Goal: Task Accomplishment & Management: Use online tool/utility

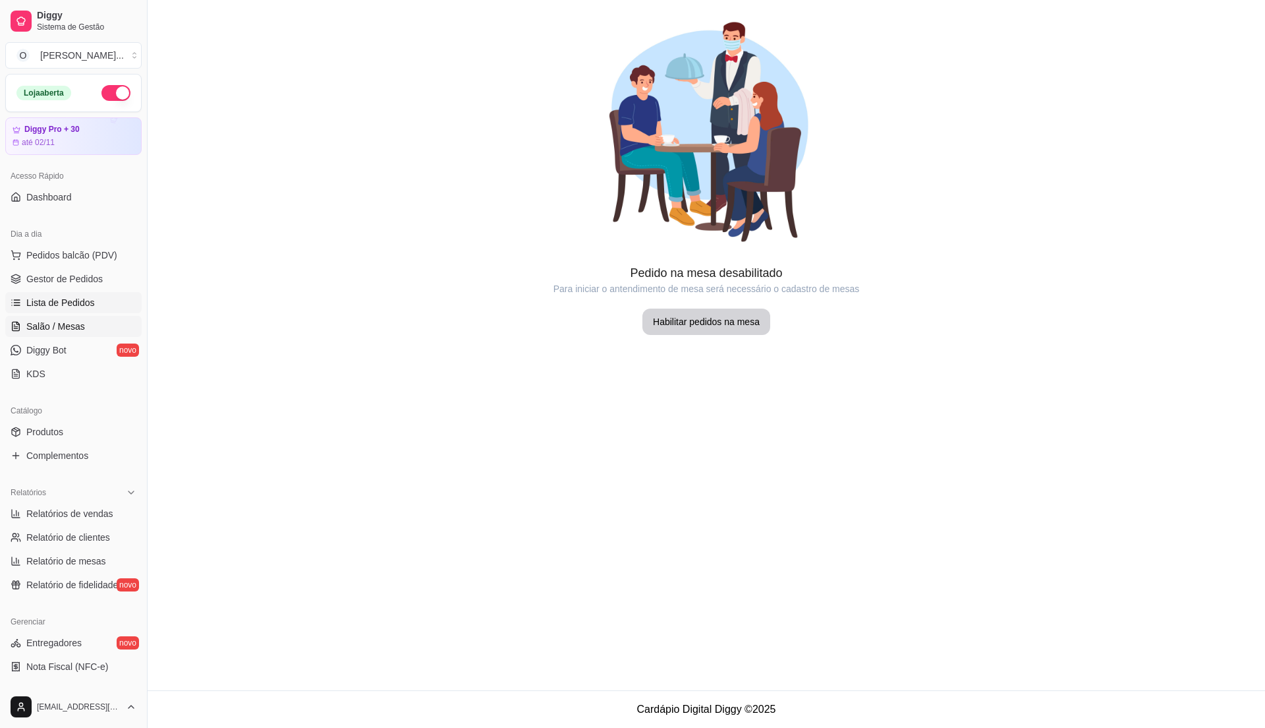
click at [76, 295] on link "Lista de Pedidos" at bounding box center [73, 302] width 136 height 21
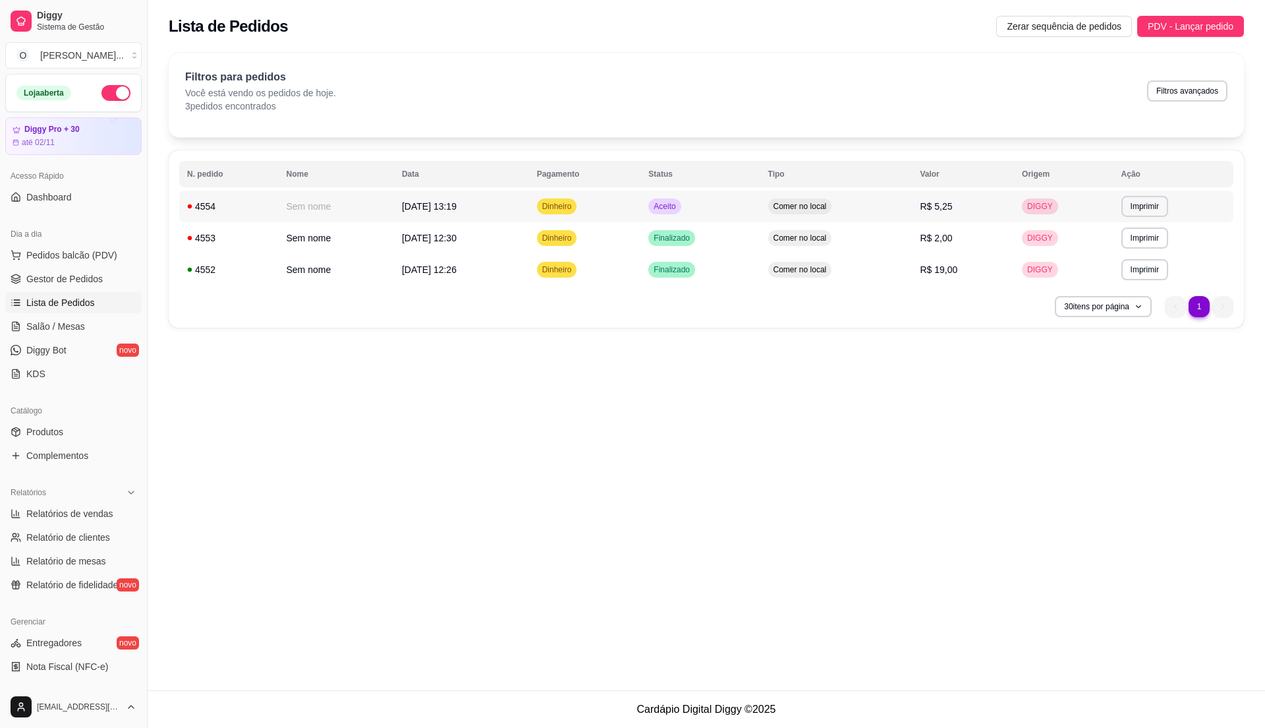
click at [716, 214] on td "Aceito" at bounding box center [700, 206] width 119 height 32
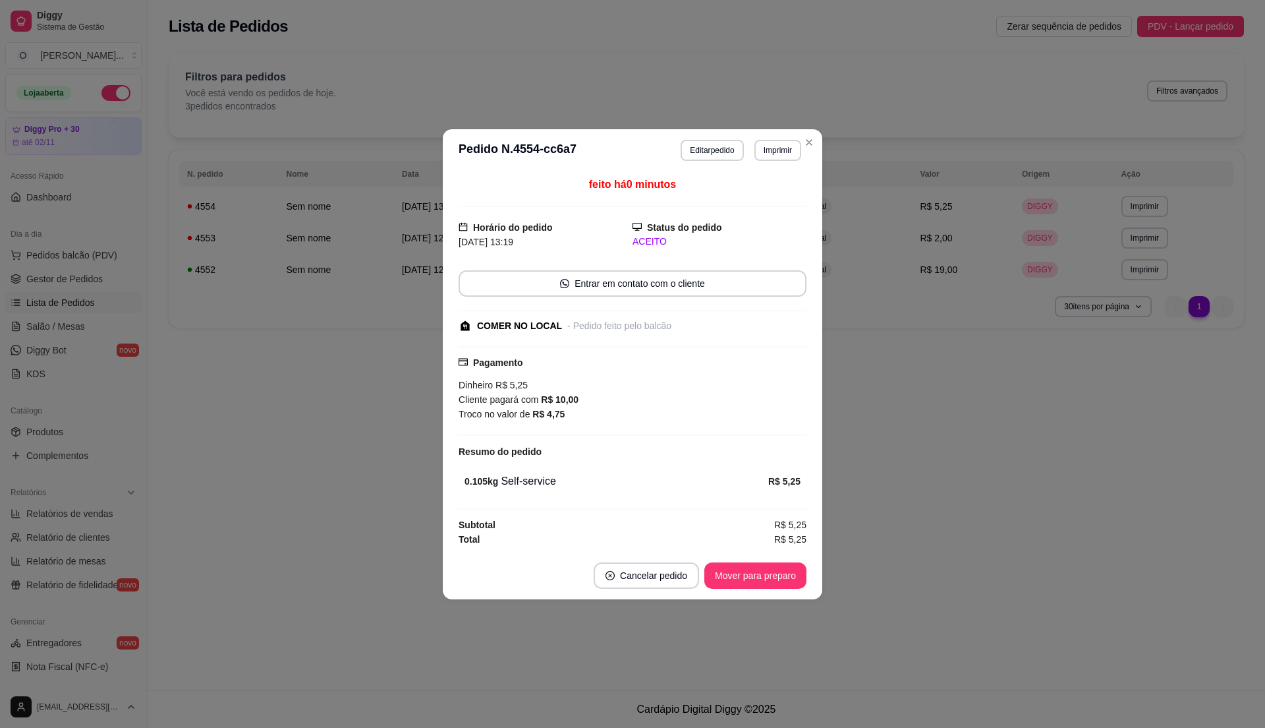
click at [717, 562] on footer "Cancelar pedido Mover para preparo" at bounding box center [633, 575] width 380 height 47
click at [741, 573] on button "Mover para preparo" at bounding box center [756, 575] width 102 height 26
click at [736, 595] on footer "Cancelar pedido Mover para retirada disponível" at bounding box center [633, 575] width 380 height 47
click at [734, 575] on button "Mover para retirada disponível" at bounding box center [734, 575] width 146 height 26
click at [737, 578] on button "Mover para finalizado" at bounding box center [752, 575] width 106 height 26
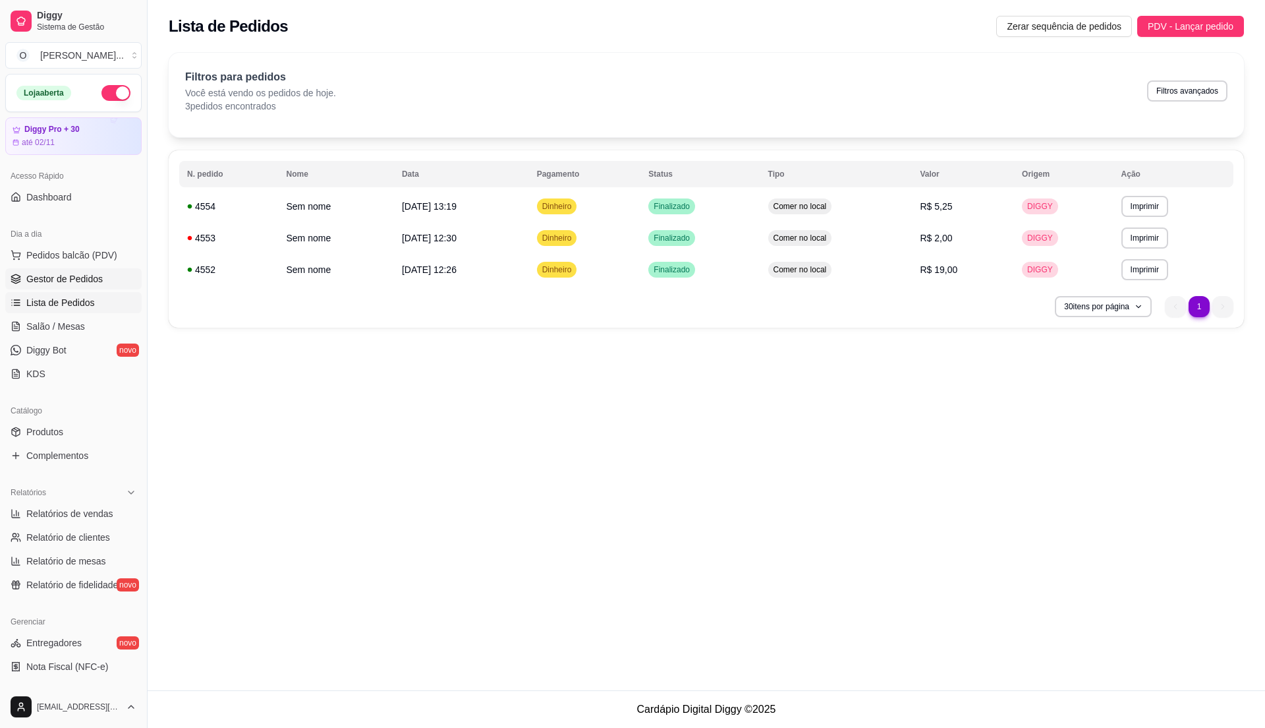
click at [104, 283] on link "Gestor de Pedidos" at bounding box center [73, 278] width 136 height 21
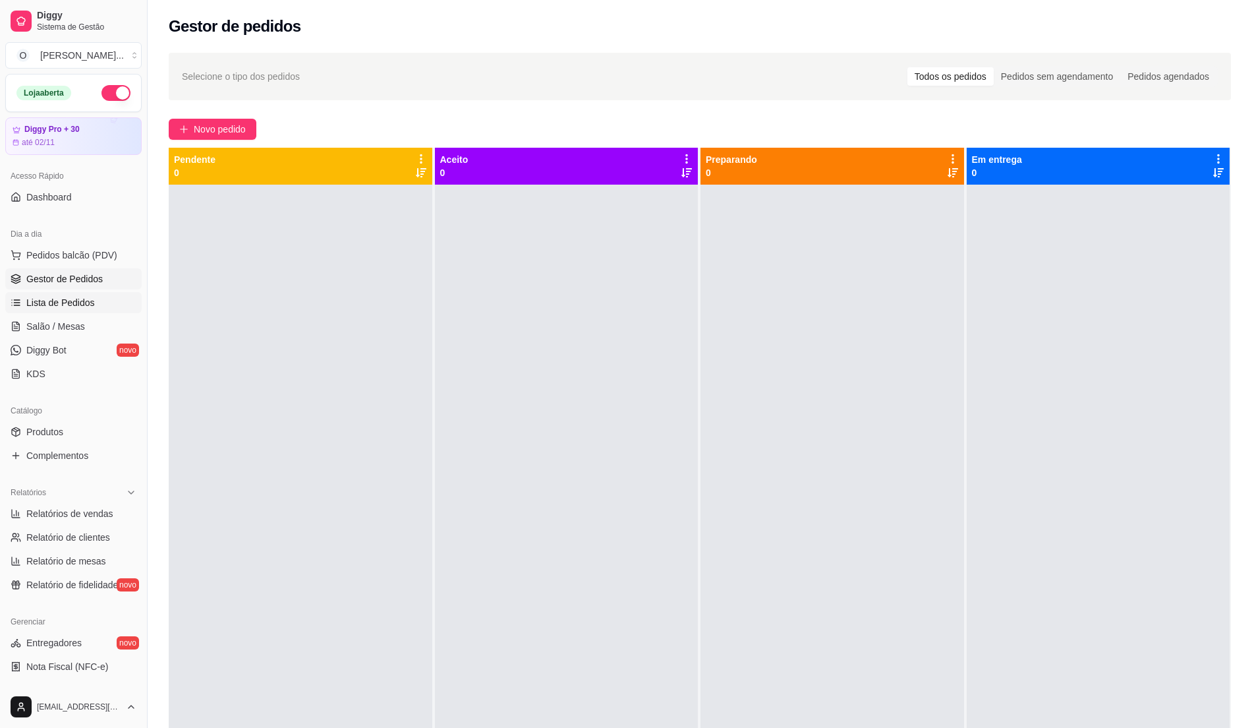
click at [63, 302] on span "Lista de Pedidos" at bounding box center [60, 302] width 69 height 13
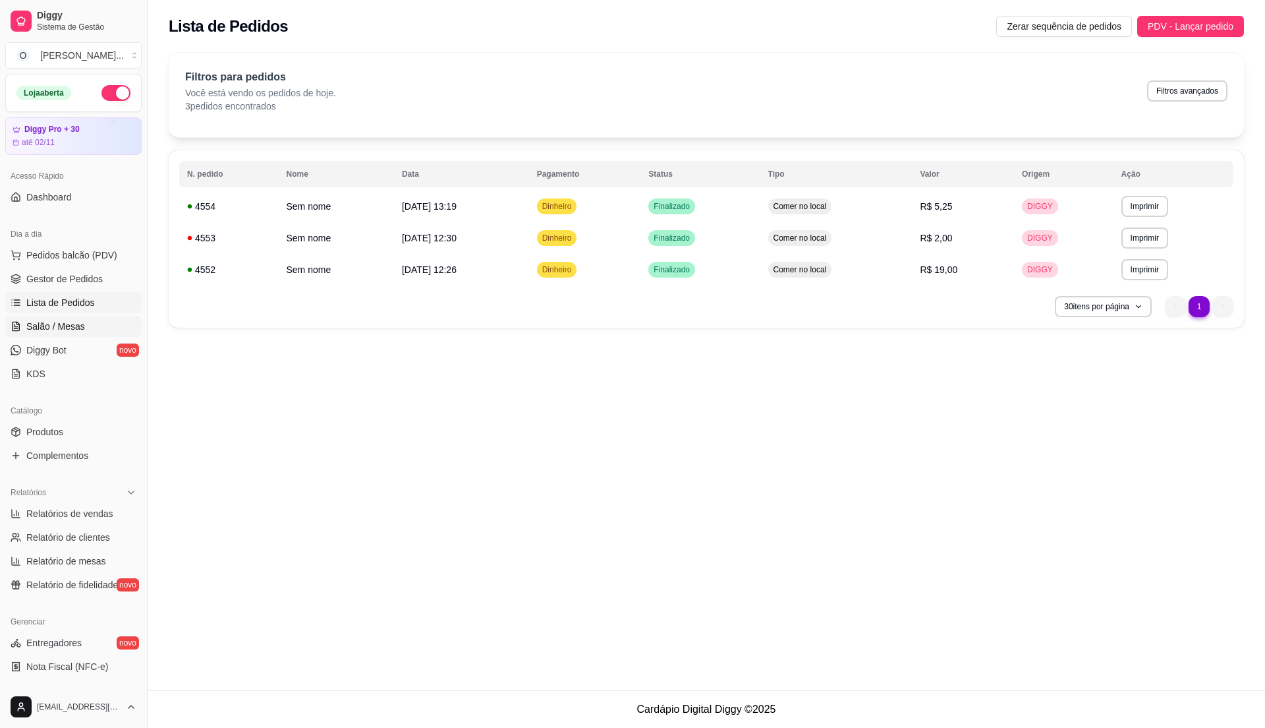
drag, startPoint x: 65, startPoint y: 279, endPoint x: 87, endPoint y: 318, distance: 44.3
click at [65, 279] on span "Gestor de Pedidos" at bounding box center [64, 278] width 76 height 13
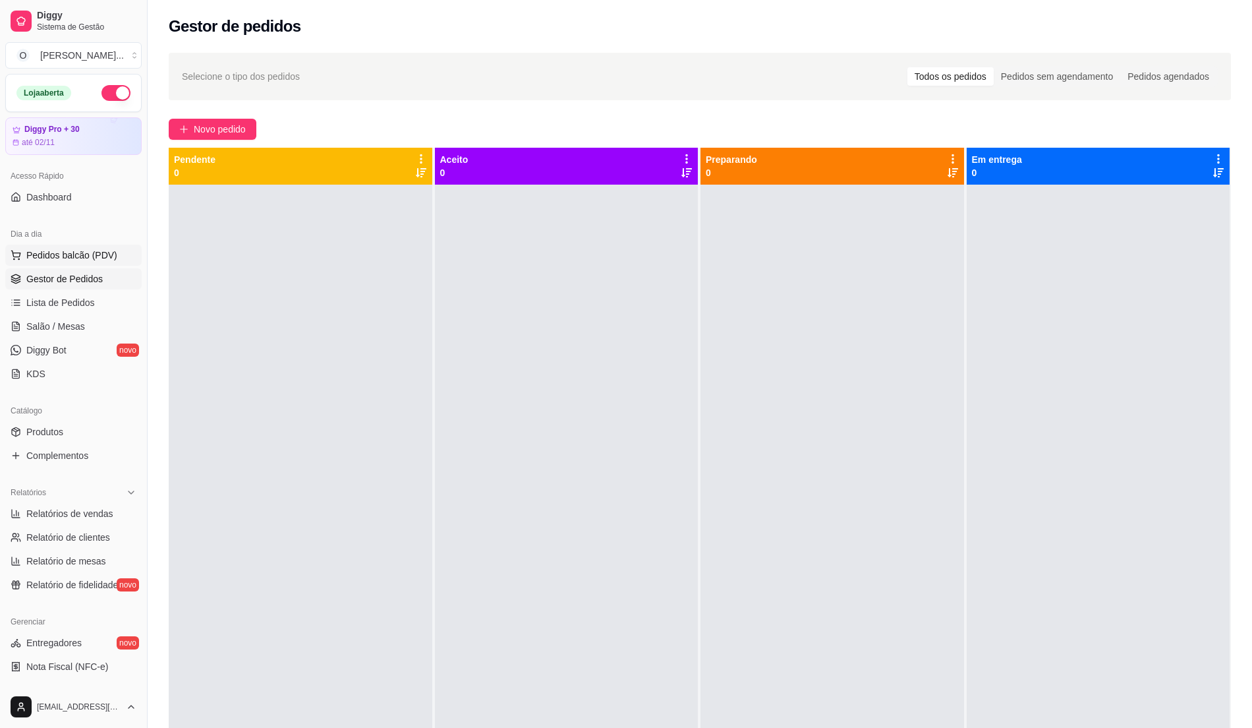
click at [71, 260] on span "Pedidos balcão (PDV)" at bounding box center [71, 254] width 91 height 13
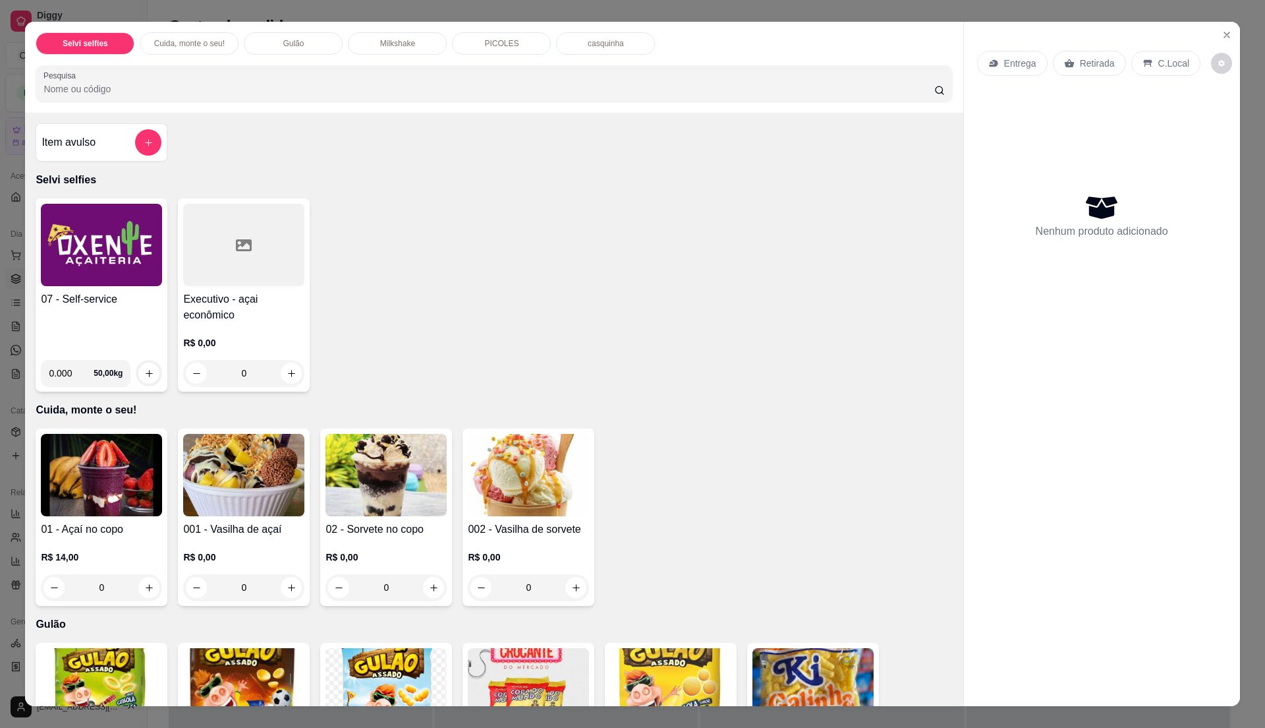
click at [80, 320] on div "07 - Self-service" at bounding box center [101, 320] width 121 height 58
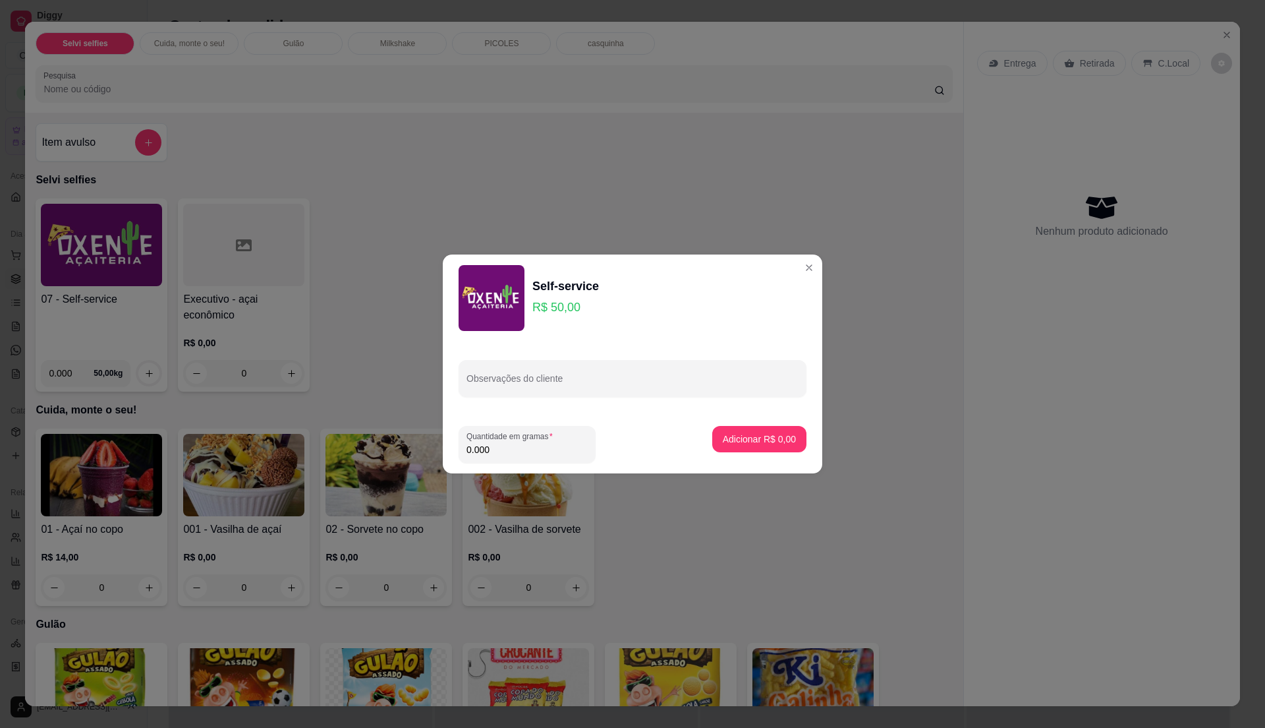
click at [500, 448] on input "0.000" at bounding box center [527, 449] width 121 height 13
type input "0.44"
click at [776, 441] on p "Adicionar R$ 22,00" at bounding box center [757, 438] width 78 height 13
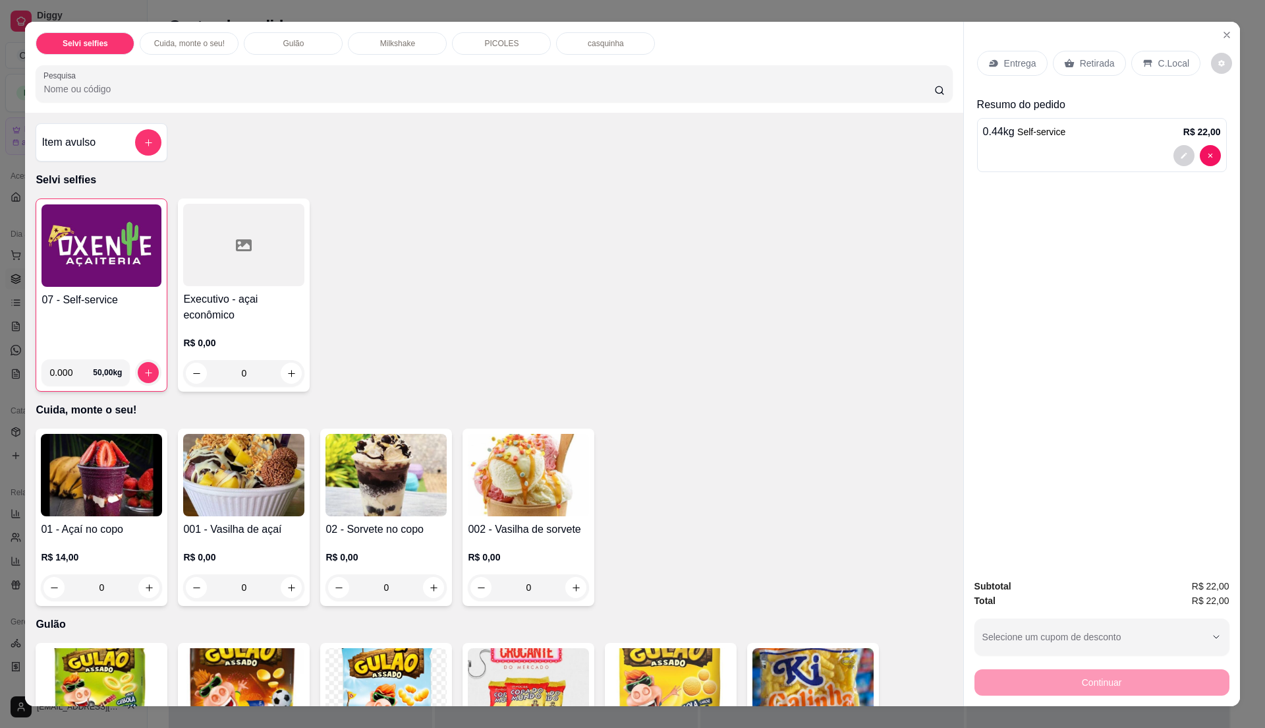
click at [1143, 67] on icon at bounding box center [1148, 63] width 11 height 11
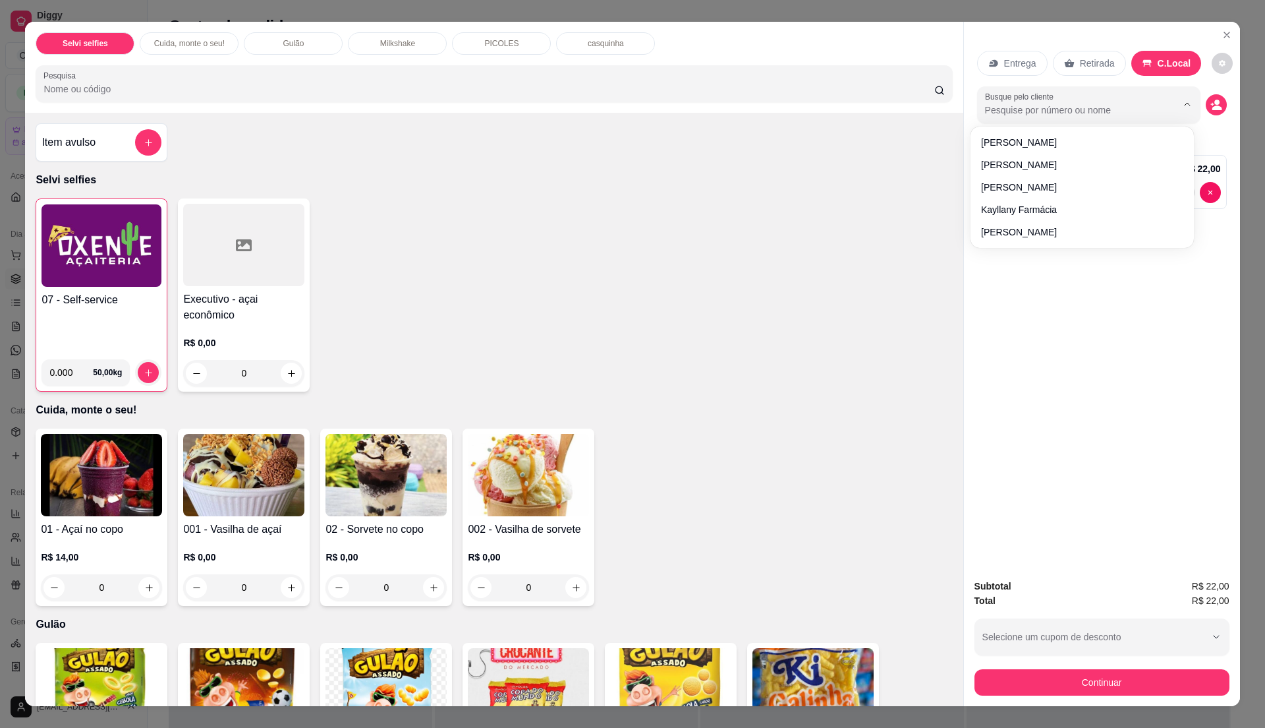
click at [1111, 107] on input "Busque pelo cliente" at bounding box center [1070, 109] width 171 height 13
type input "h"
type input "[PERSON_NAME]"
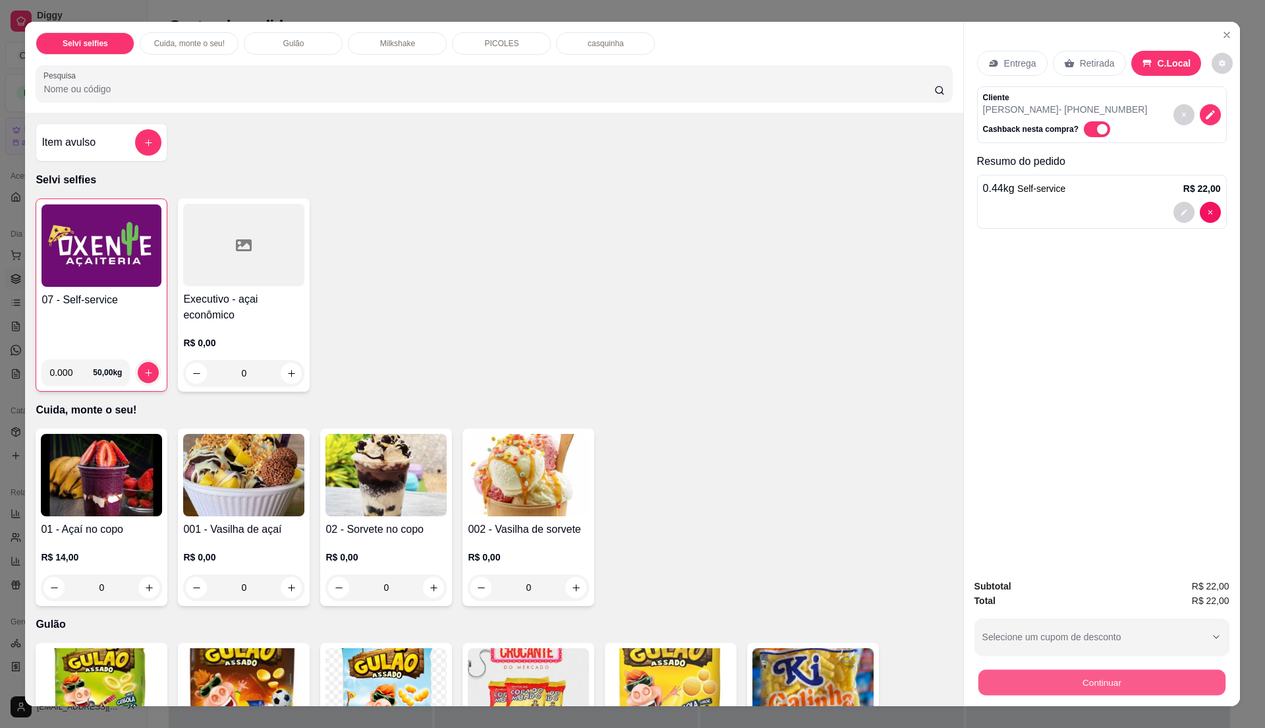
click at [1090, 694] on button "Continuar" at bounding box center [1101, 682] width 247 height 26
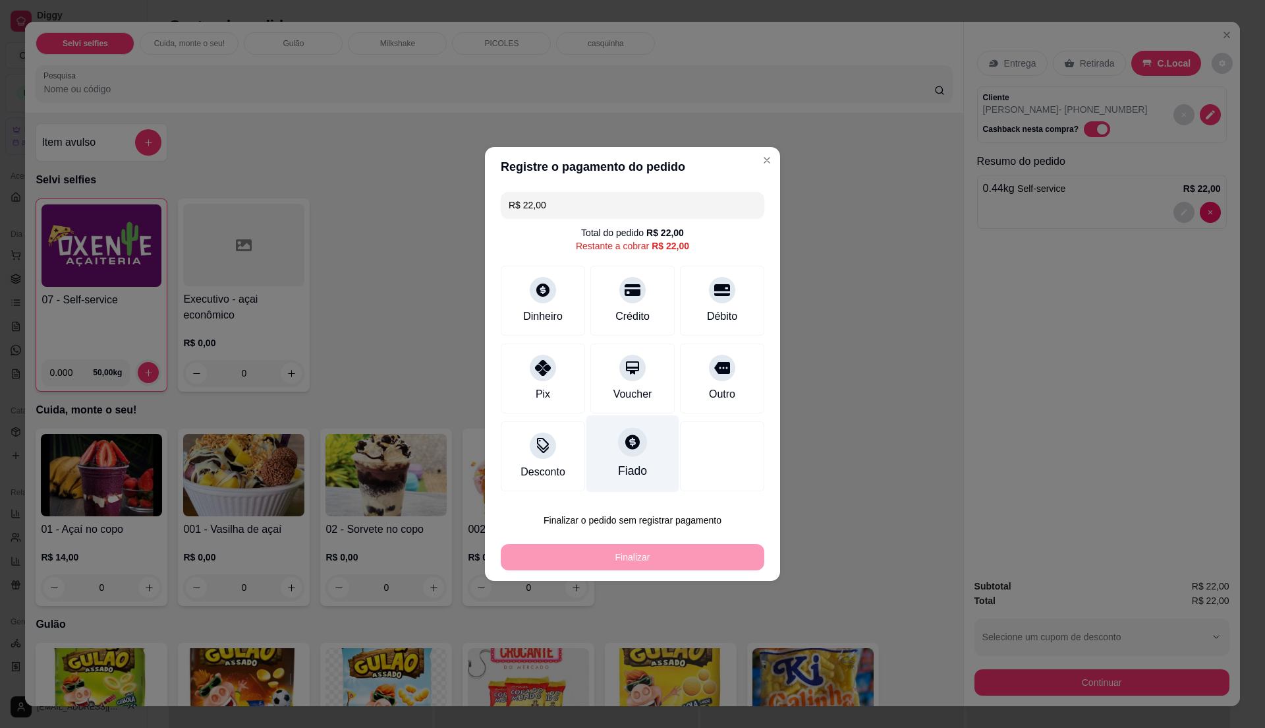
click at [650, 471] on div "Fiado" at bounding box center [633, 453] width 93 height 77
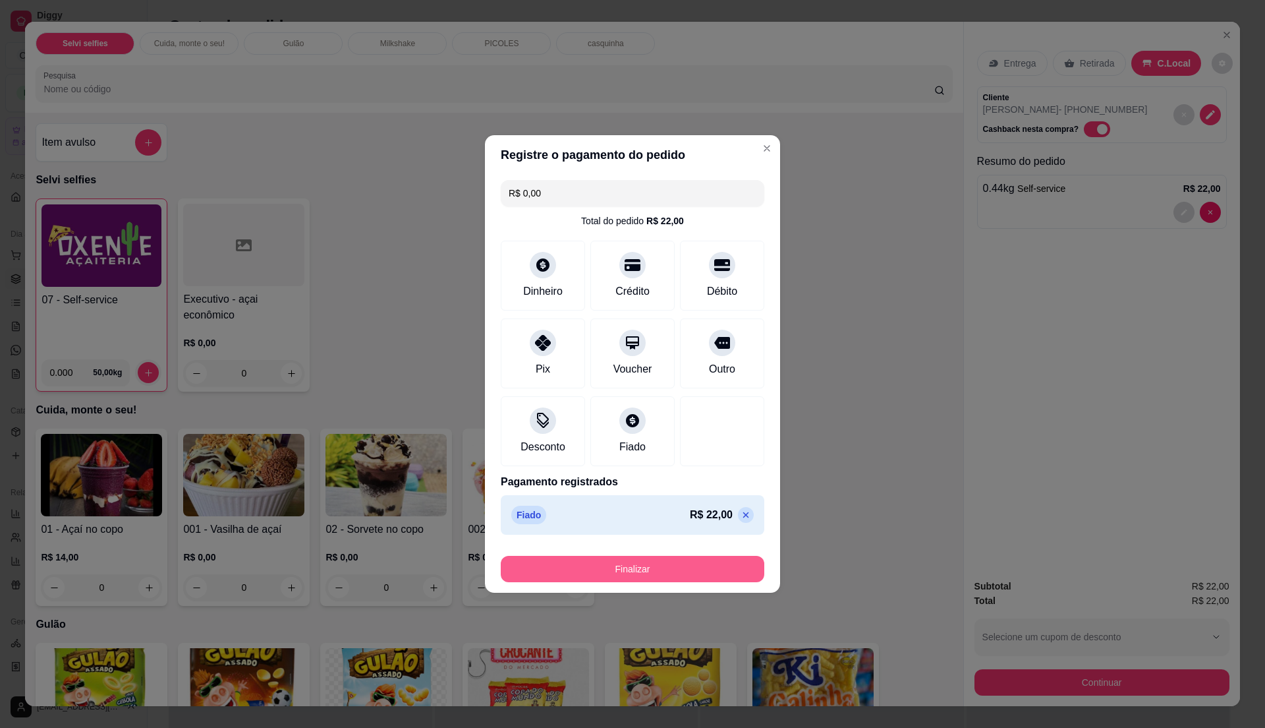
click at [653, 568] on button "Finalizar" at bounding box center [633, 569] width 264 height 26
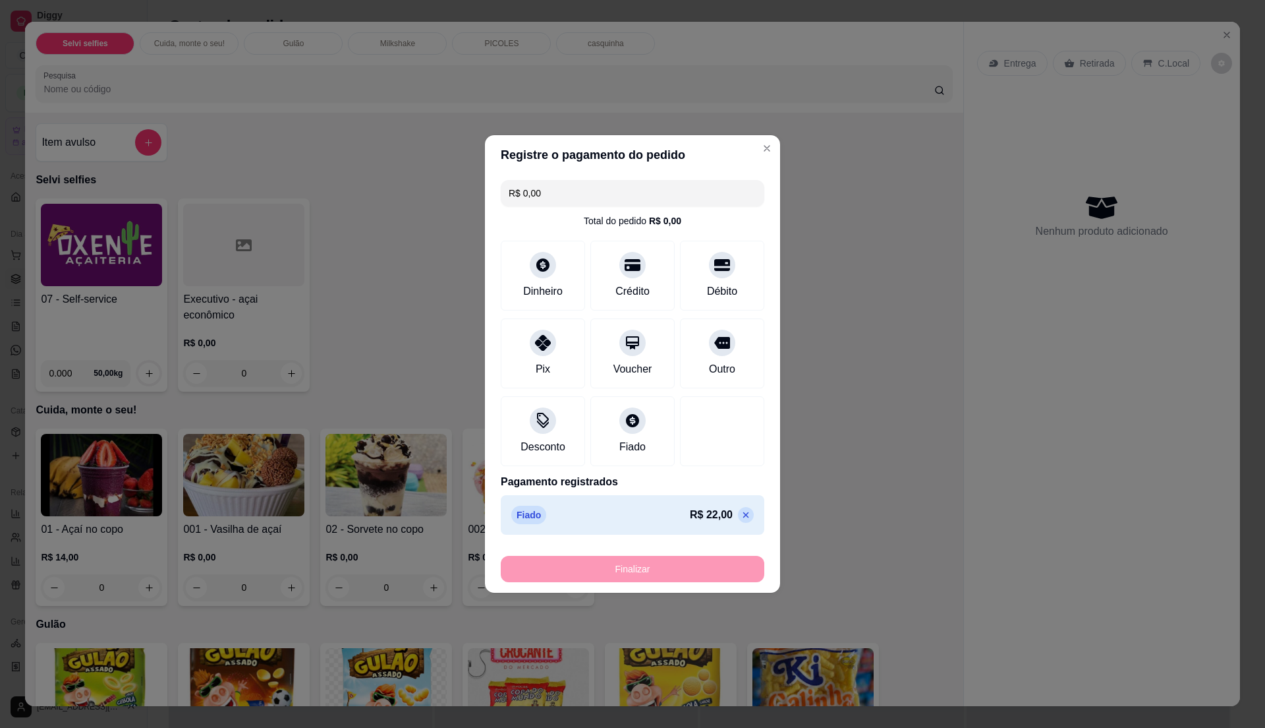
type input "-R$ 22,00"
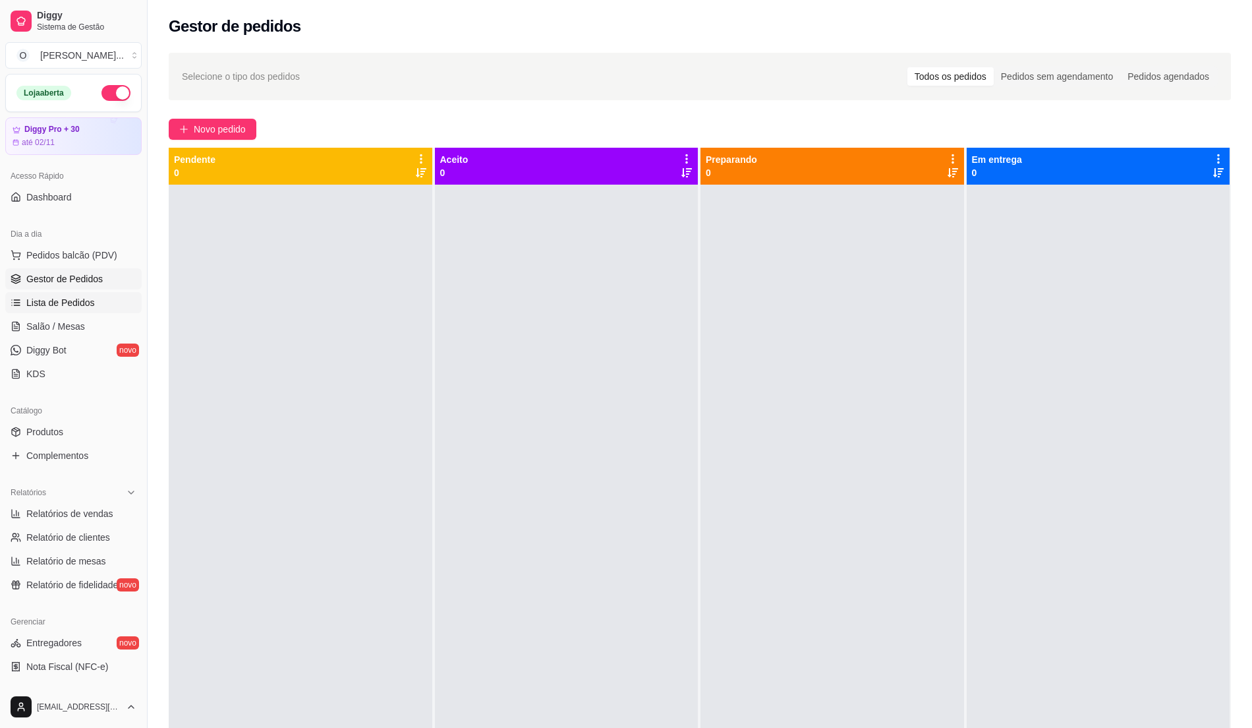
click at [61, 301] on span "Lista de Pedidos" at bounding box center [60, 302] width 69 height 13
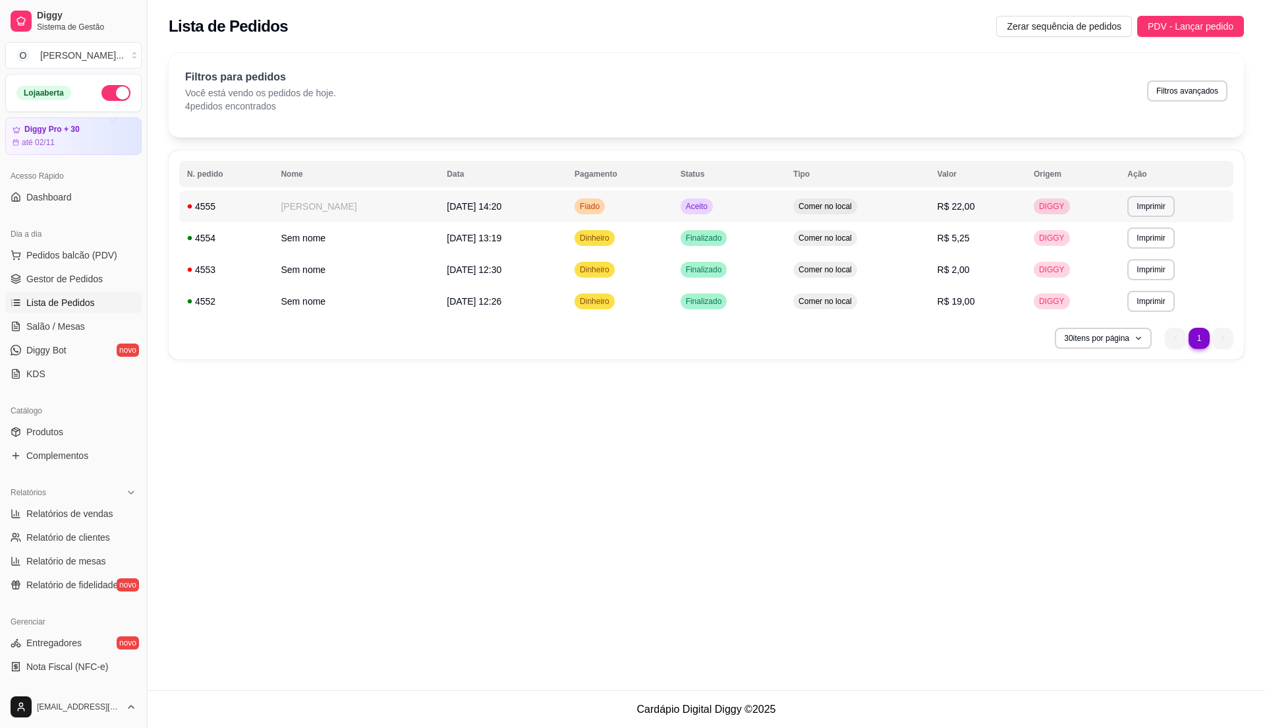
click at [734, 212] on td "Aceito" at bounding box center [729, 206] width 113 height 32
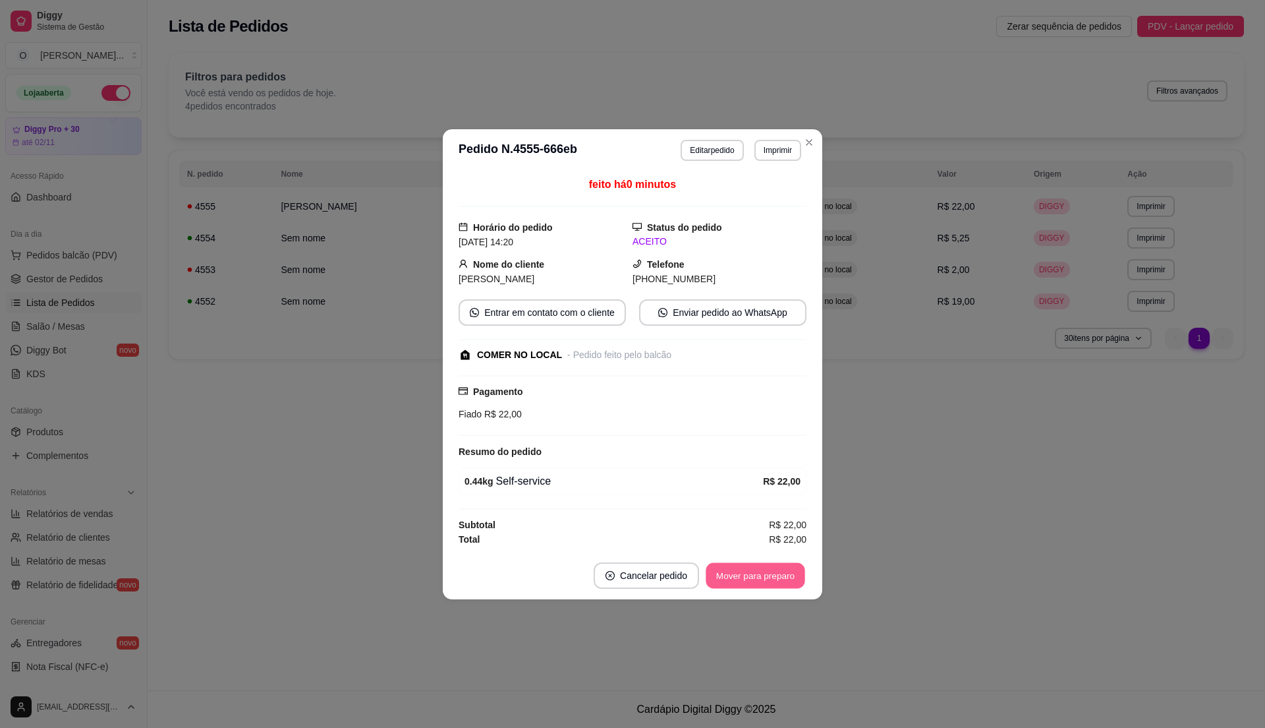
click at [743, 579] on button "Mover para preparo" at bounding box center [755, 575] width 99 height 26
click at [744, 580] on button "Mover para retirada disponível" at bounding box center [734, 575] width 146 height 26
click at [744, 580] on button "Mover para finalizado" at bounding box center [751, 575] width 109 height 26
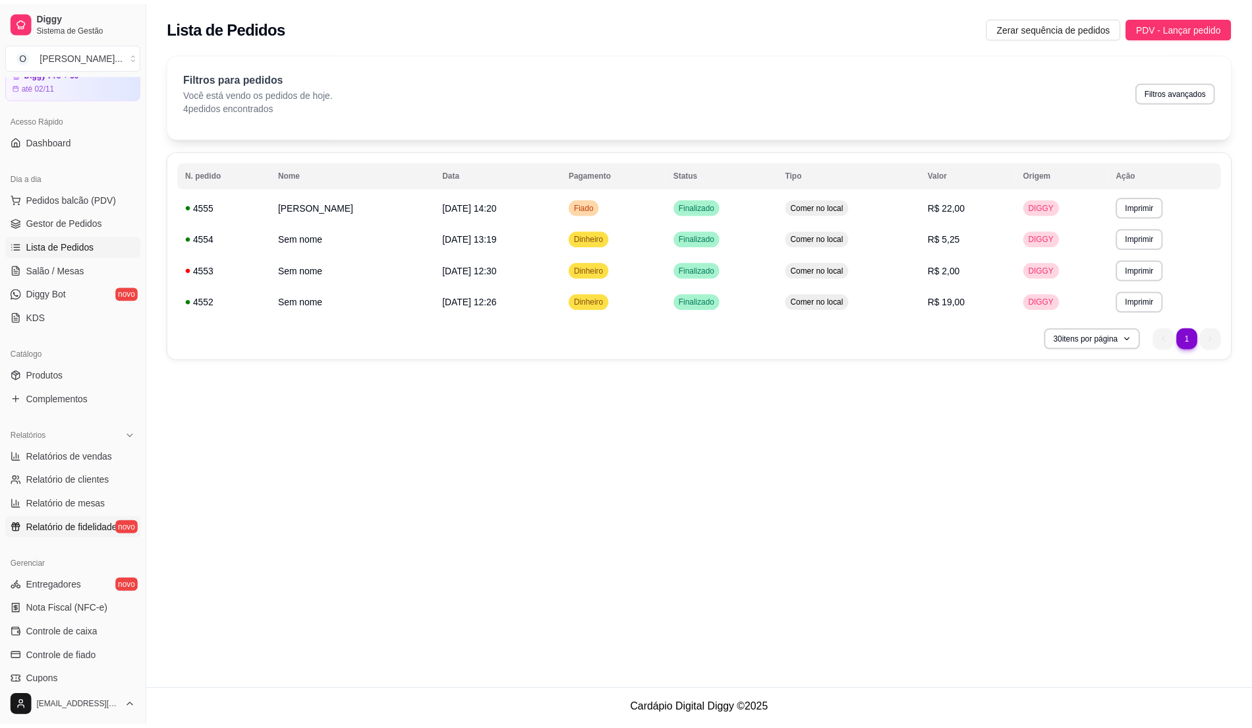
scroll to position [88, 0]
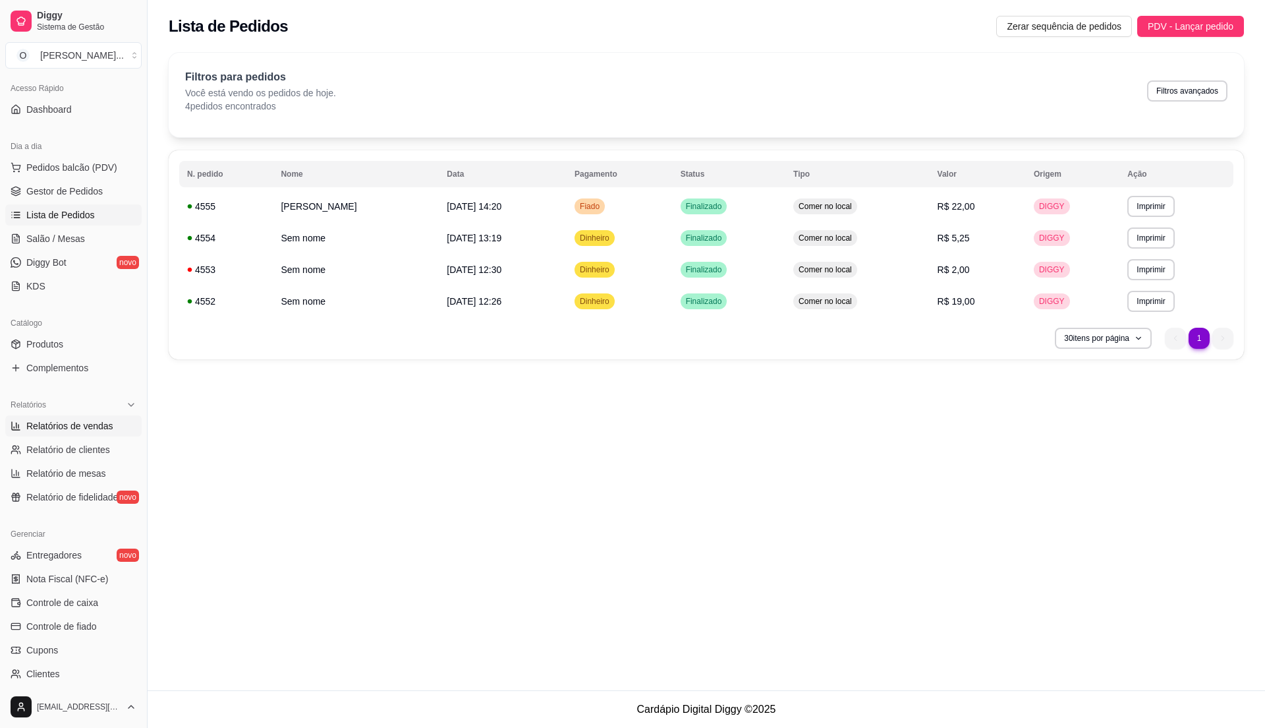
click at [103, 426] on span "Relatórios de vendas" at bounding box center [69, 425] width 87 height 13
select select "ALL"
select select "0"
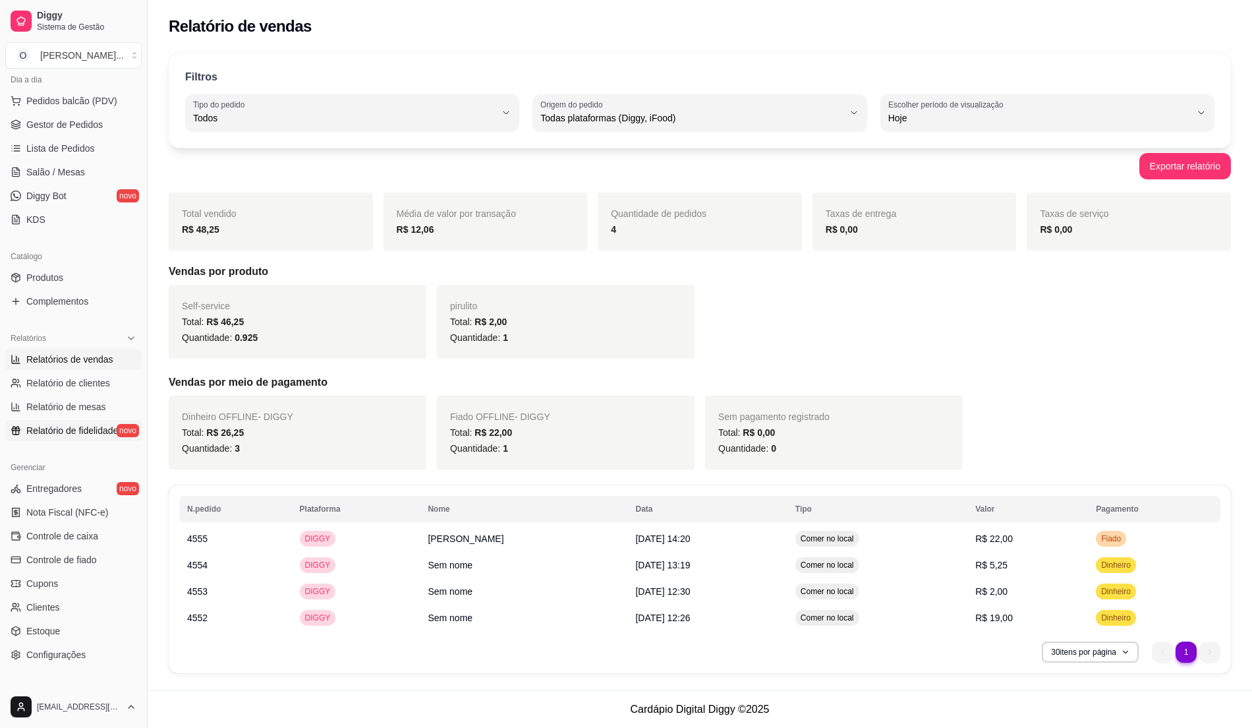
scroll to position [221, 0]
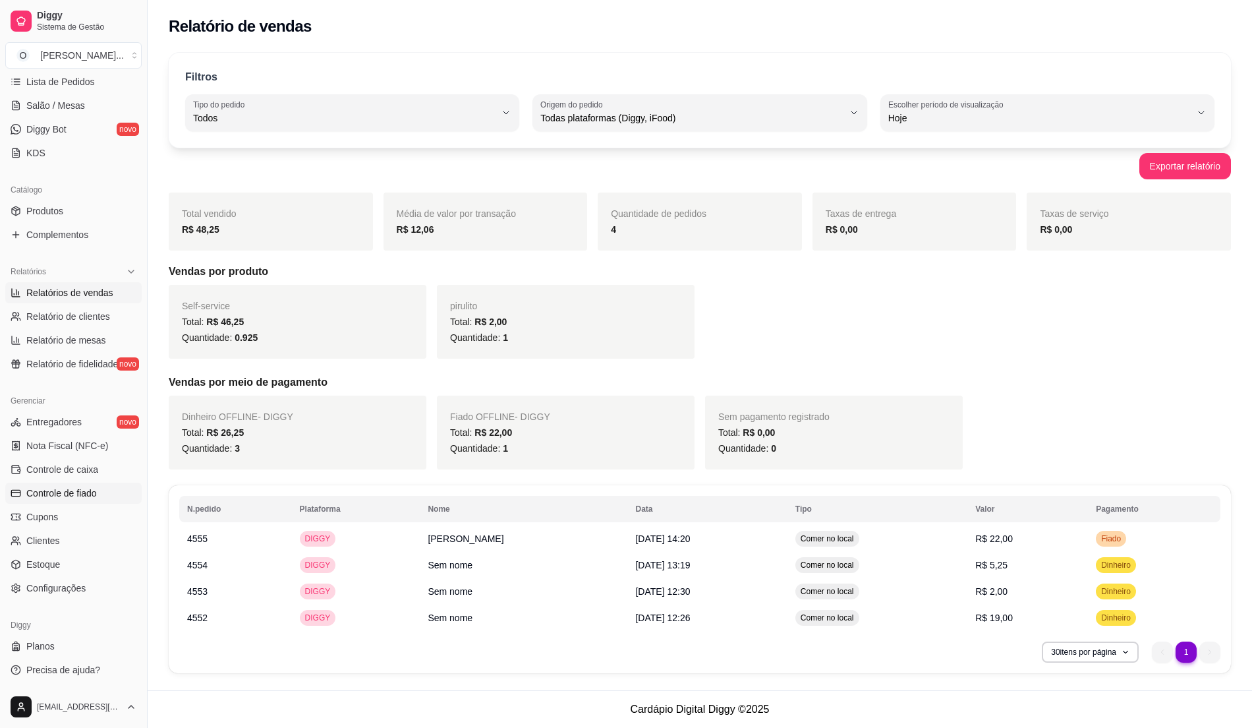
click at [83, 497] on span "Controle de fiado" at bounding box center [61, 492] width 71 height 13
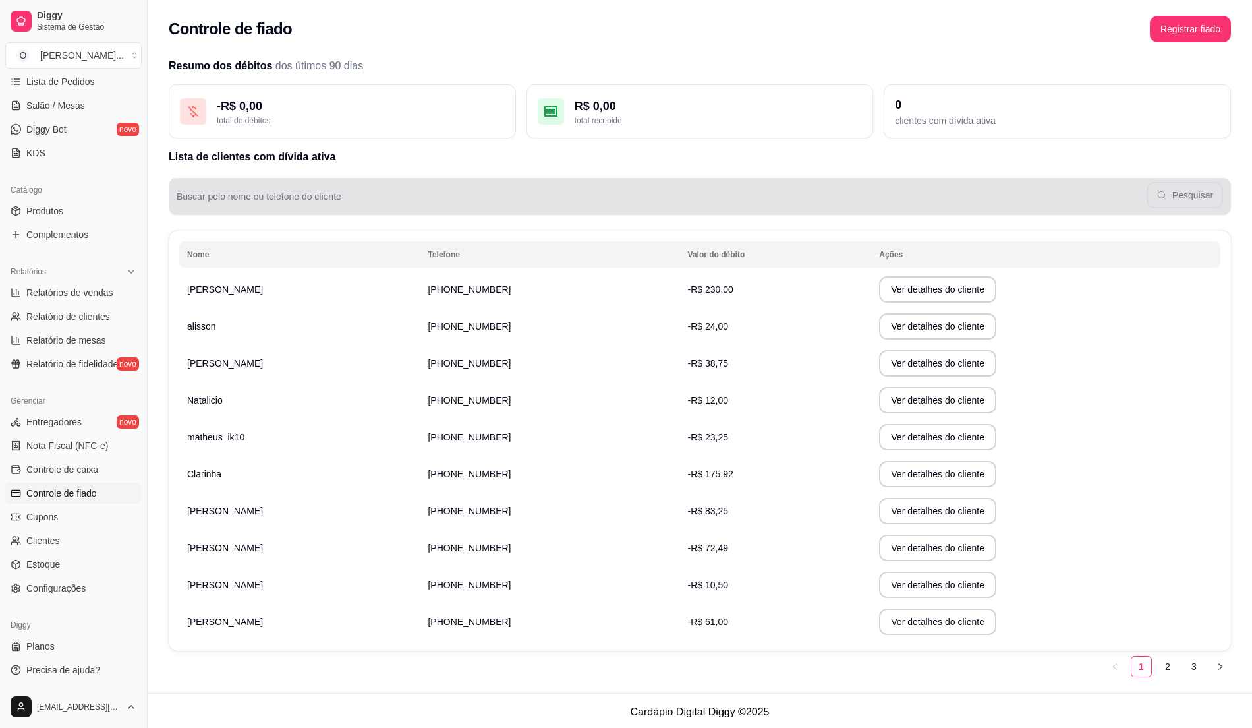
click at [290, 202] on input "Buscar pelo nome ou telefone do cliente" at bounding box center [662, 201] width 970 height 13
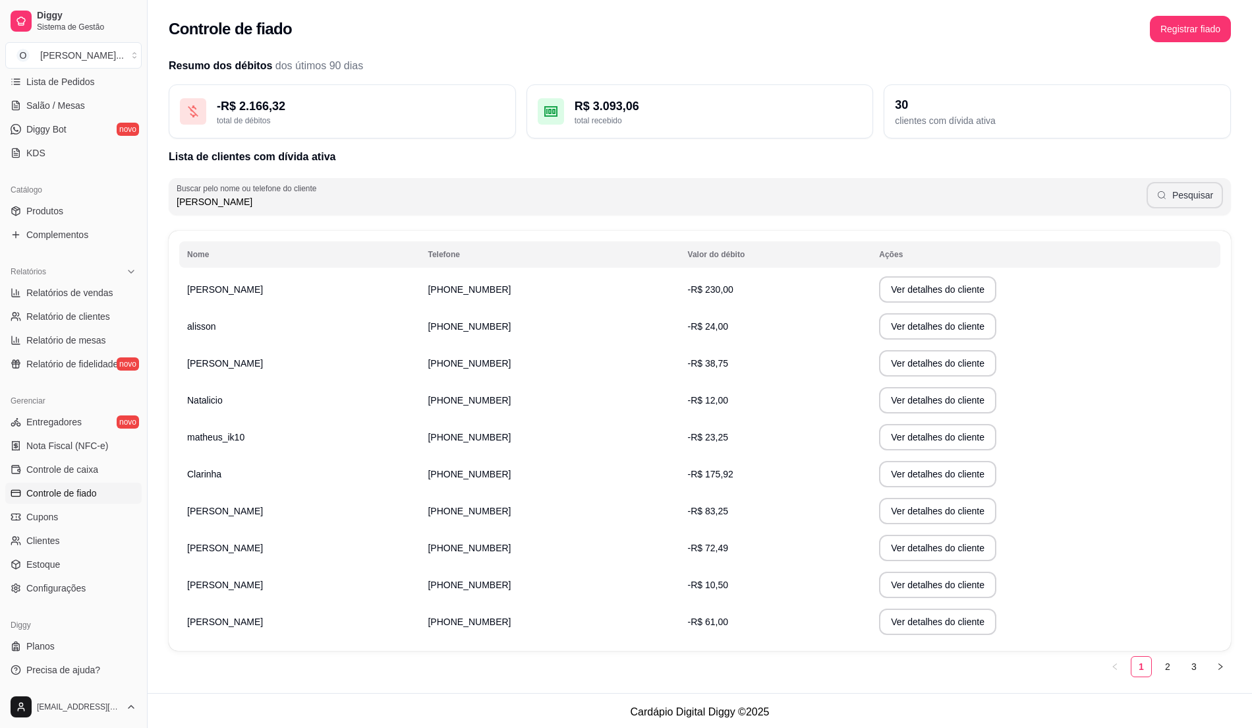
type input "[PERSON_NAME]"
click at [1166, 201] on button "Pesquisar" at bounding box center [1185, 195] width 76 height 26
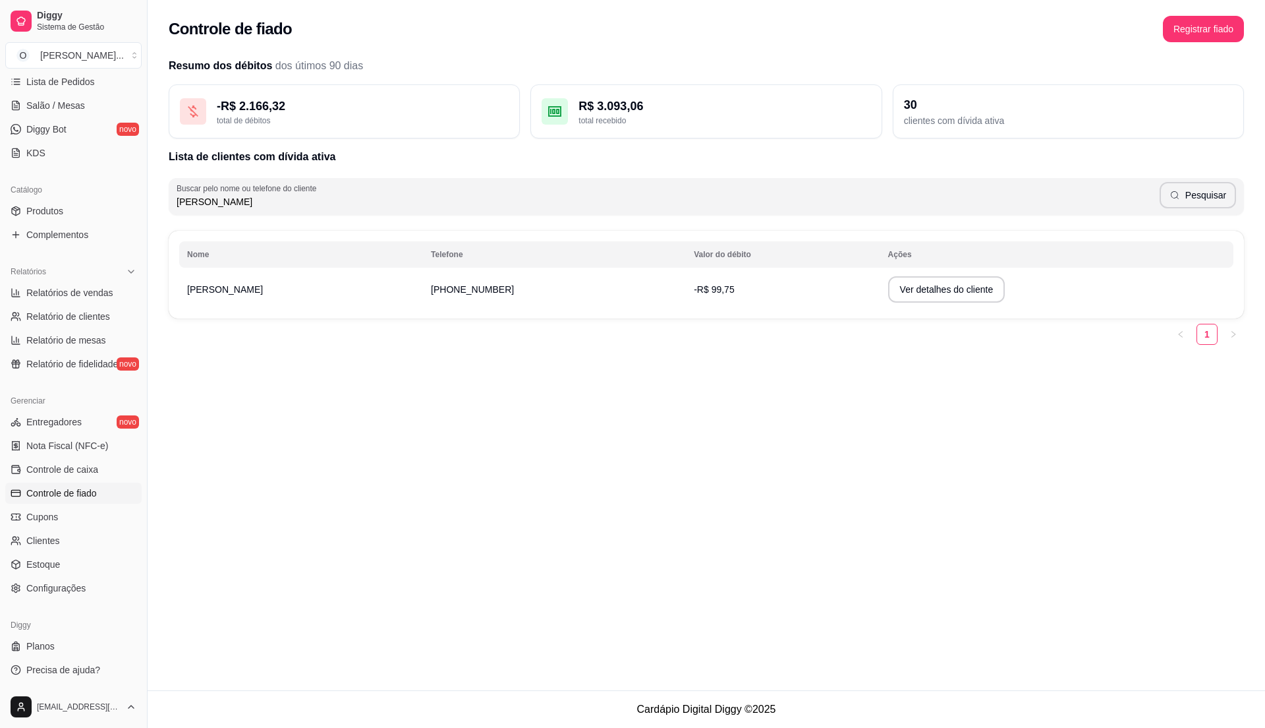
click at [714, 301] on td "-R$ 99,75" at bounding box center [783, 289] width 194 height 37
click at [891, 279] on button "Ver detalhes do cliente" at bounding box center [946, 289] width 117 height 26
click at [108, 315] on span "Relatório de clientes" at bounding box center [68, 316] width 84 height 13
select select "30"
select select "HIGHEST_TOTAL_SPENT_WITH_ORDERS"
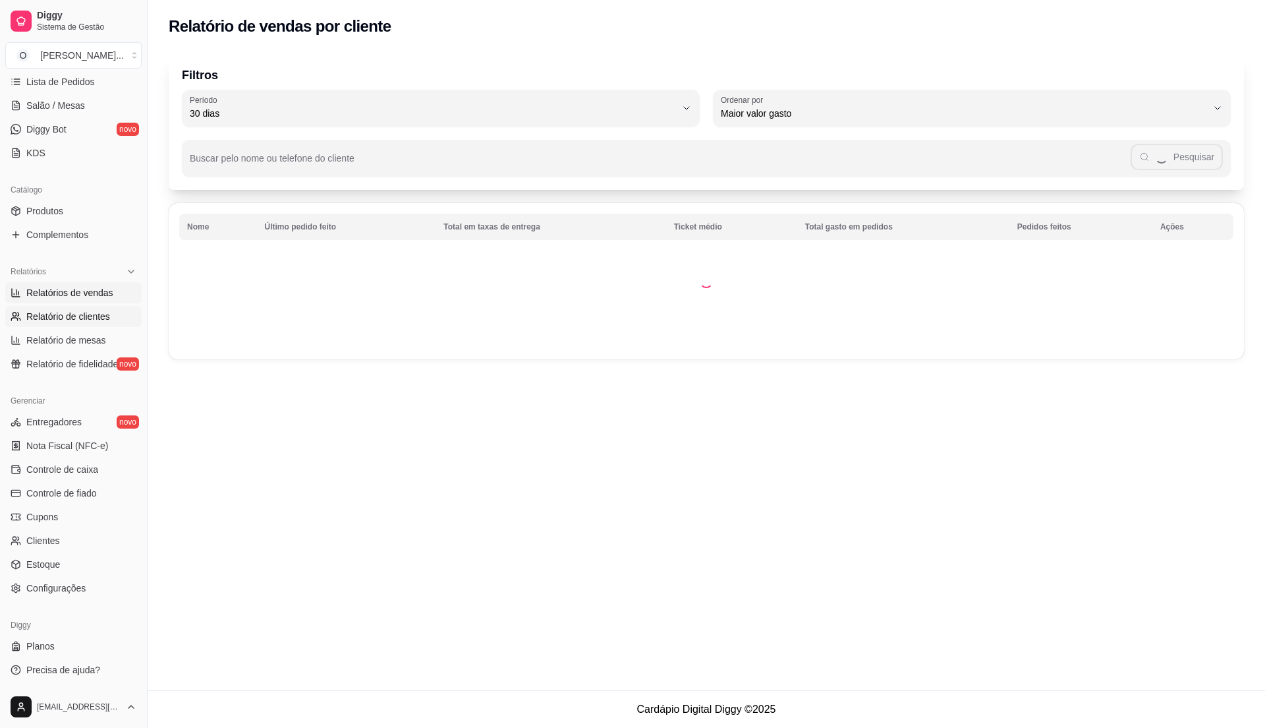
click at [82, 299] on span "Relatórios de vendas" at bounding box center [69, 292] width 87 height 13
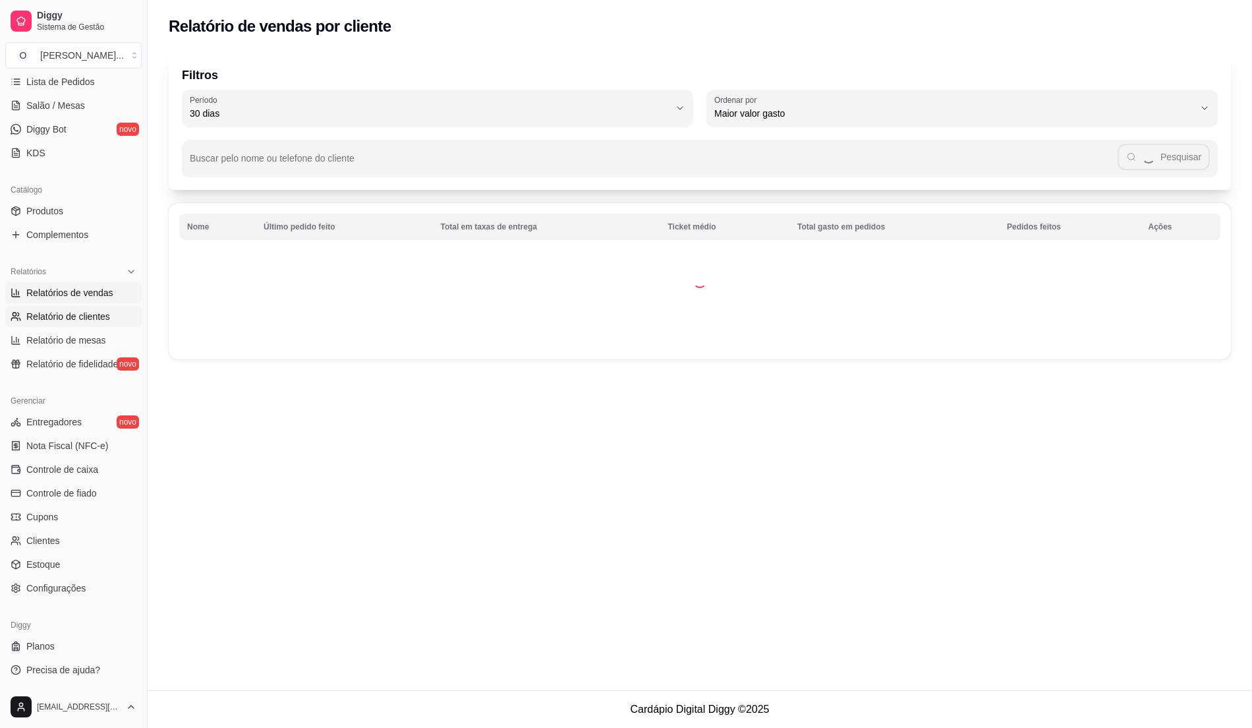
select select "ALL"
select select "0"
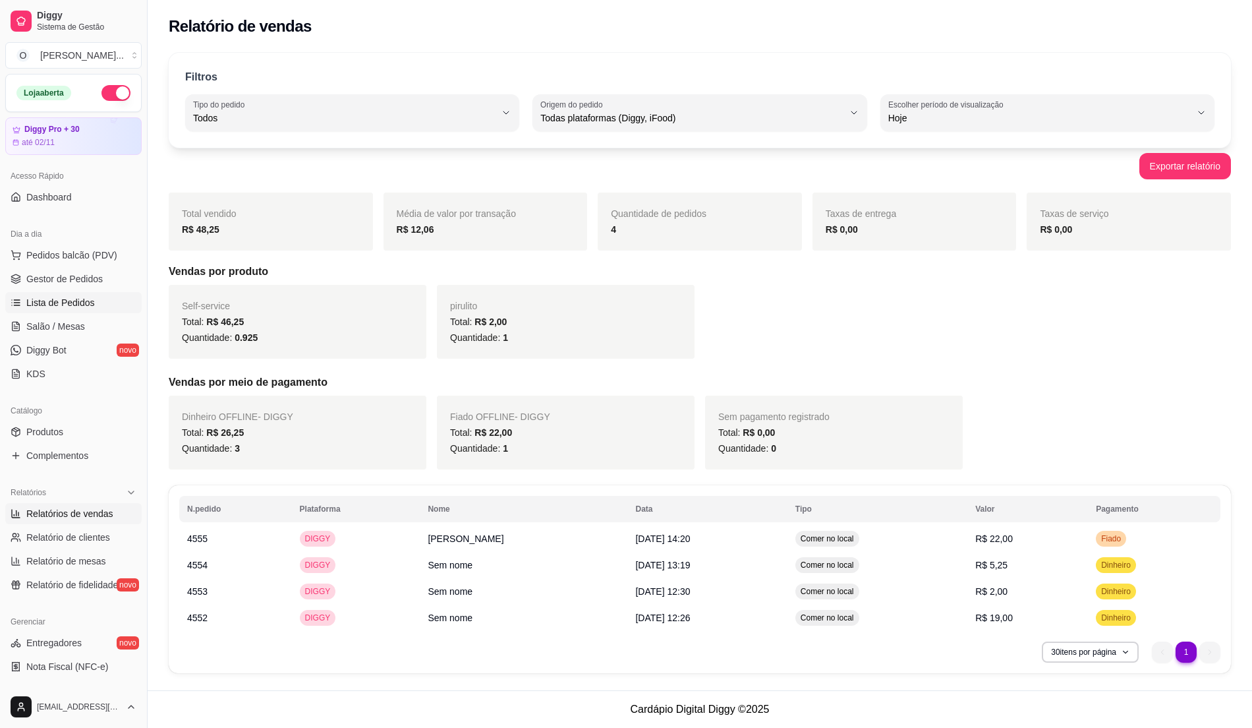
click at [78, 299] on span "Lista de Pedidos" at bounding box center [60, 302] width 69 height 13
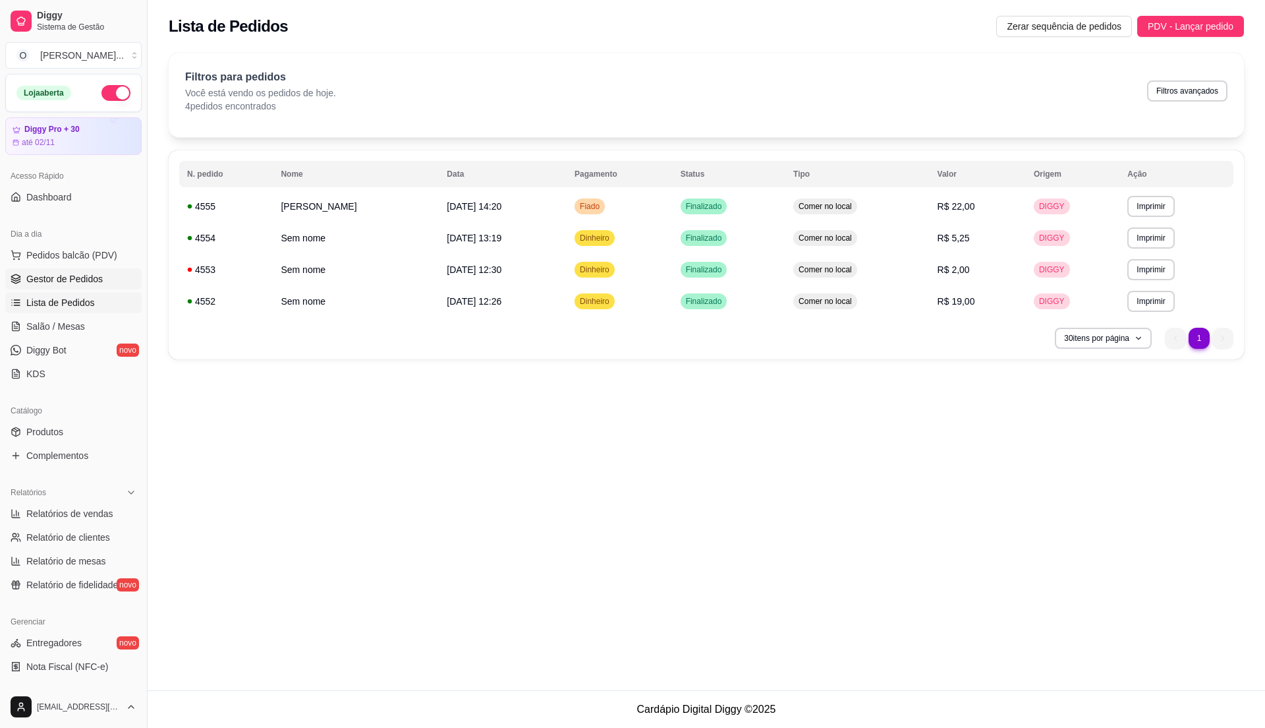
click at [82, 282] on span "Gestor de Pedidos" at bounding box center [64, 278] width 76 height 13
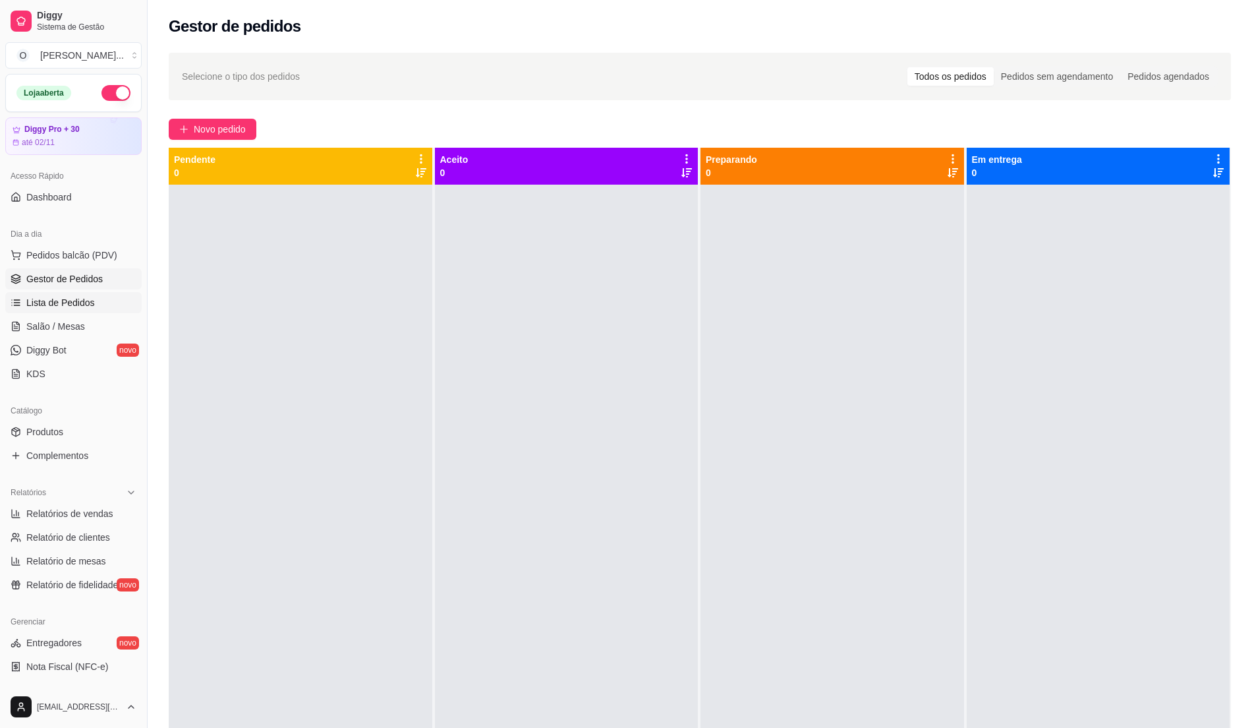
click at [67, 306] on span "Lista de Pedidos" at bounding box center [60, 302] width 69 height 13
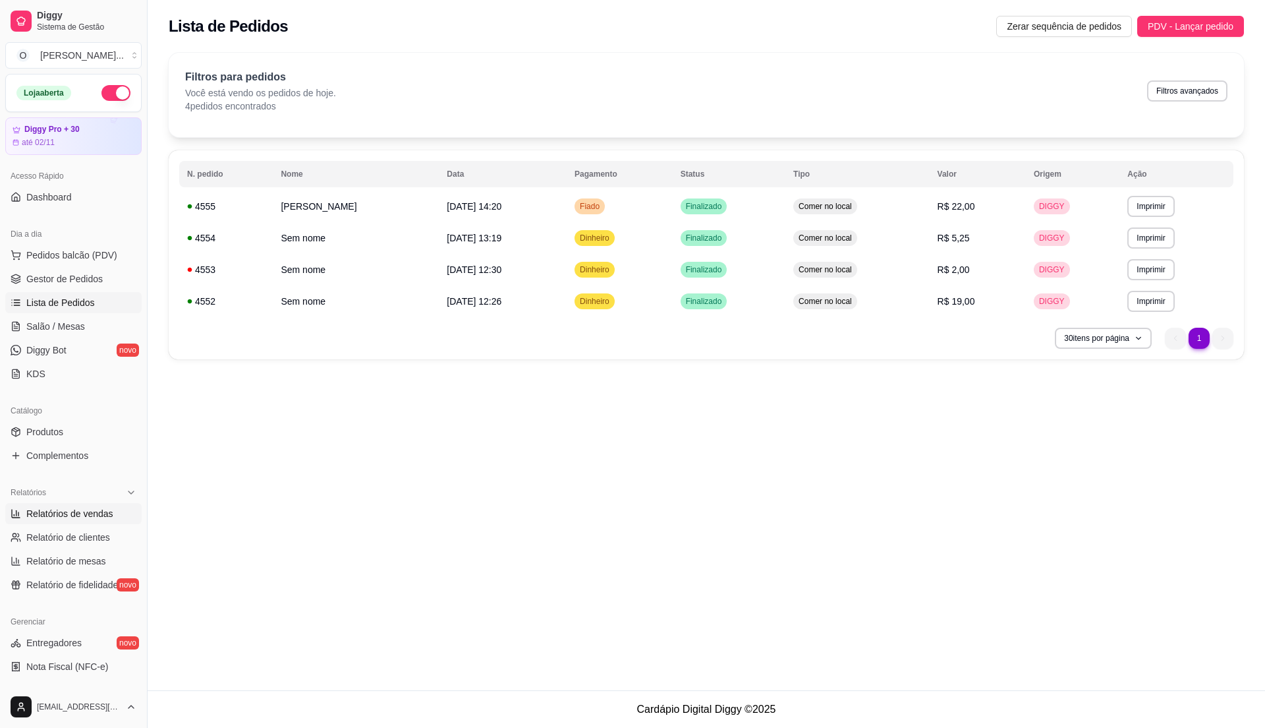
click at [87, 513] on span "Relatórios de vendas" at bounding box center [69, 513] width 87 height 13
select select "ALL"
select select "0"
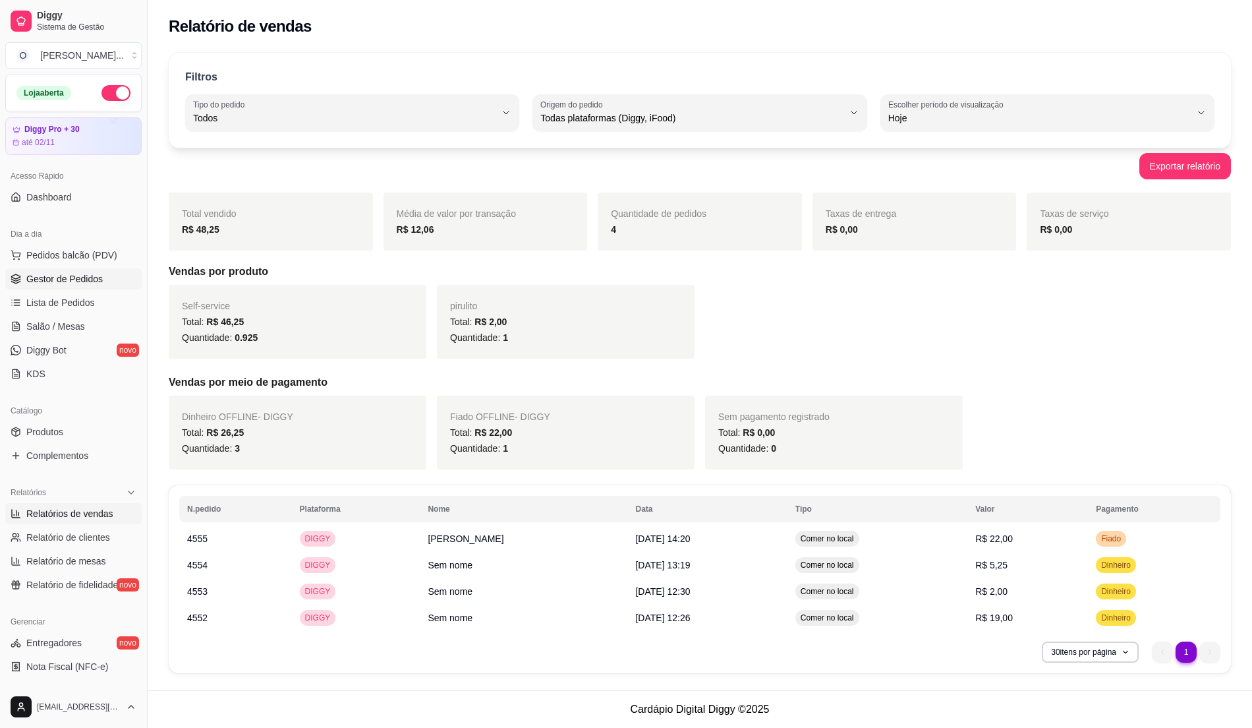
click at [83, 276] on span "Gestor de Pedidos" at bounding box center [64, 278] width 76 height 13
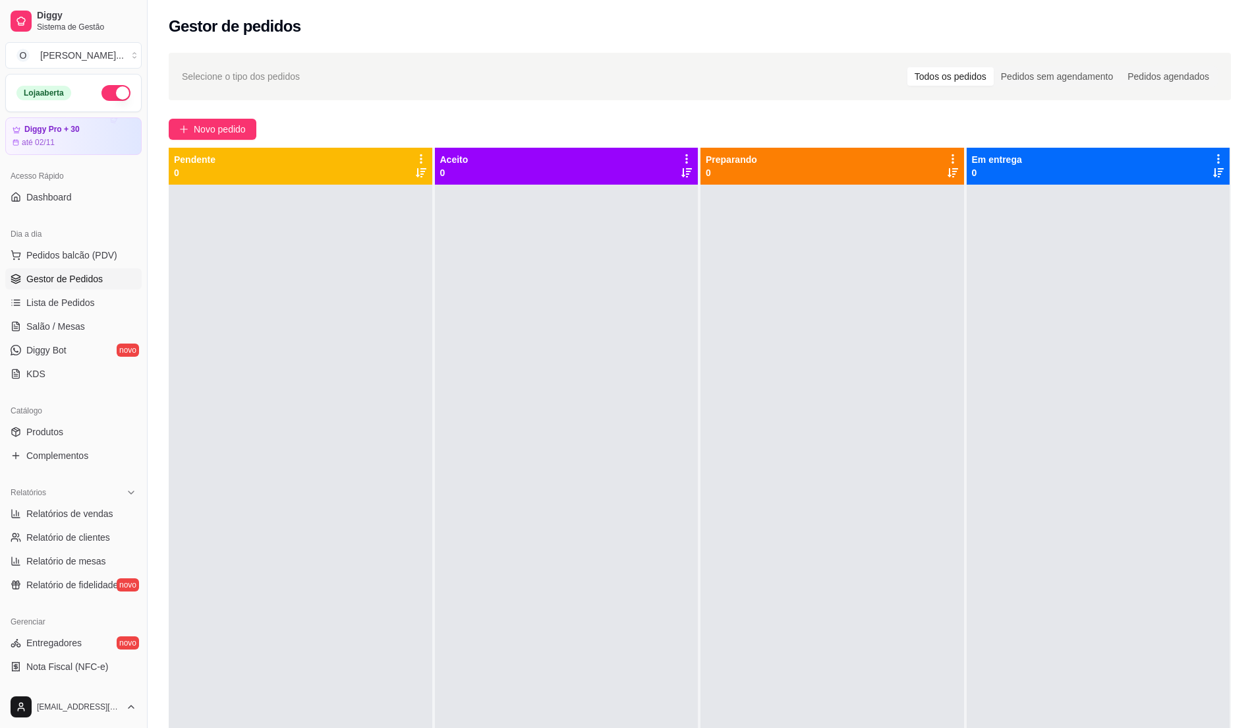
click at [857, 578] on div at bounding box center [833, 549] width 264 height 728
click at [82, 253] on span "Pedidos balcão (PDV)" at bounding box center [71, 254] width 91 height 13
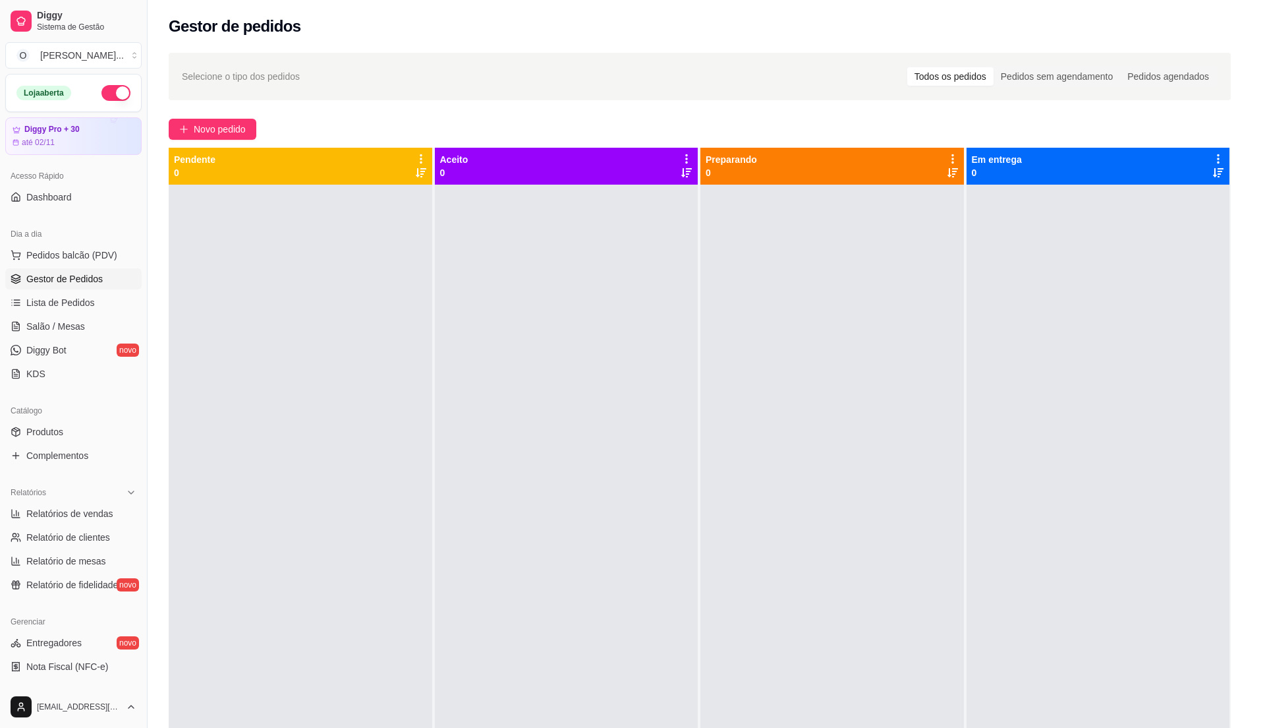
click at [80, 331] on div "07 - Self-service" at bounding box center [101, 320] width 121 height 58
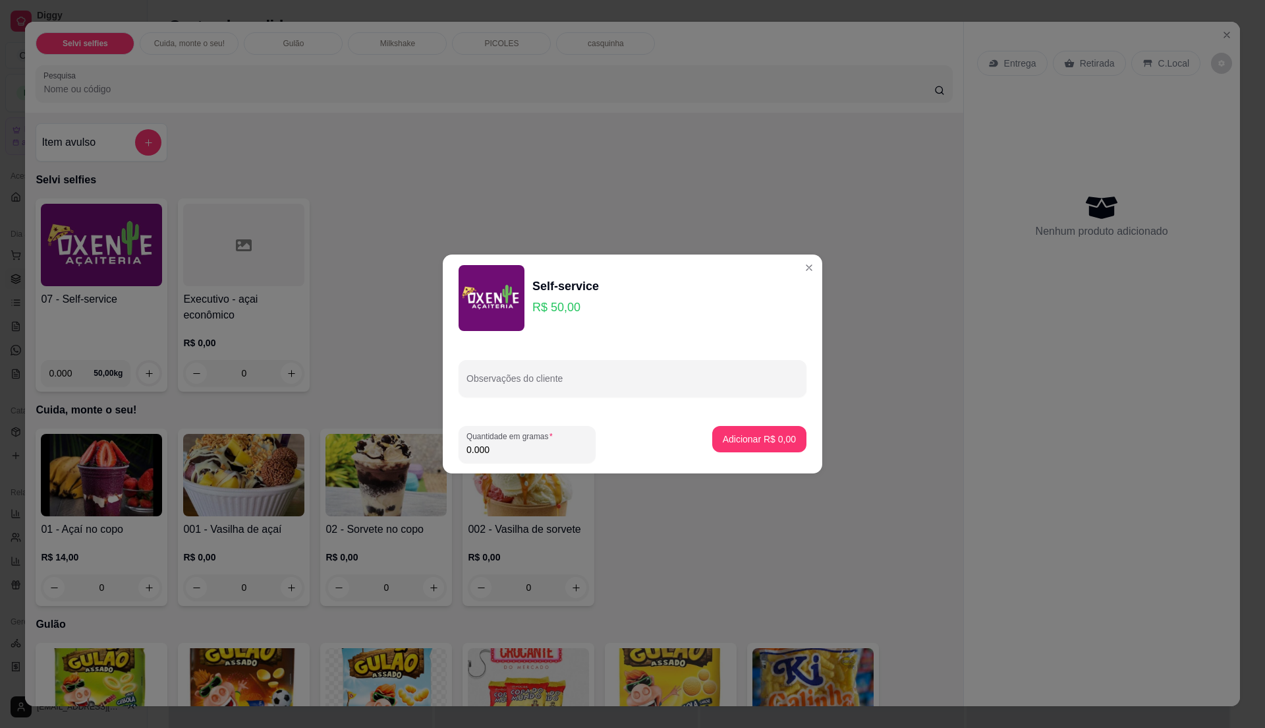
click at [513, 451] on input "0.000" at bounding box center [527, 449] width 121 height 13
click at [515, 446] on input "0" at bounding box center [527, 449] width 121 height 13
click at [501, 447] on input "0" at bounding box center [527, 449] width 121 height 13
type input "0.27"
click at [739, 442] on p "Adicionar R$ 13,50" at bounding box center [757, 438] width 76 height 13
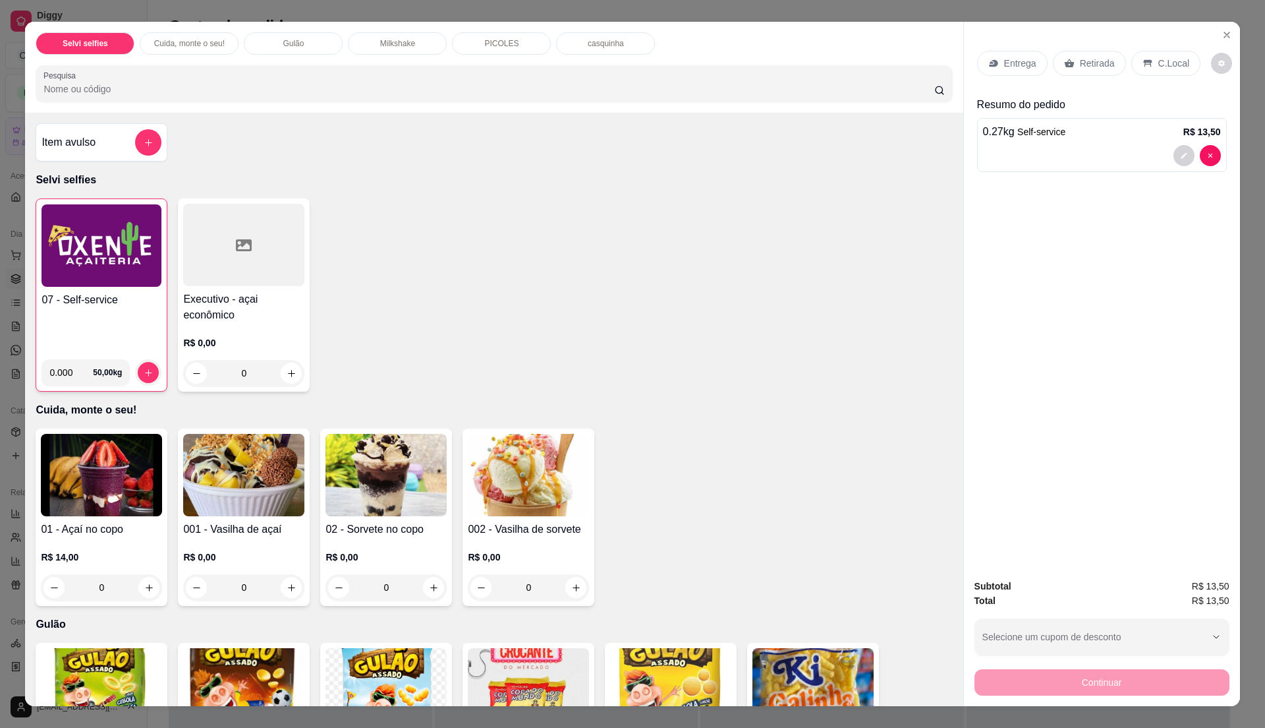
click at [140, 287] on img at bounding box center [102, 245] width 120 height 82
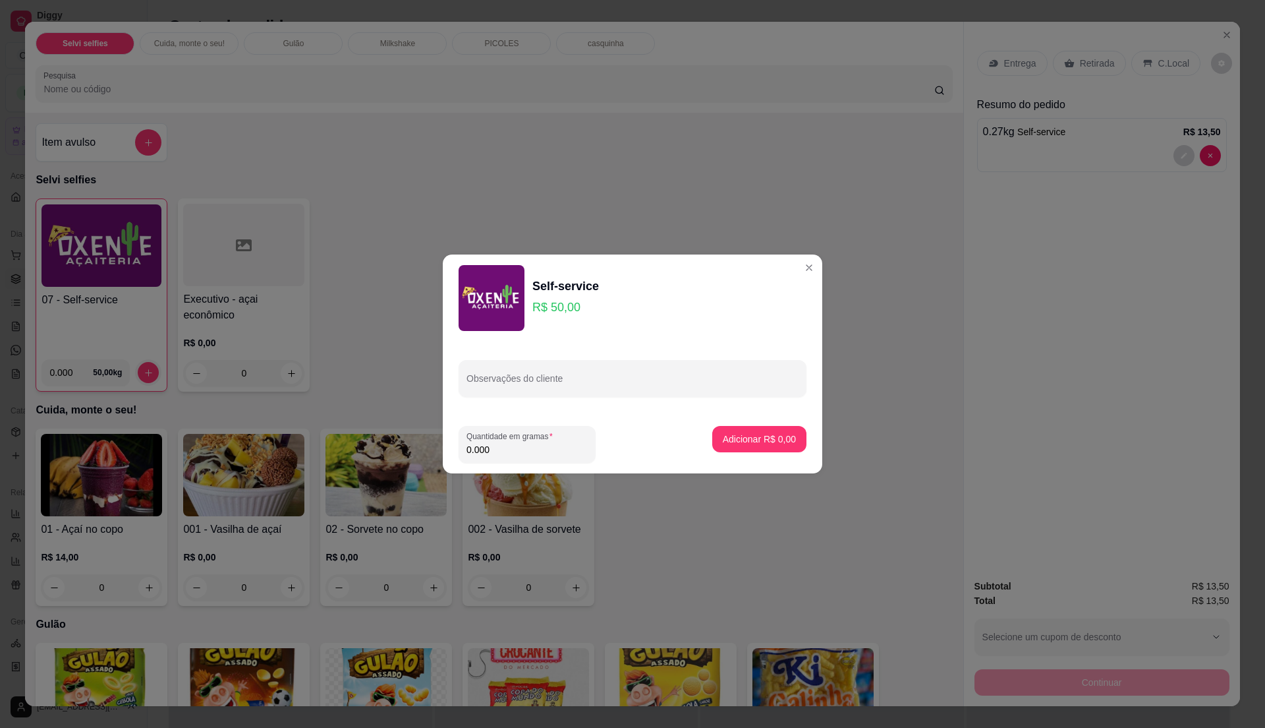
click at [511, 447] on input "0.000" at bounding box center [527, 449] width 121 height 13
click at [511, 447] on input "0" at bounding box center [527, 449] width 121 height 13
type input "0.21"
click at [732, 446] on button "Adicionar R$ 10,50" at bounding box center [757, 439] width 100 height 26
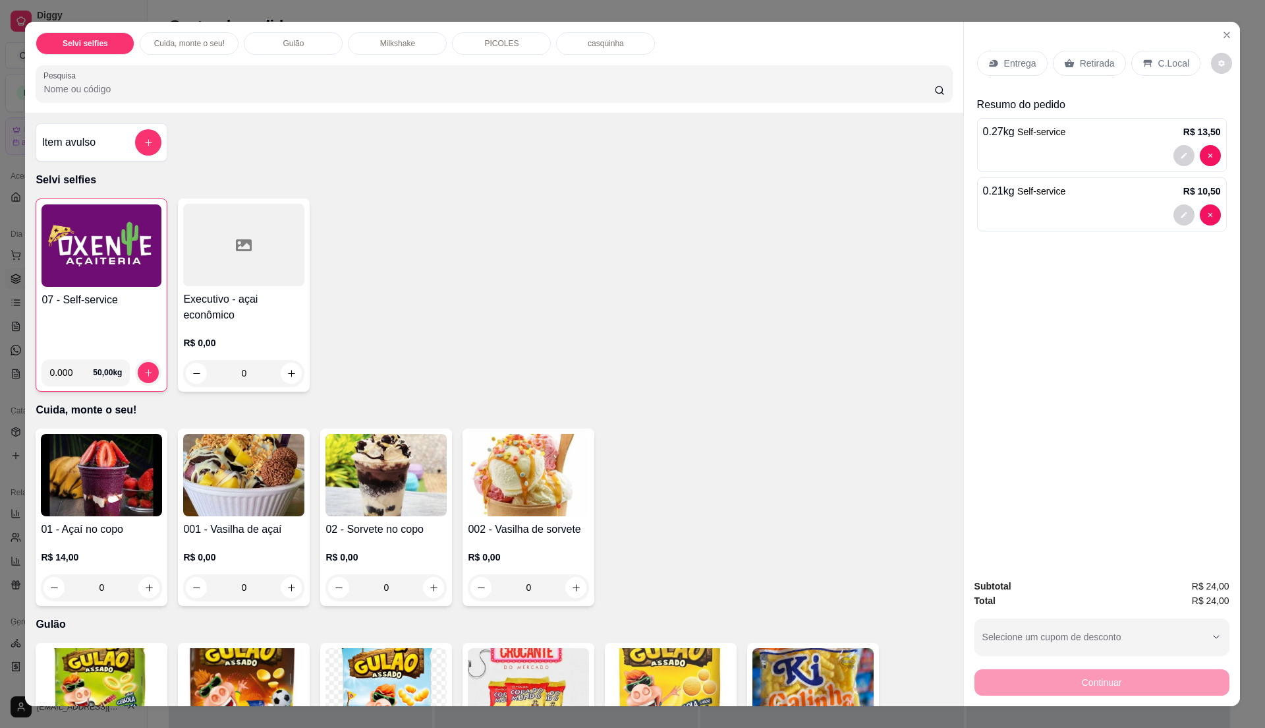
click at [1159, 67] on p "C.Local" at bounding box center [1174, 63] width 31 height 13
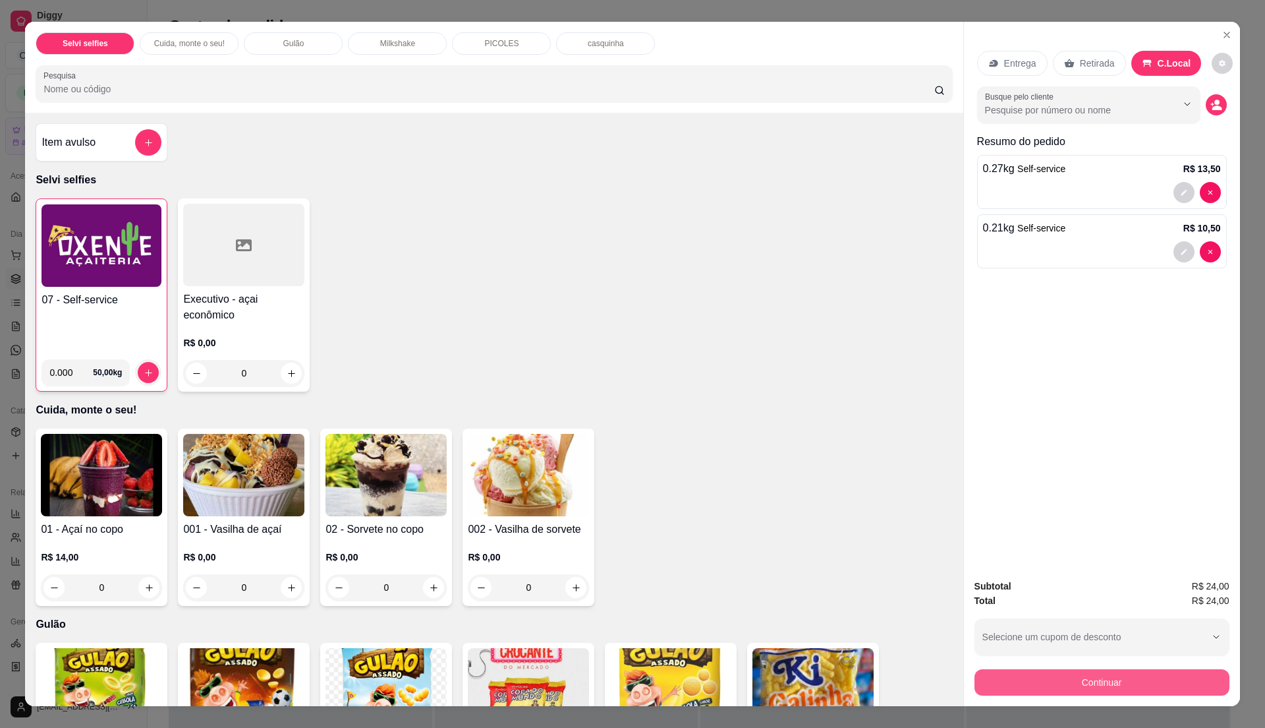
click at [1064, 679] on button "Continuar" at bounding box center [1102, 682] width 255 height 26
click at [150, 304] on h4 "07 - Self-service" at bounding box center [102, 300] width 120 height 16
click at [1062, 680] on button "Continuar" at bounding box center [1101, 682] width 247 height 26
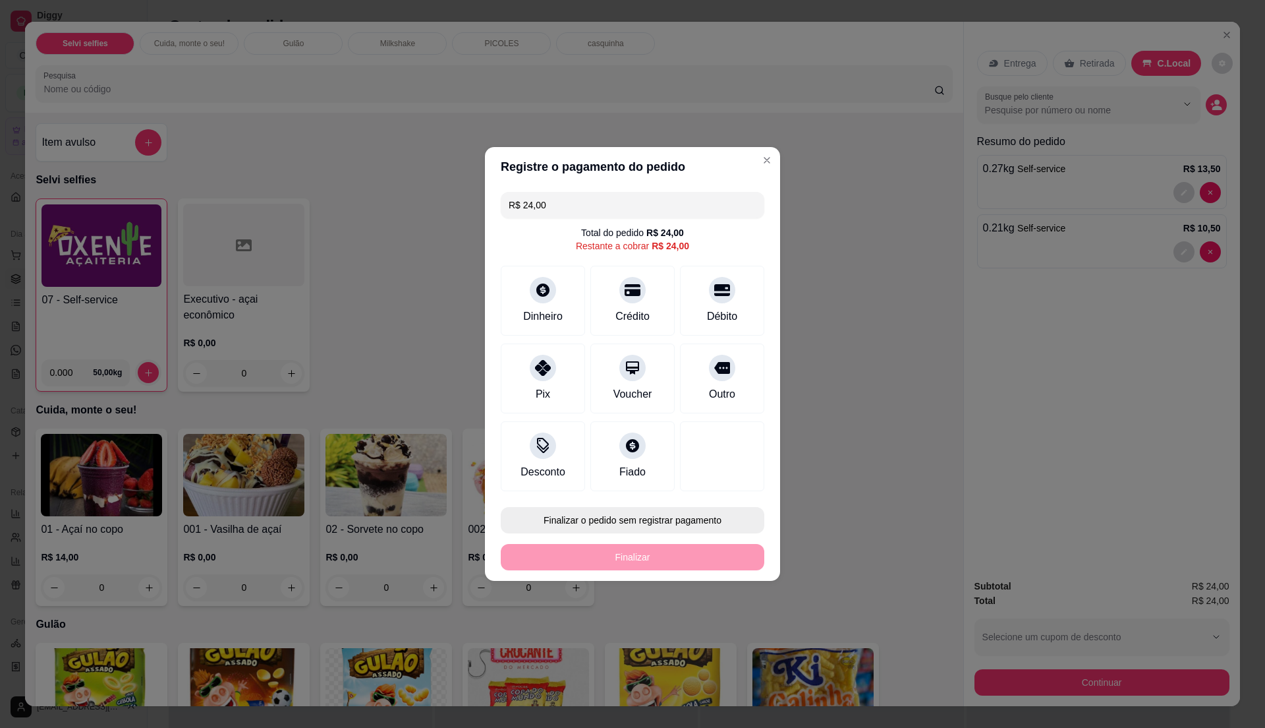
click at [615, 510] on button "Finalizar o pedido sem registrar pagamento" at bounding box center [633, 520] width 264 height 26
click at [721, 628] on button "Confirmar" at bounding box center [714, 629] width 47 height 20
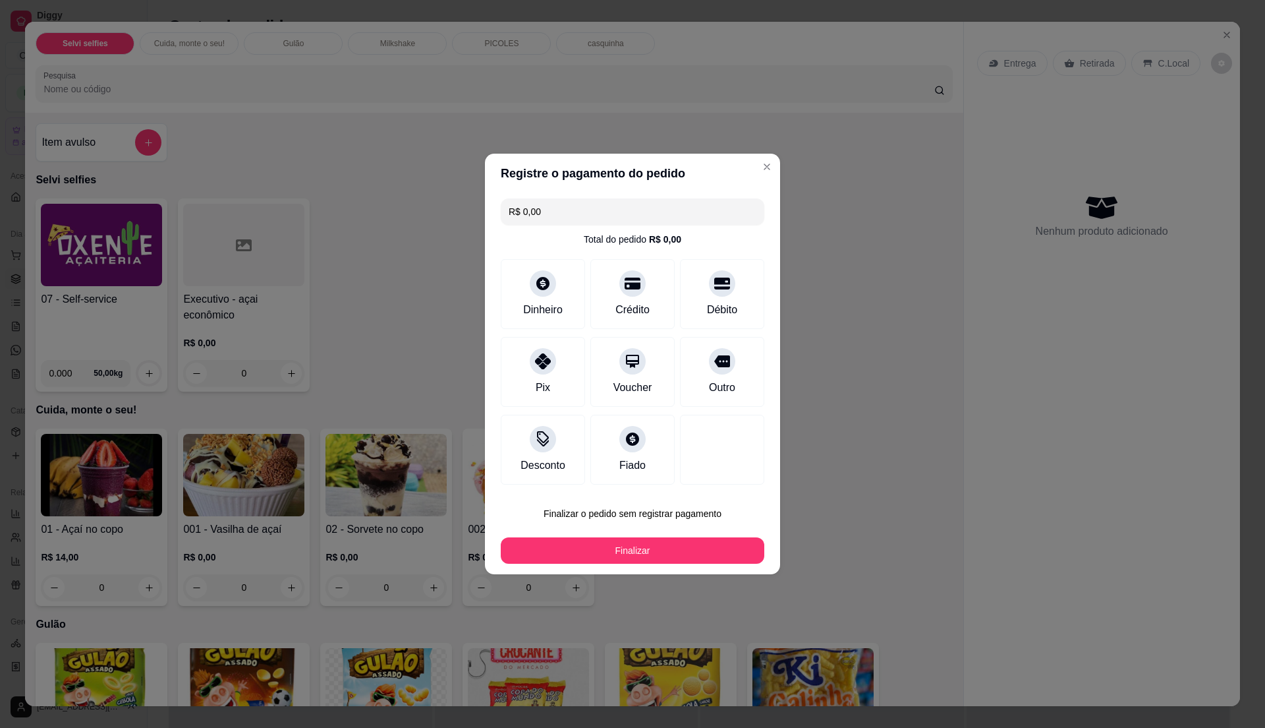
type input "R$ 0,00"
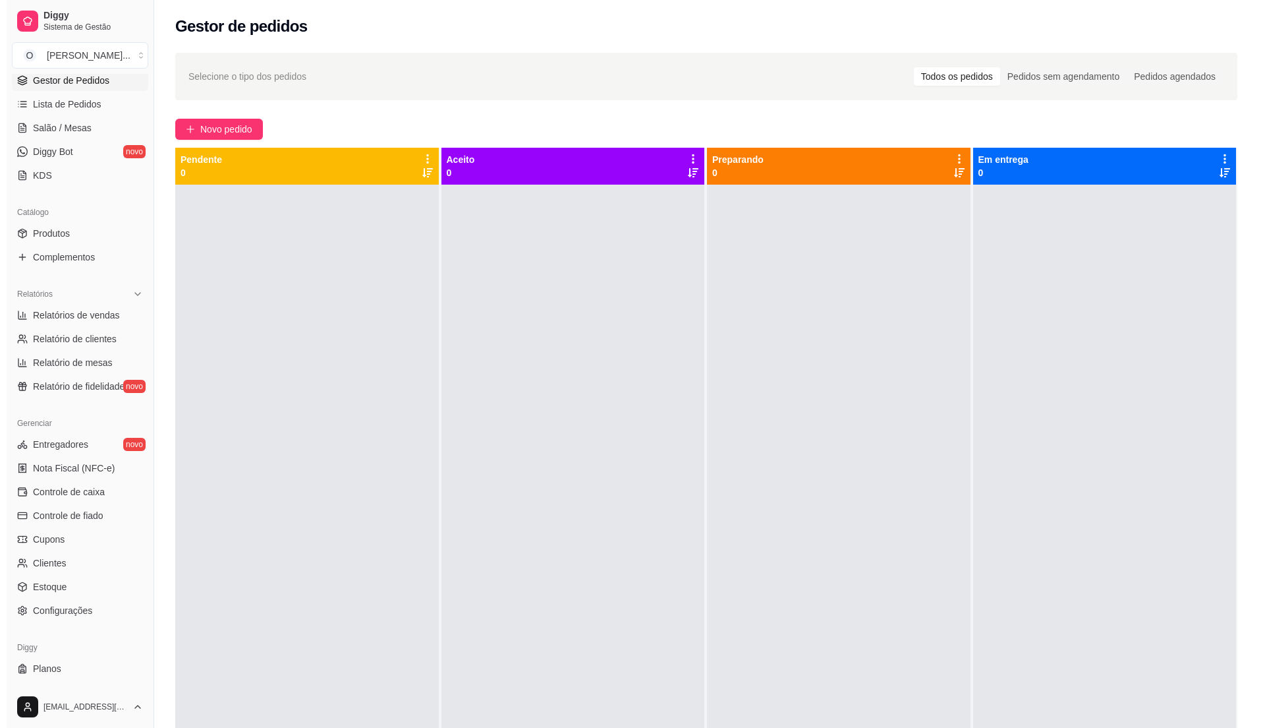
scroll to position [221, 0]
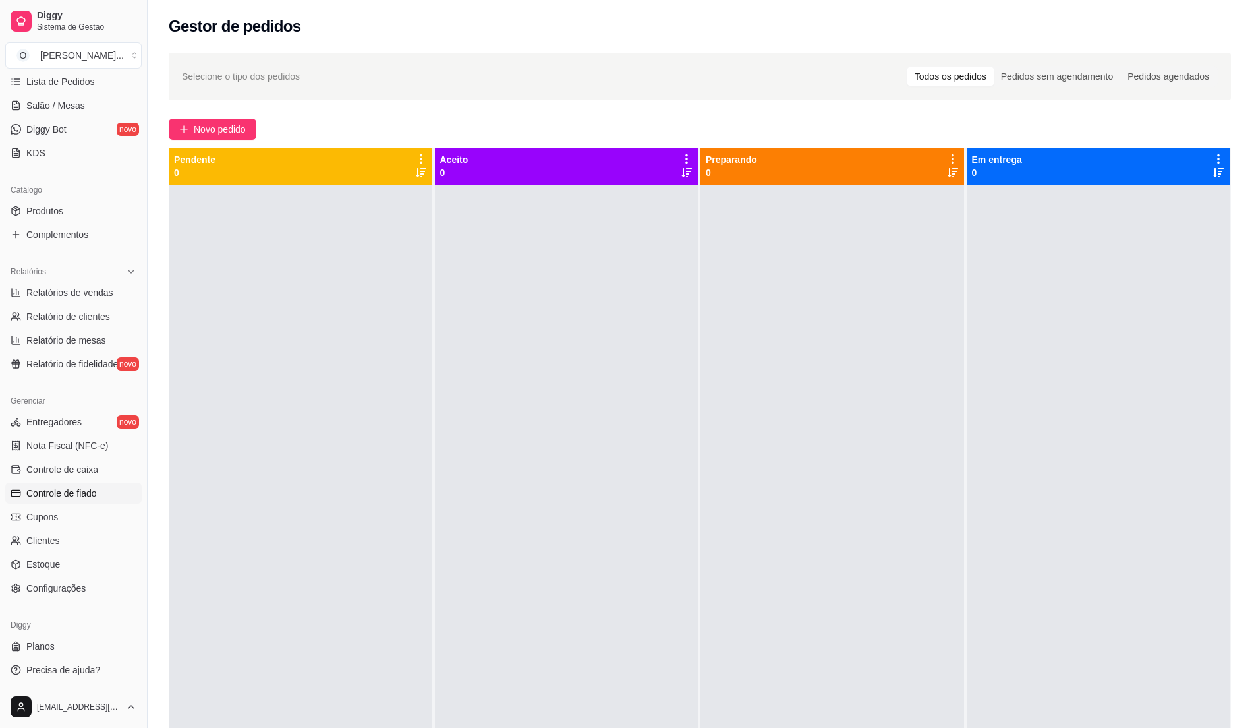
click at [91, 496] on span "Controle de fiado" at bounding box center [61, 492] width 71 height 13
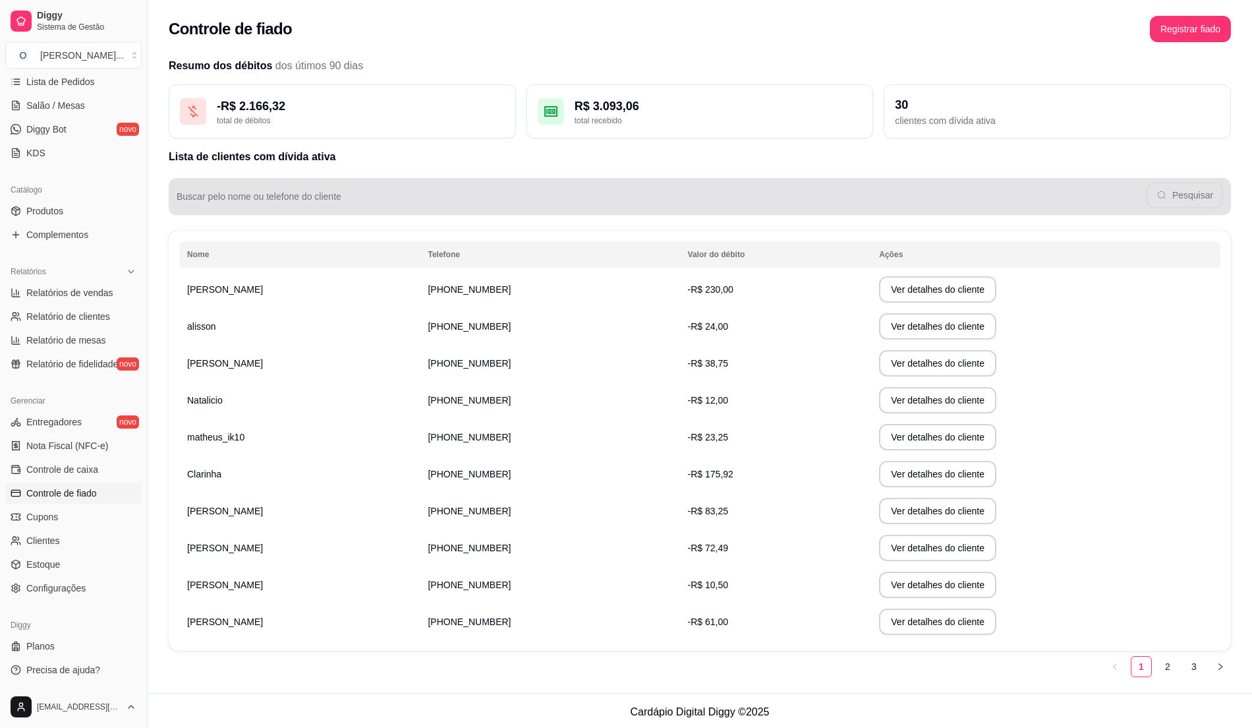
drag, startPoint x: 278, startPoint y: 210, endPoint x: 277, endPoint y: 200, distance: 9.3
click at [277, 206] on div "Buscar pelo nome ou telefone do cliente Pesquisar" at bounding box center [700, 196] width 1062 height 37
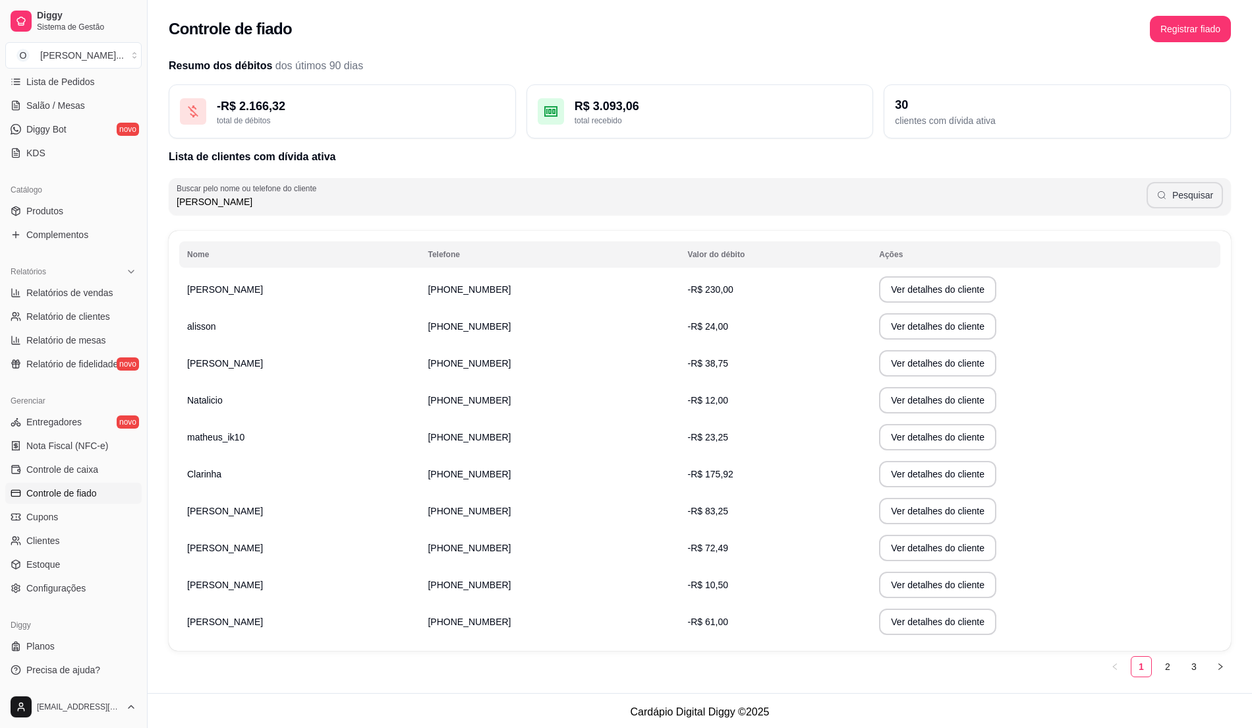
type input "[PERSON_NAME]"
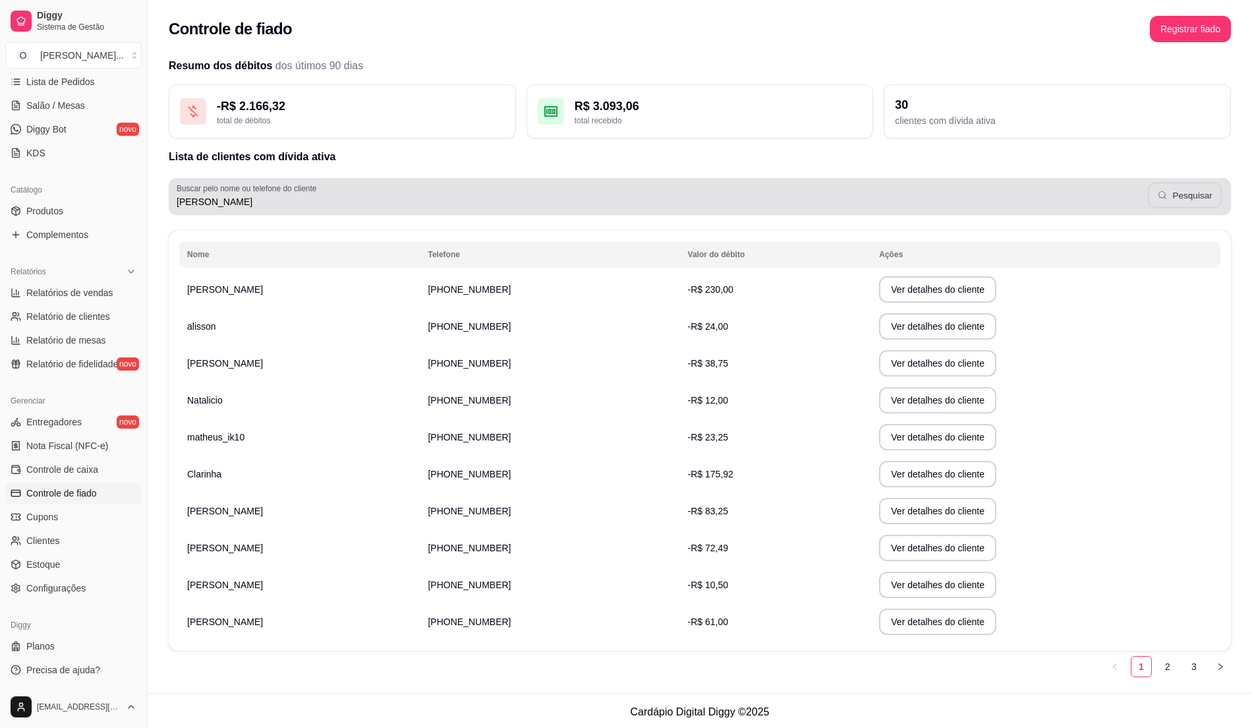
click at [1163, 201] on button "Pesquisar" at bounding box center [1185, 196] width 74 height 26
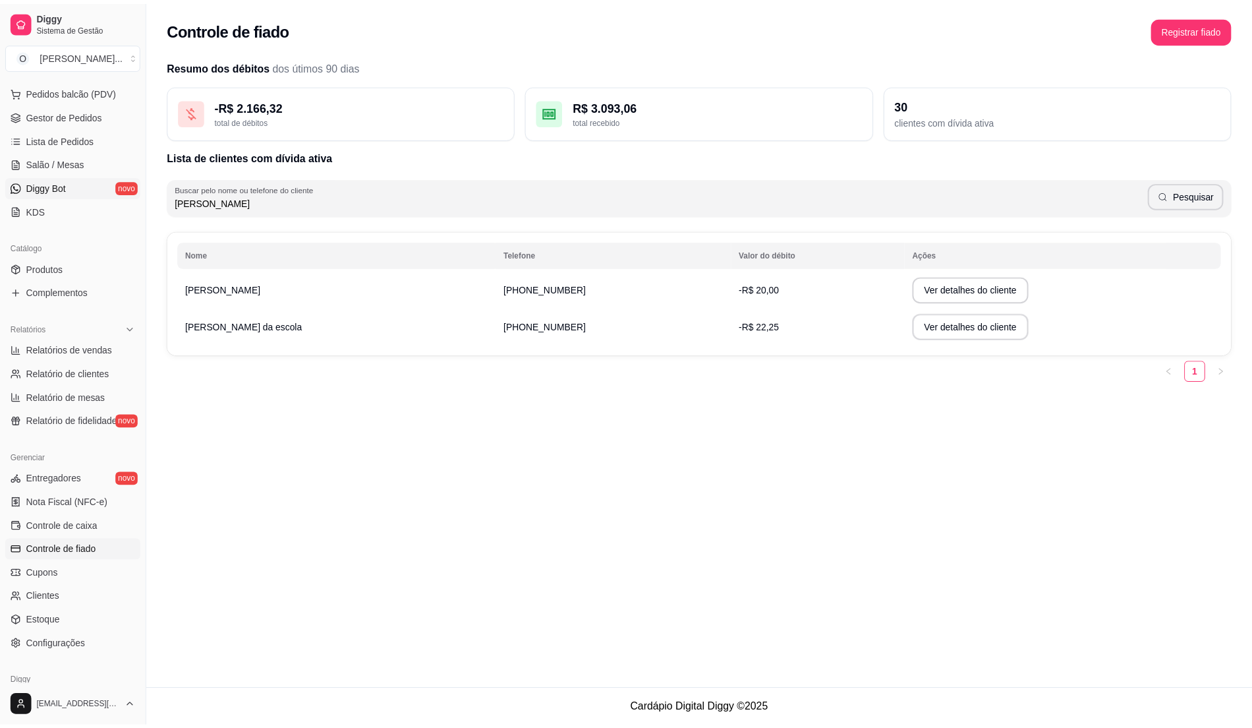
scroll to position [133, 0]
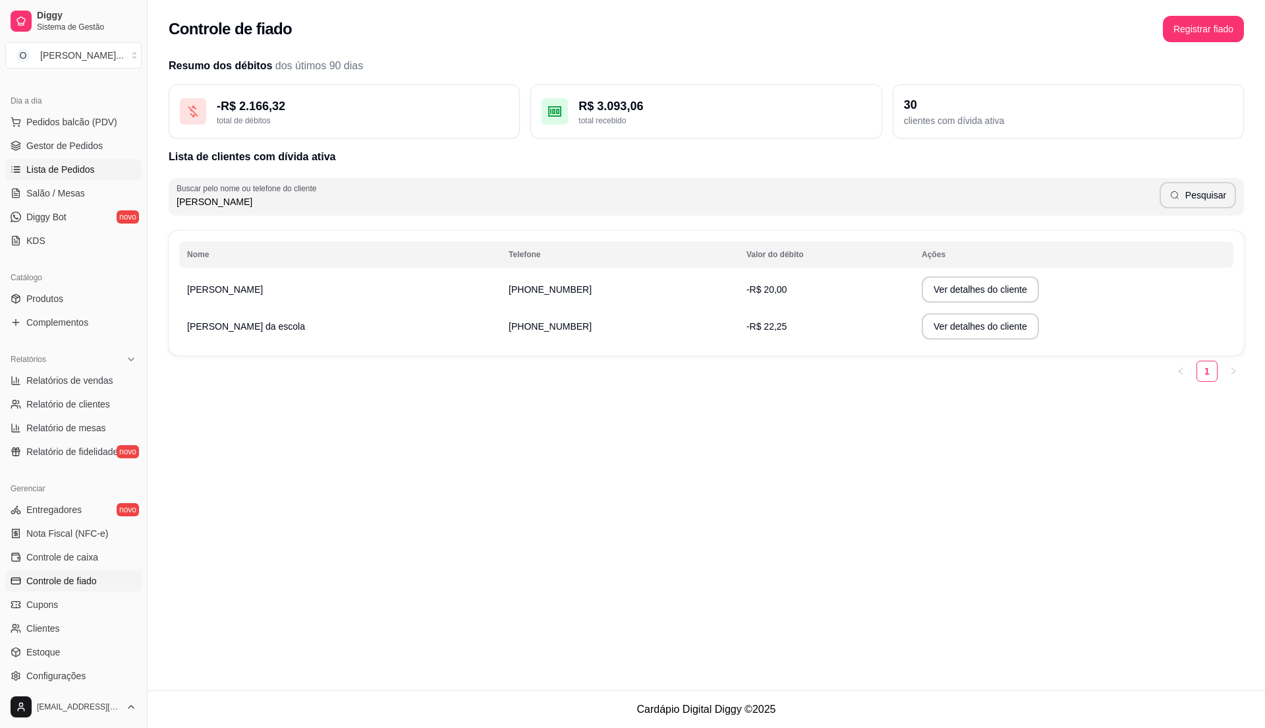
click at [65, 167] on span "Lista de Pedidos" at bounding box center [60, 169] width 69 height 13
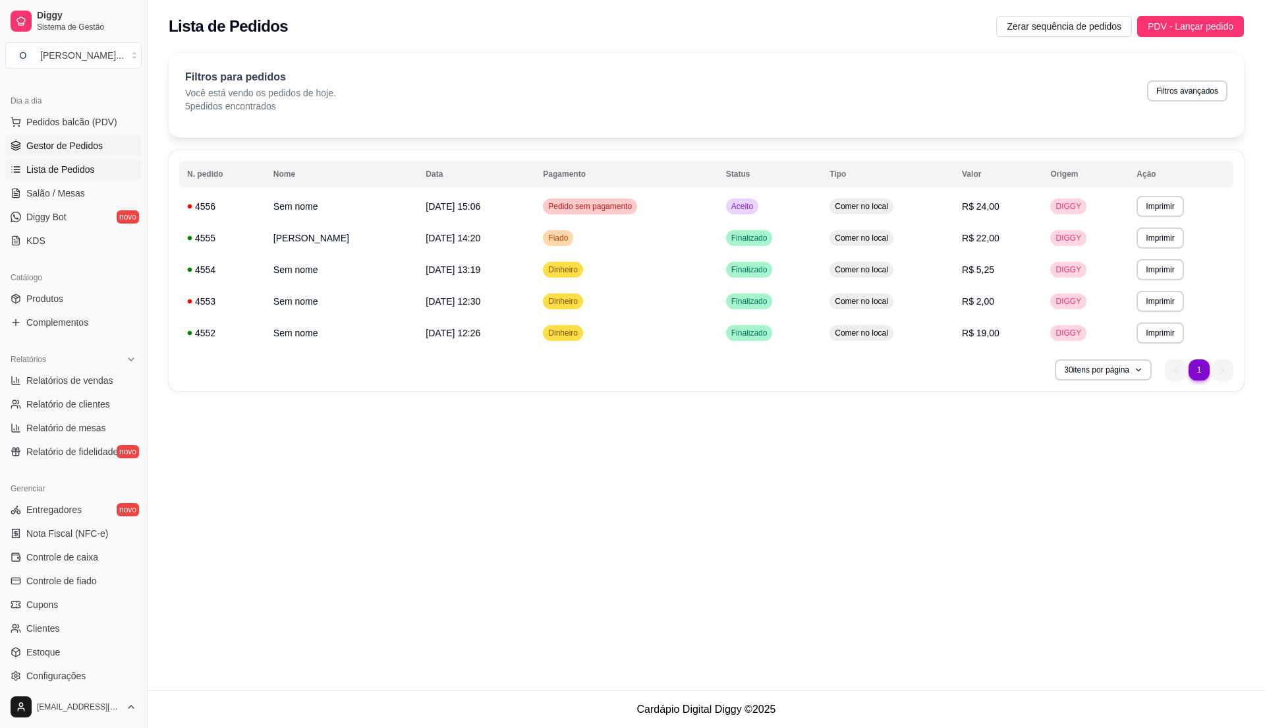
click at [72, 148] on span "Gestor de Pedidos" at bounding box center [64, 145] width 76 height 13
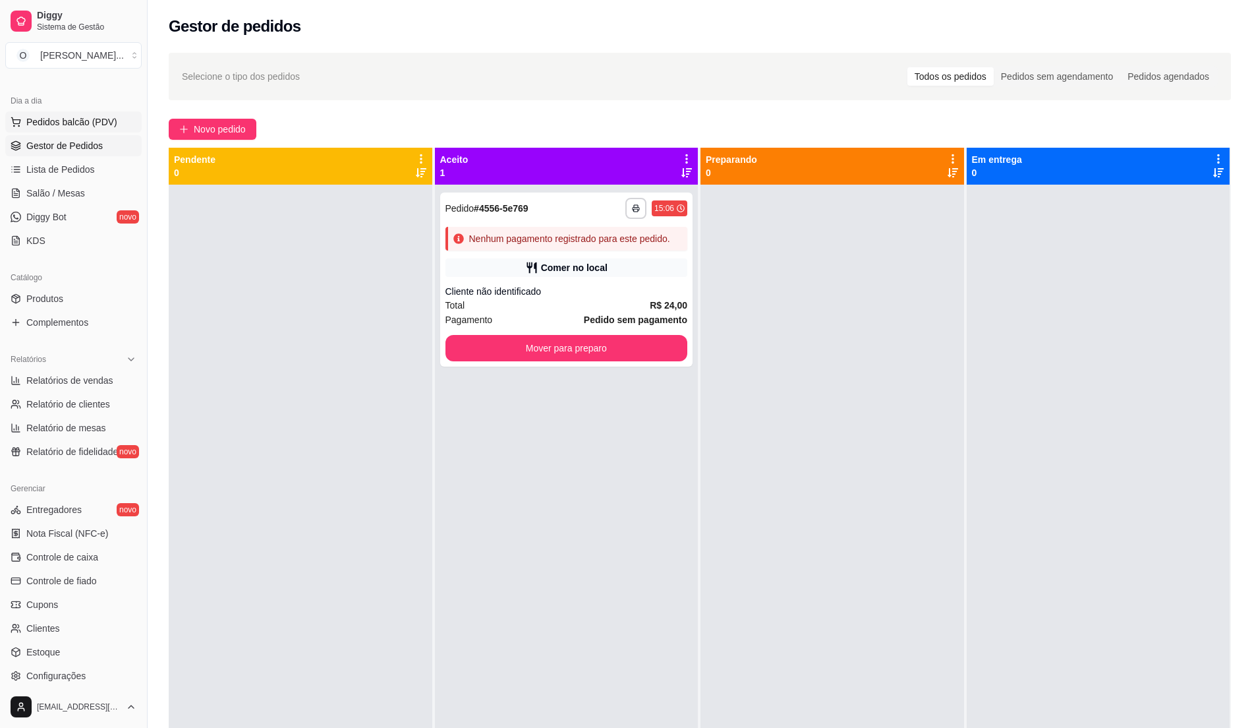
click at [82, 127] on span "Pedidos balcão (PDV)" at bounding box center [71, 121] width 91 height 13
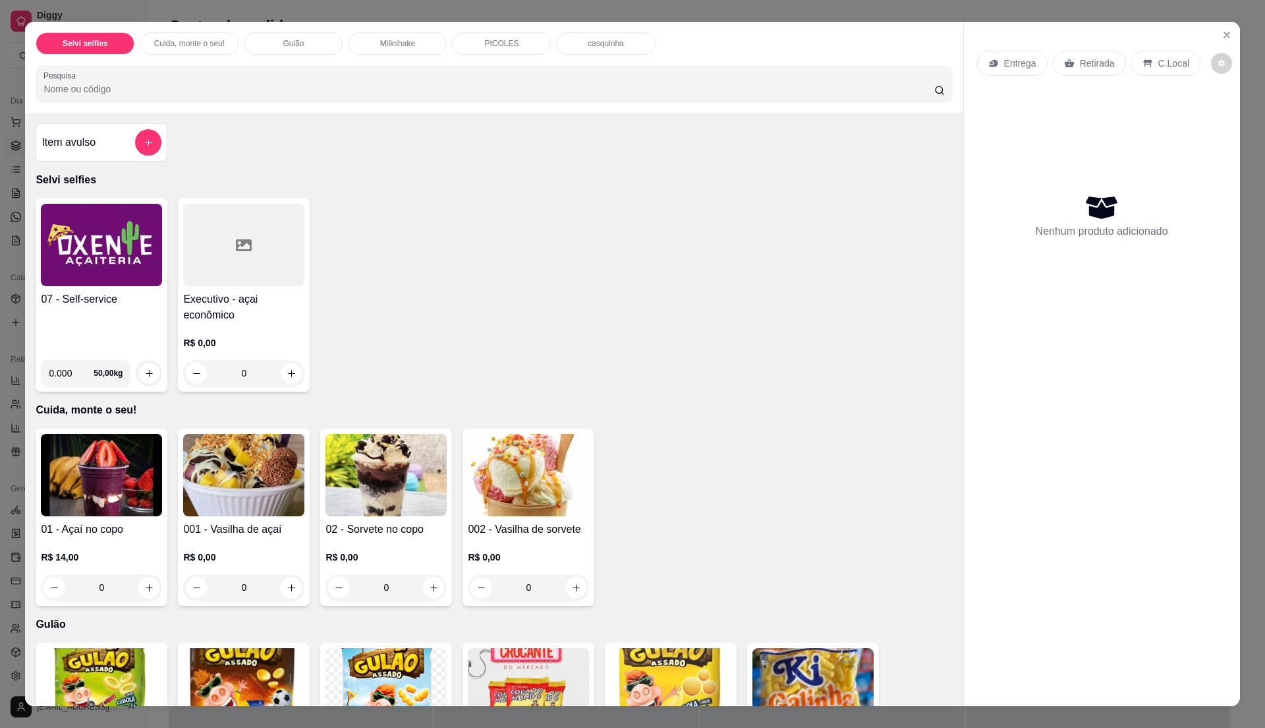
click at [88, 250] on img at bounding box center [101, 245] width 121 height 82
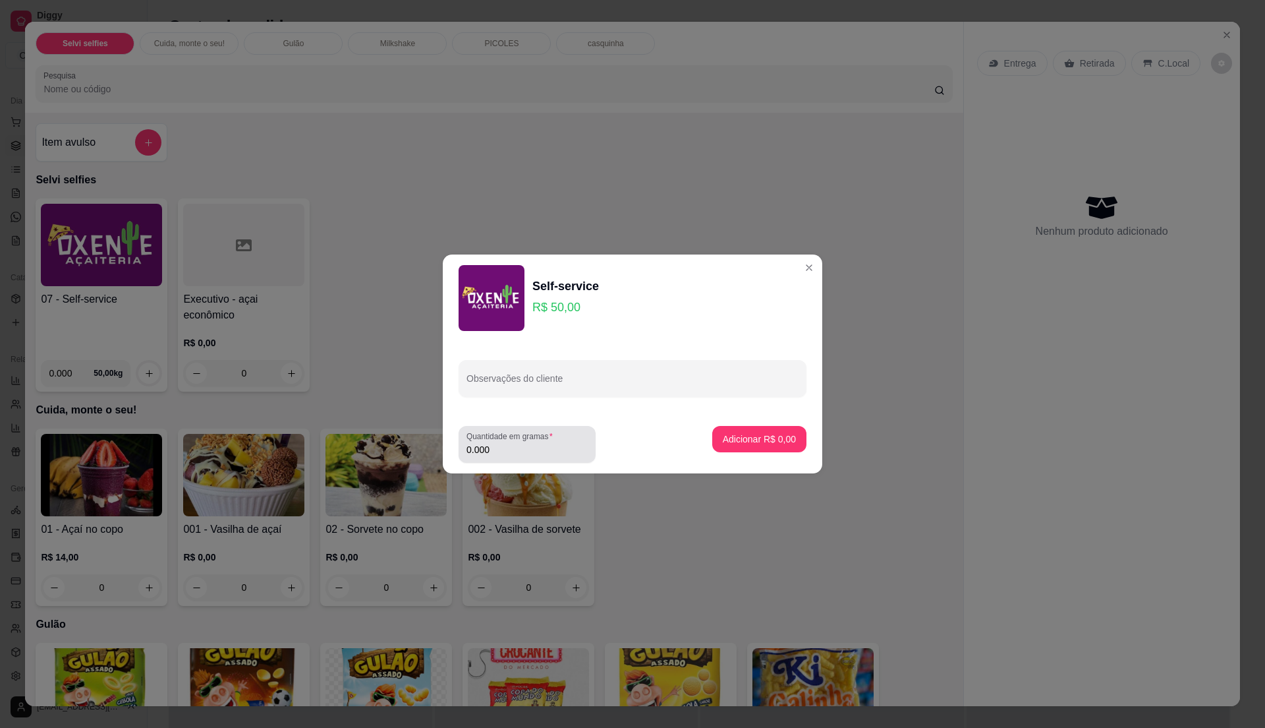
click at [505, 453] on input "0.000" at bounding box center [527, 449] width 121 height 13
click at [505, 452] on input "0" at bounding box center [527, 449] width 121 height 13
type input "0.18"
click at [755, 443] on p "Adicionar R$ 9,00" at bounding box center [759, 438] width 71 height 13
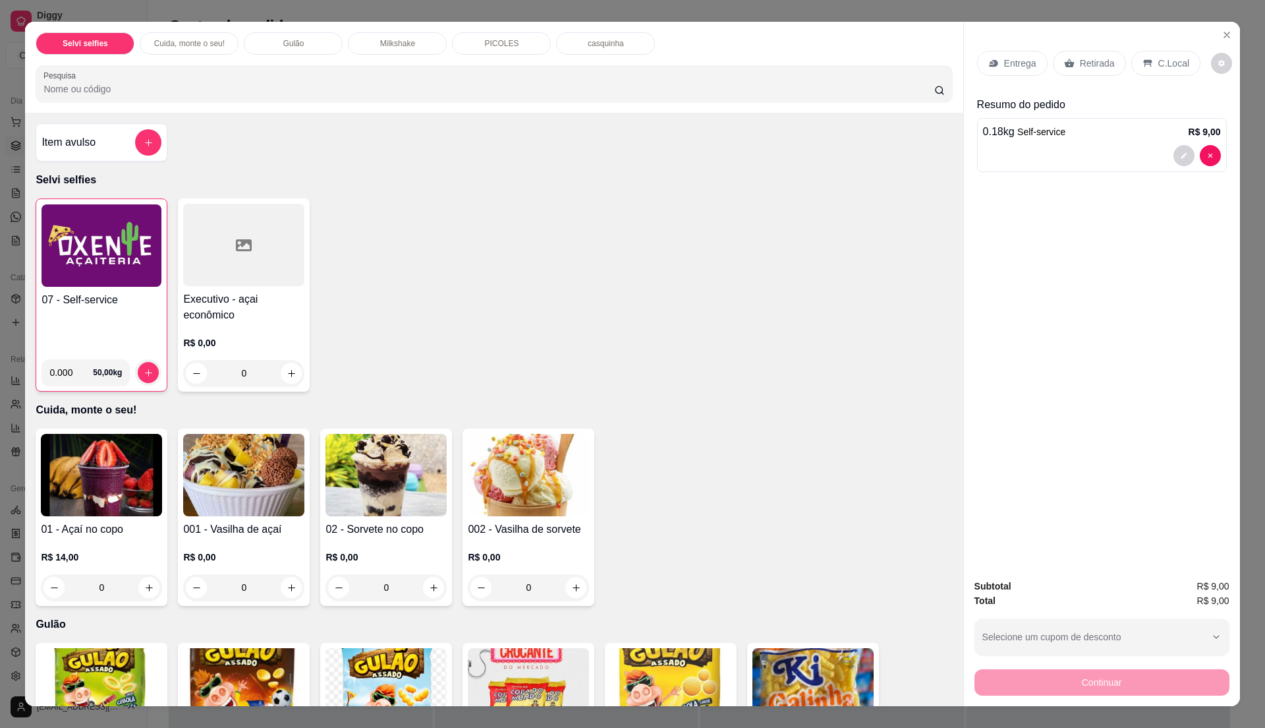
click at [93, 317] on div "07 - Self-service" at bounding box center [102, 320] width 120 height 57
click at [57, 280] on img at bounding box center [102, 245] width 120 height 82
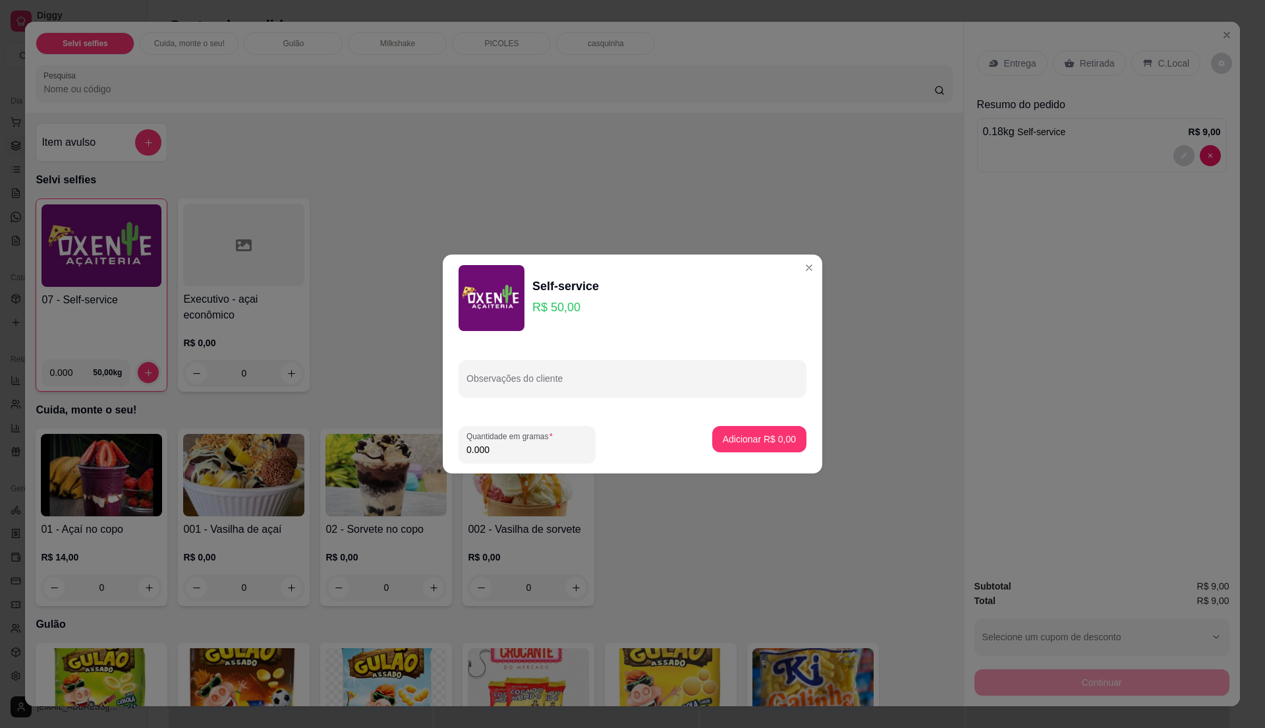
click at [510, 448] on input "0.000" at bounding box center [527, 449] width 121 height 13
type input "0.425"
click at [751, 436] on p "Adicionar R$ 21,25" at bounding box center [757, 438] width 76 height 13
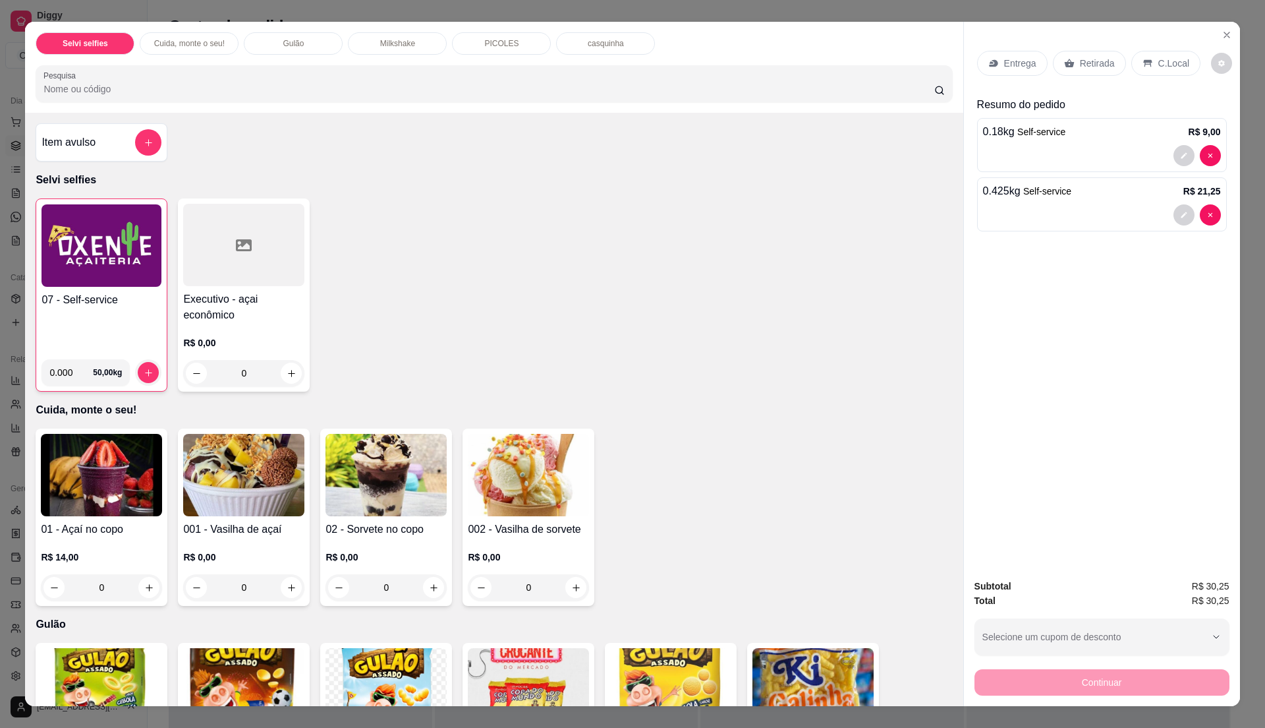
click at [1159, 69] on p "C.Local" at bounding box center [1174, 63] width 31 height 13
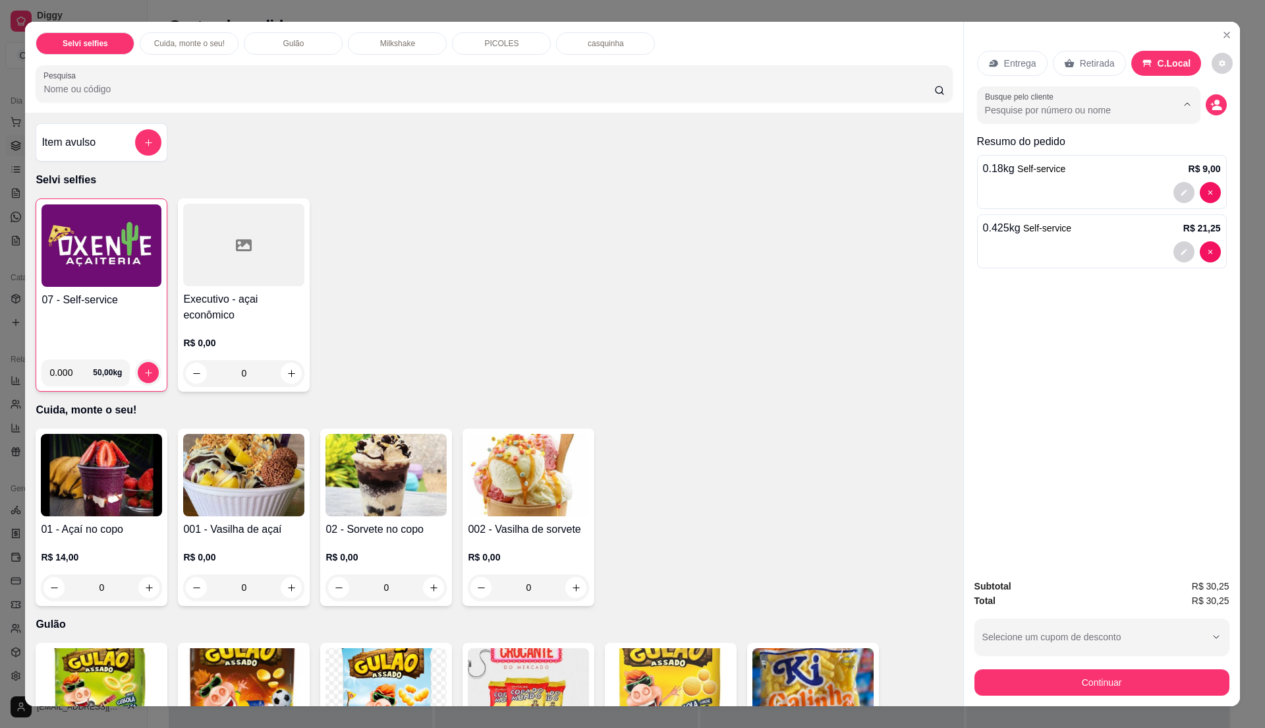
click at [1072, 108] on input "Busque pelo cliente" at bounding box center [1070, 109] width 171 height 13
type input "[PERSON_NAME]"
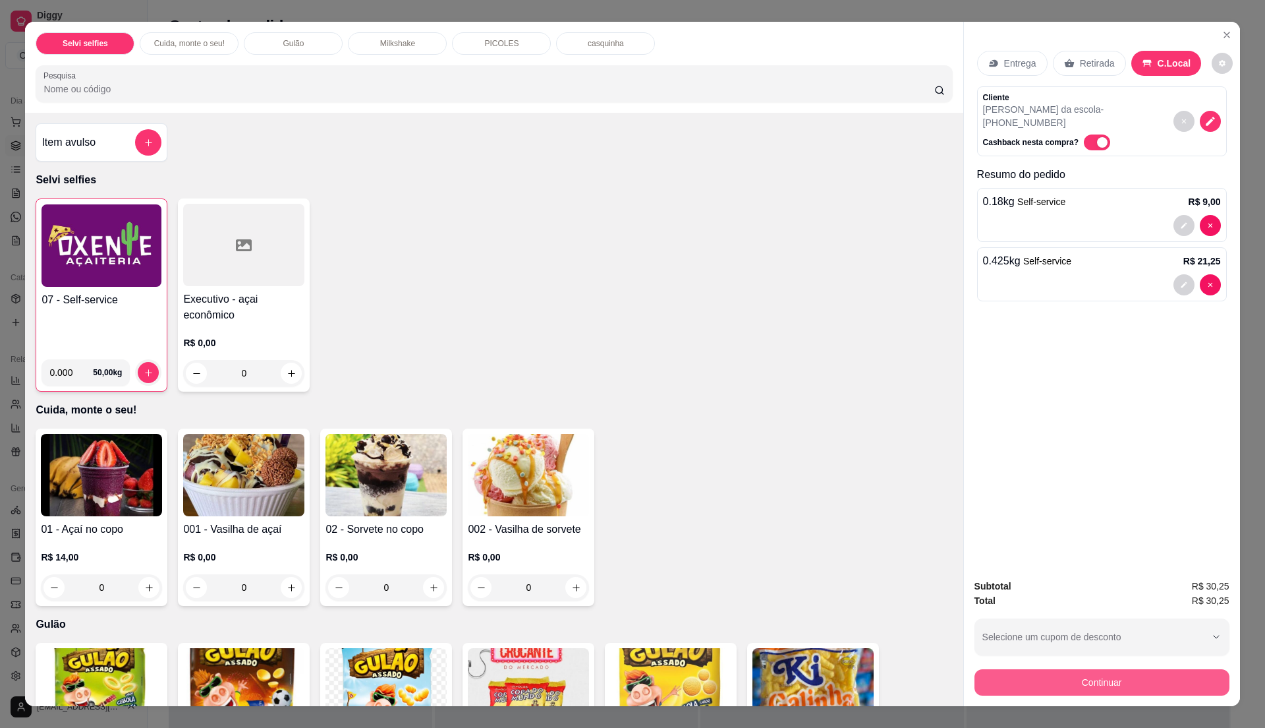
click at [1074, 678] on button "Continuar" at bounding box center [1102, 682] width 255 height 26
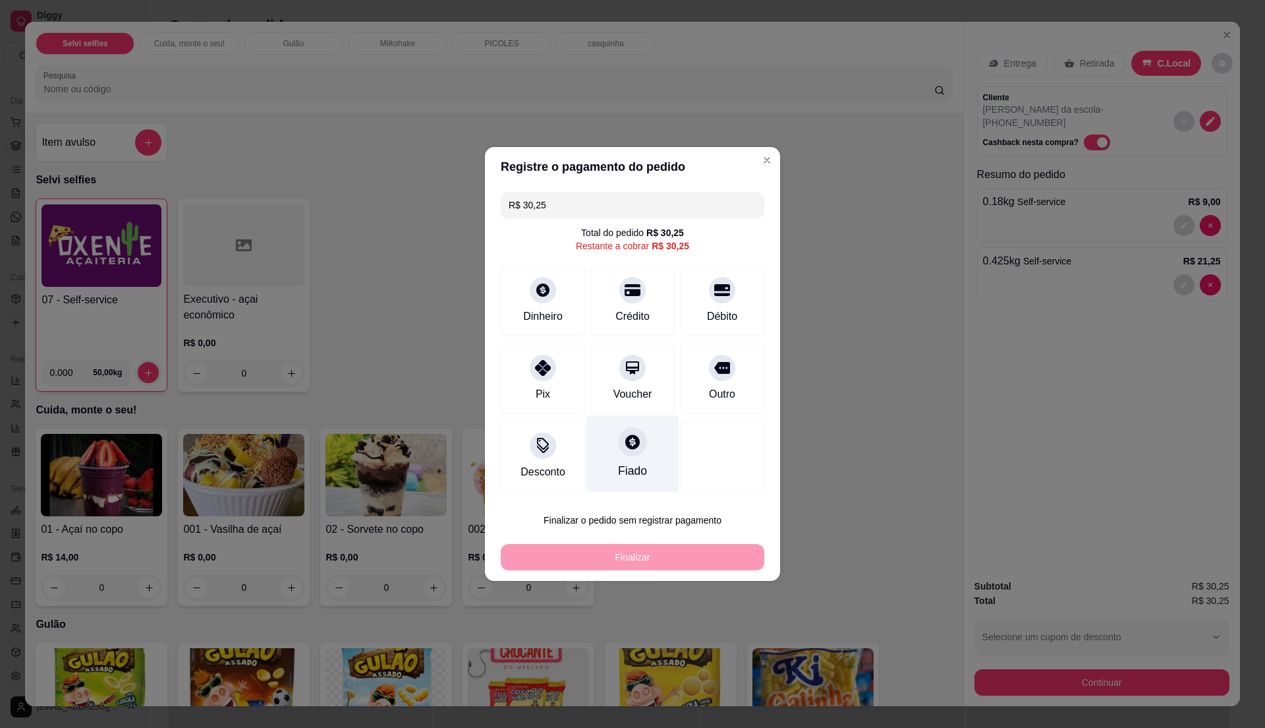
click at [623, 465] on div "Fiado" at bounding box center [632, 470] width 29 height 17
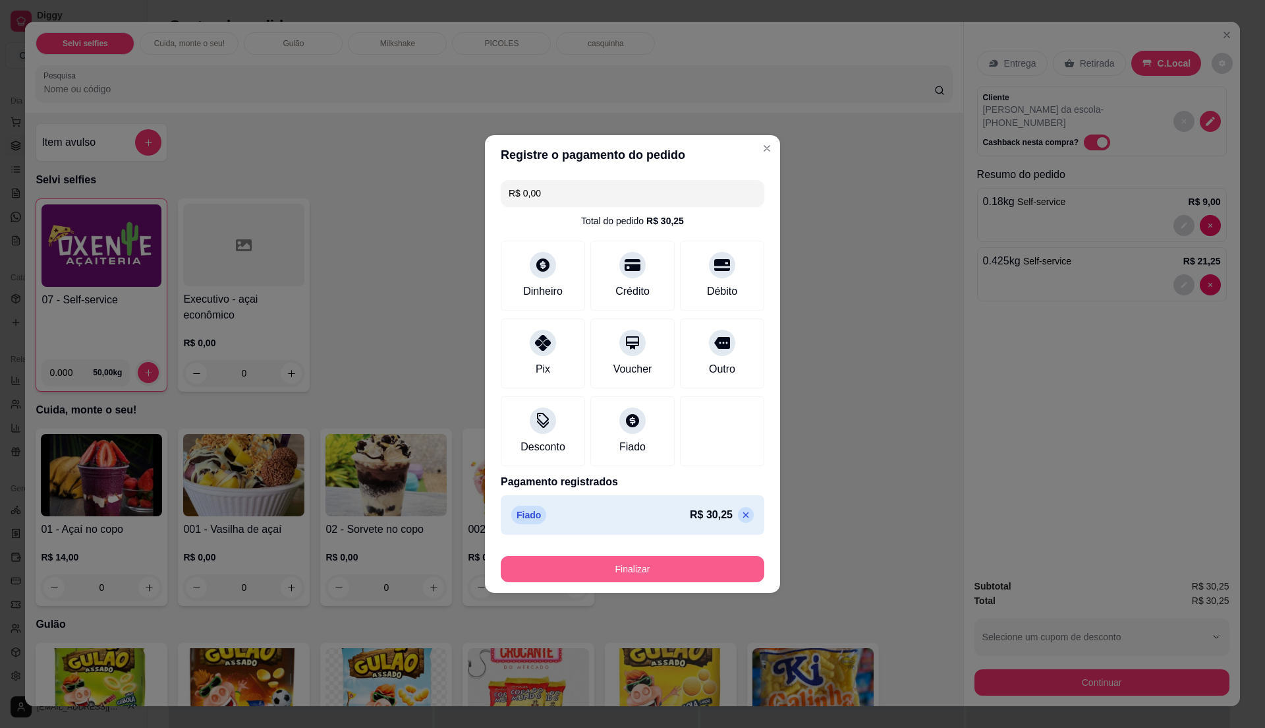
click at [615, 568] on button "Finalizar" at bounding box center [633, 569] width 264 height 26
type input "-R$ 30,25"
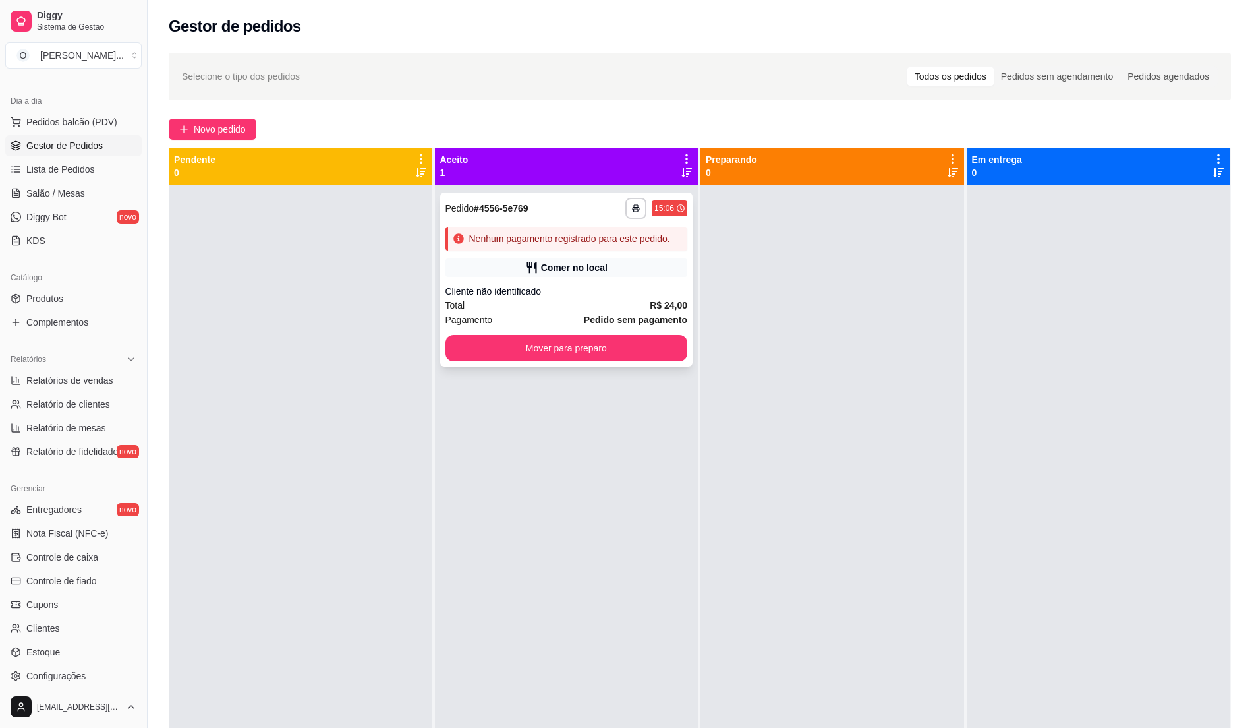
click at [526, 305] on div "Total R$ 24,00" at bounding box center [567, 305] width 243 height 15
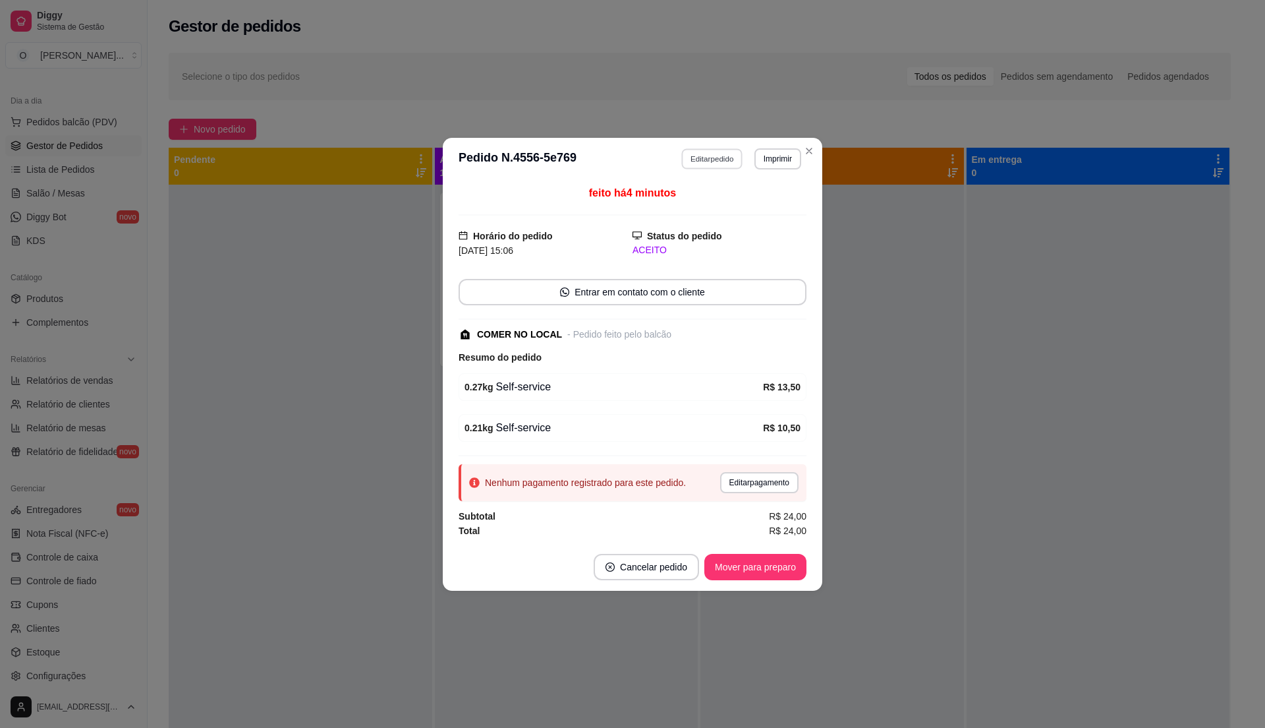
click at [699, 164] on button "Editar pedido" at bounding box center [712, 158] width 61 height 20
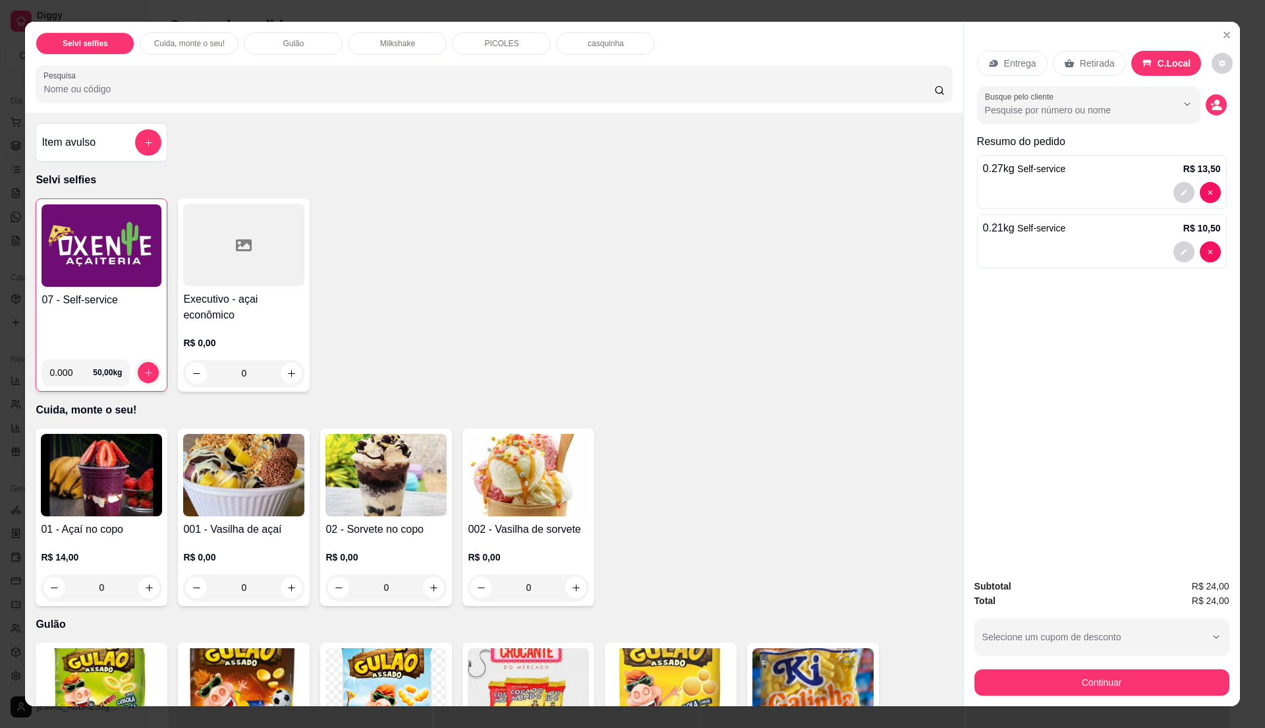
click at [88, 301] on h4 "07 - Self-service" at bounding box center [102, 300] width 120 height 16
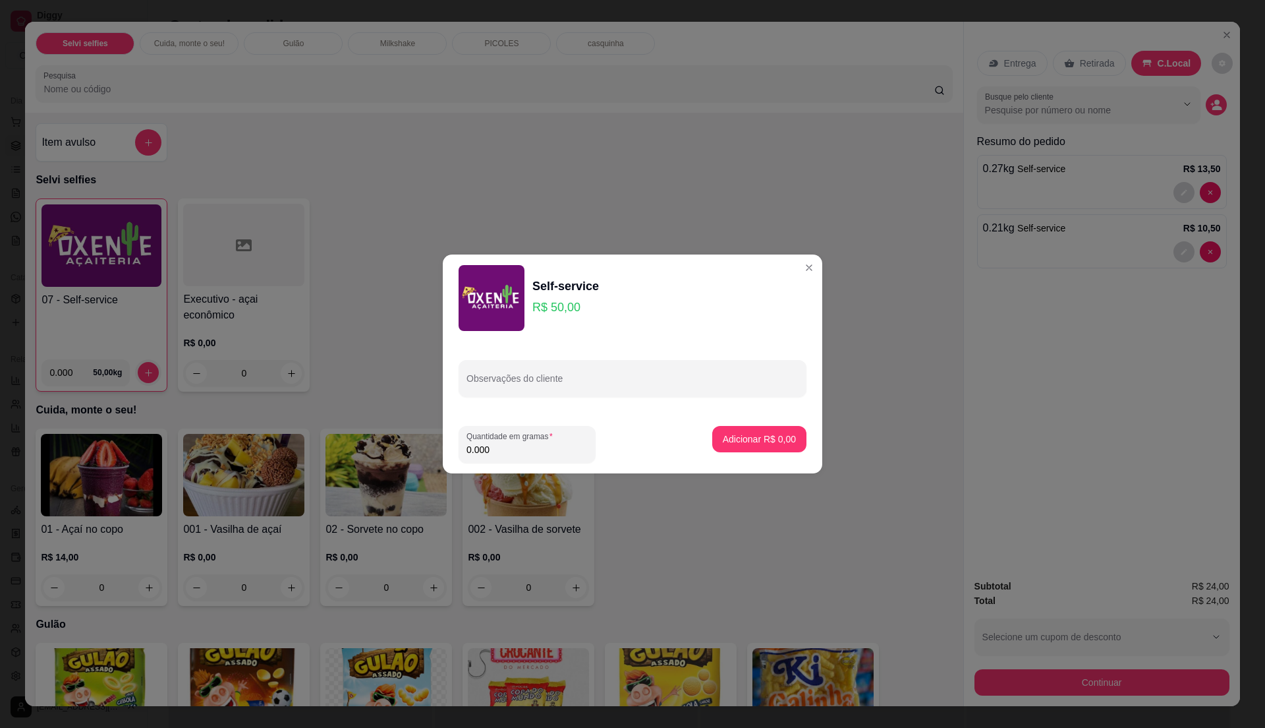
click at [515, 450] on input "0.000" at bounding box center [527, 449] width 121 height 13
click at [517, 447] on input "0" at bounding box center [527, 449] width 121 height 13
type input "0.12"
click at [780, 434] on p "Adicionar R$ 6,00" at bounding box center [759, 438] width 73 height 13
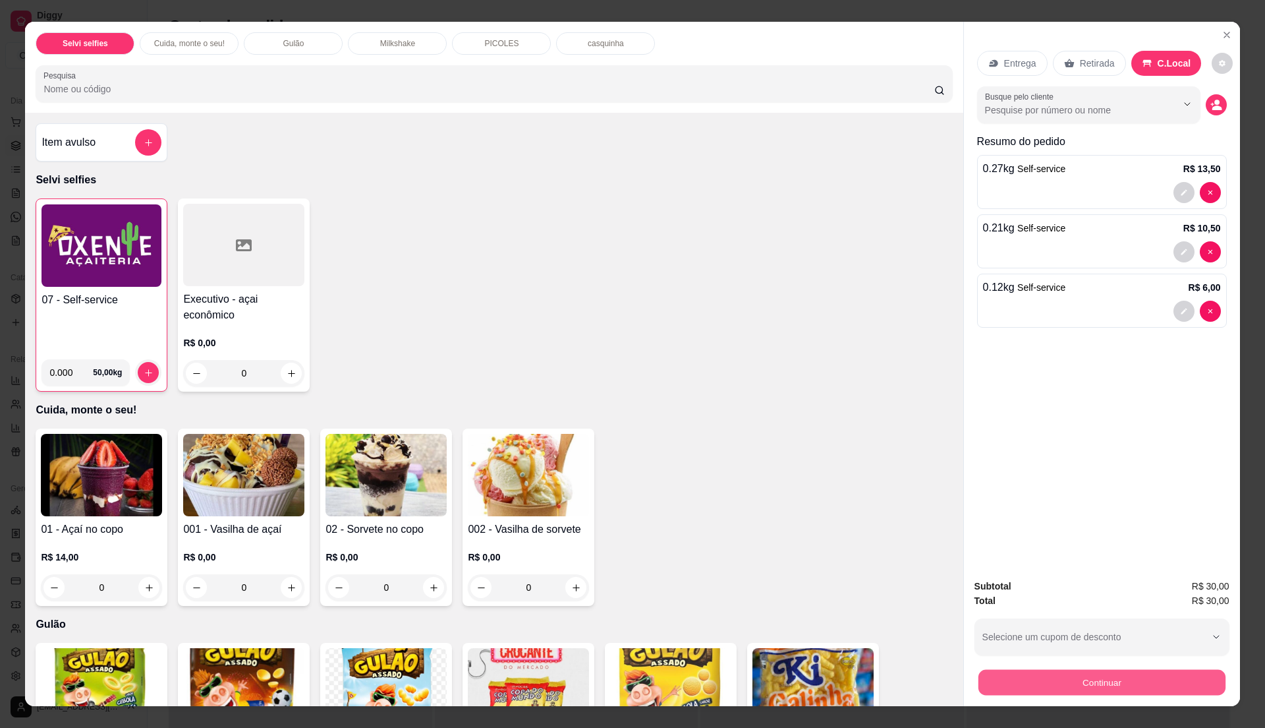
click at [1007, 681] on button "Continuar" at bounding box center [1101, 682] width 247 height 26
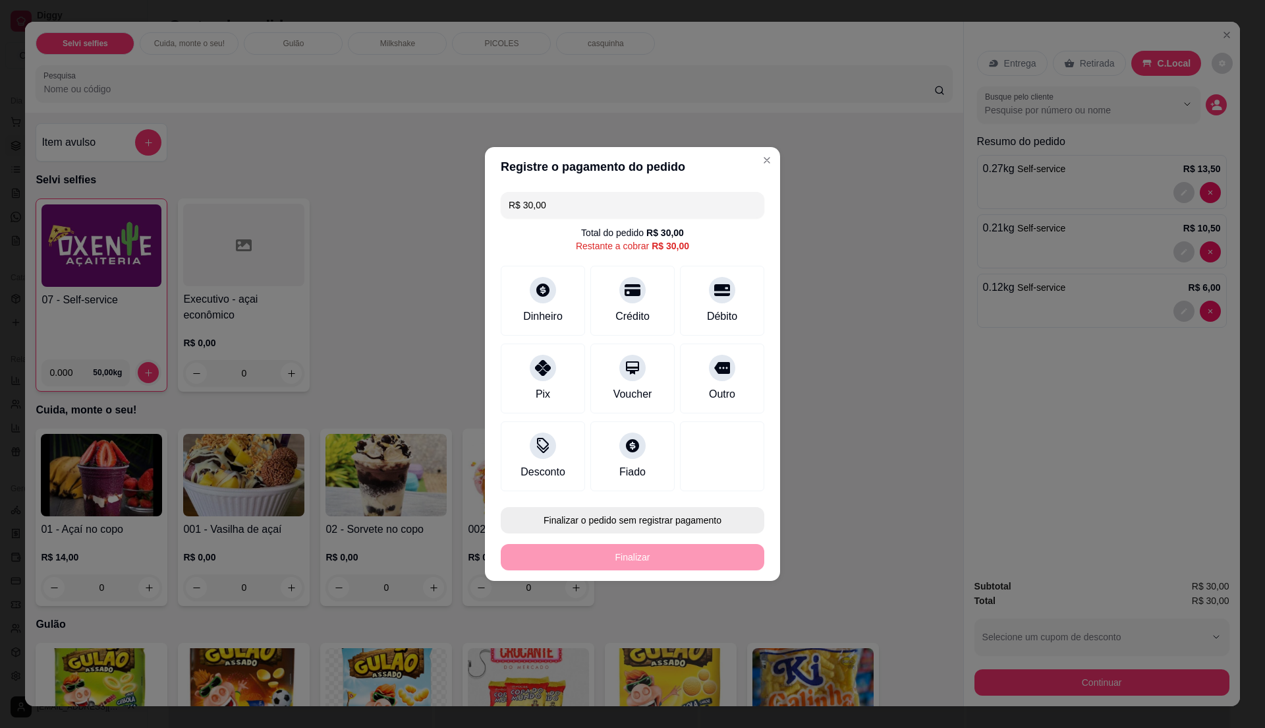
click at [654, 515] on button "Finalizar o pedido sem registrar pagamento" at bounding box center [633, 520] width 264 height 26
click at [713, 633] on button "Confirmar" at bounding box center [714, 629] width 49 height 20
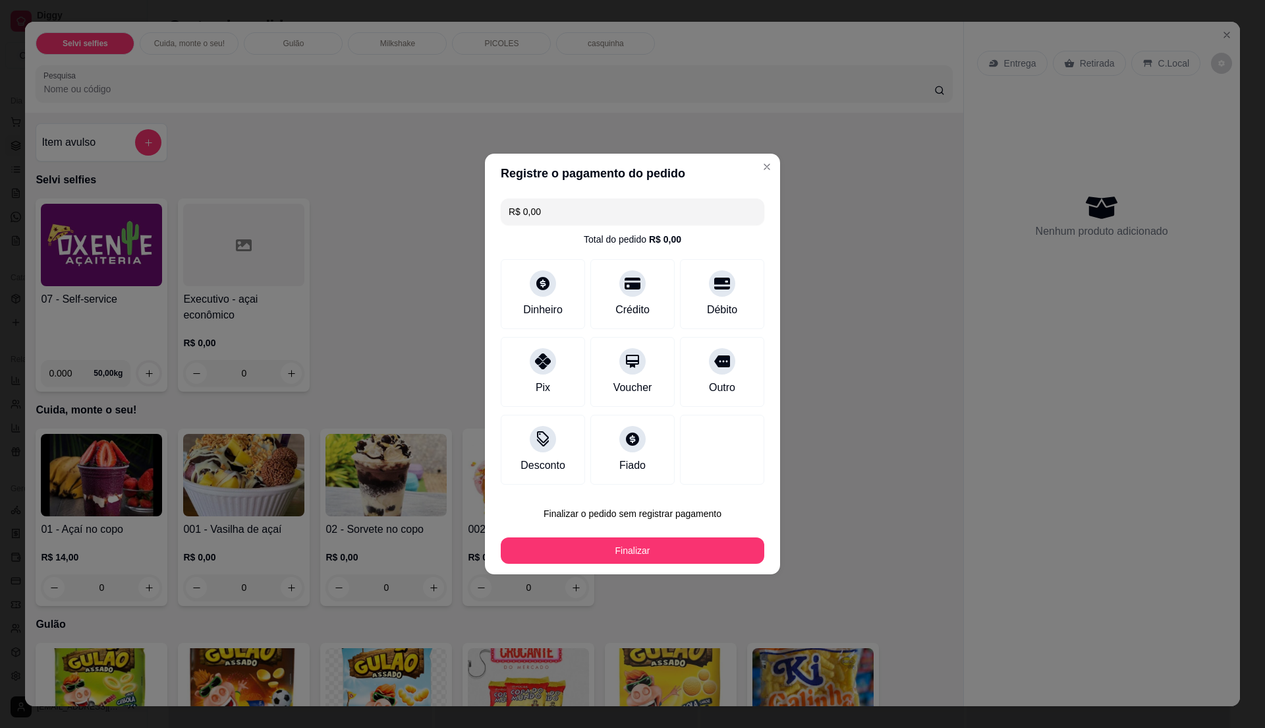
type input "R$ 0,00"
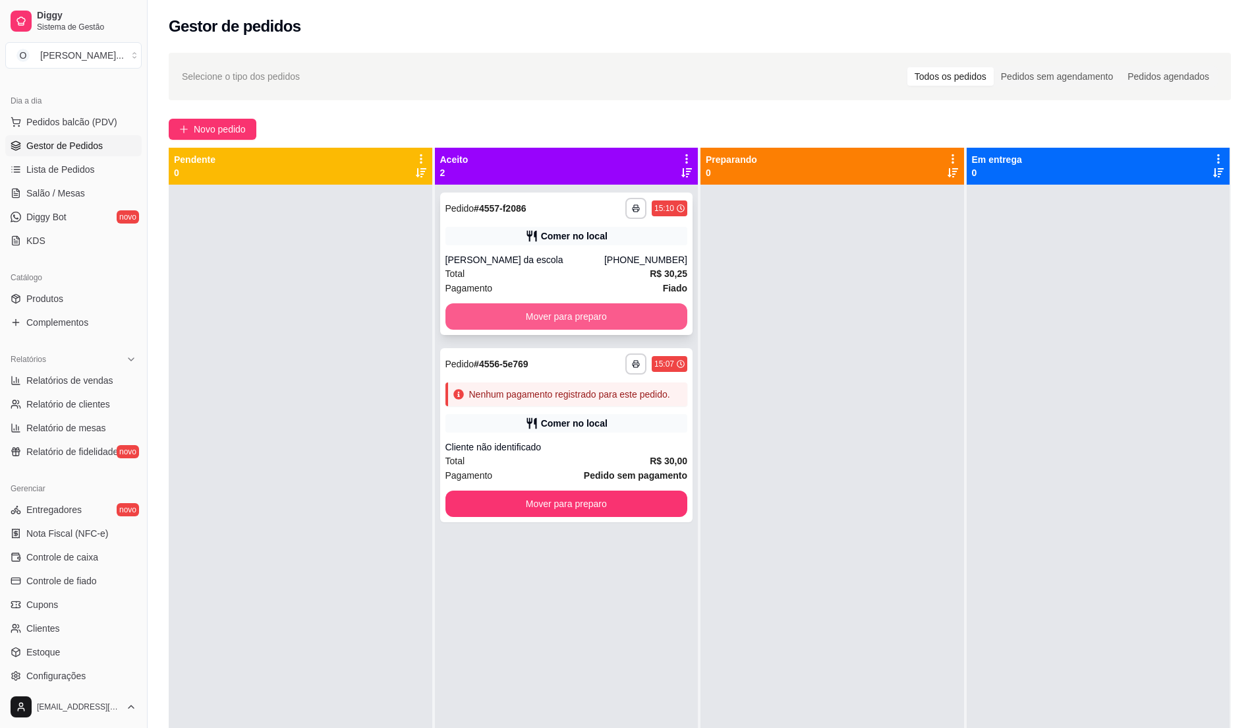
click at [615, 309] on button "Mover para preparo" at bounding box center [567, 316] width 243 height 26
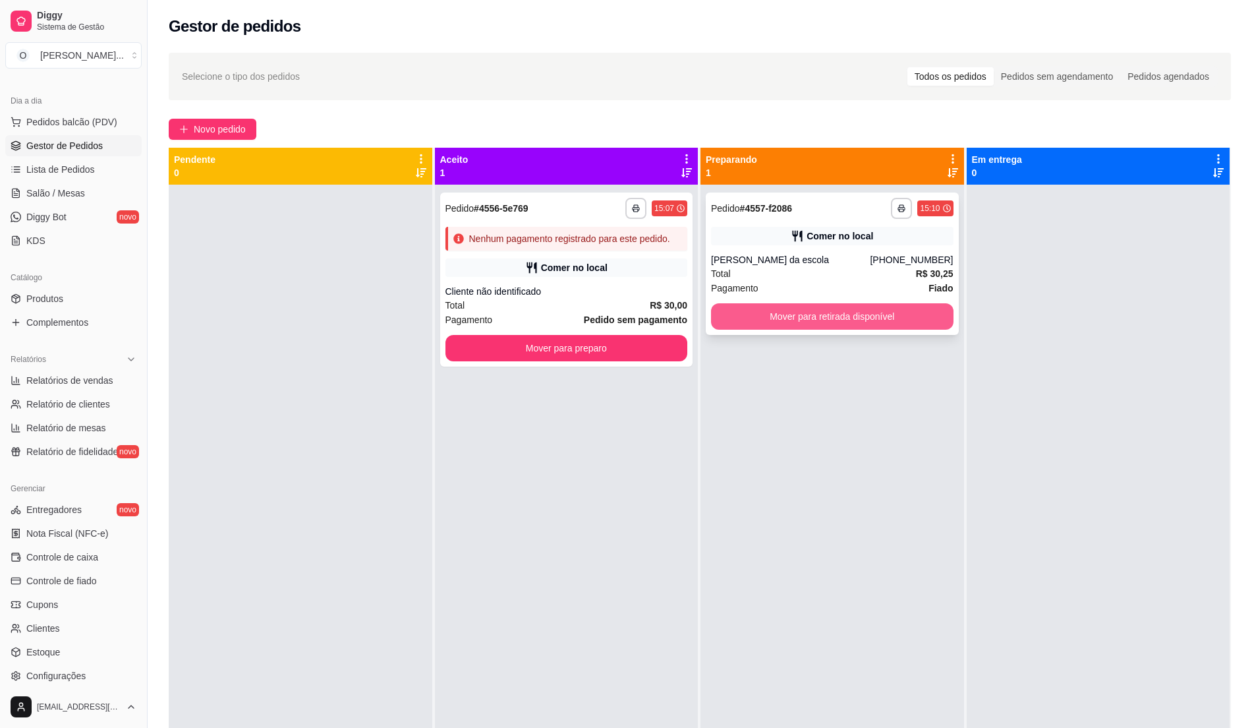
click at [739, 314] on button "Mover para retirada disponível" at bounding box center [832, 316] width 243 height 26
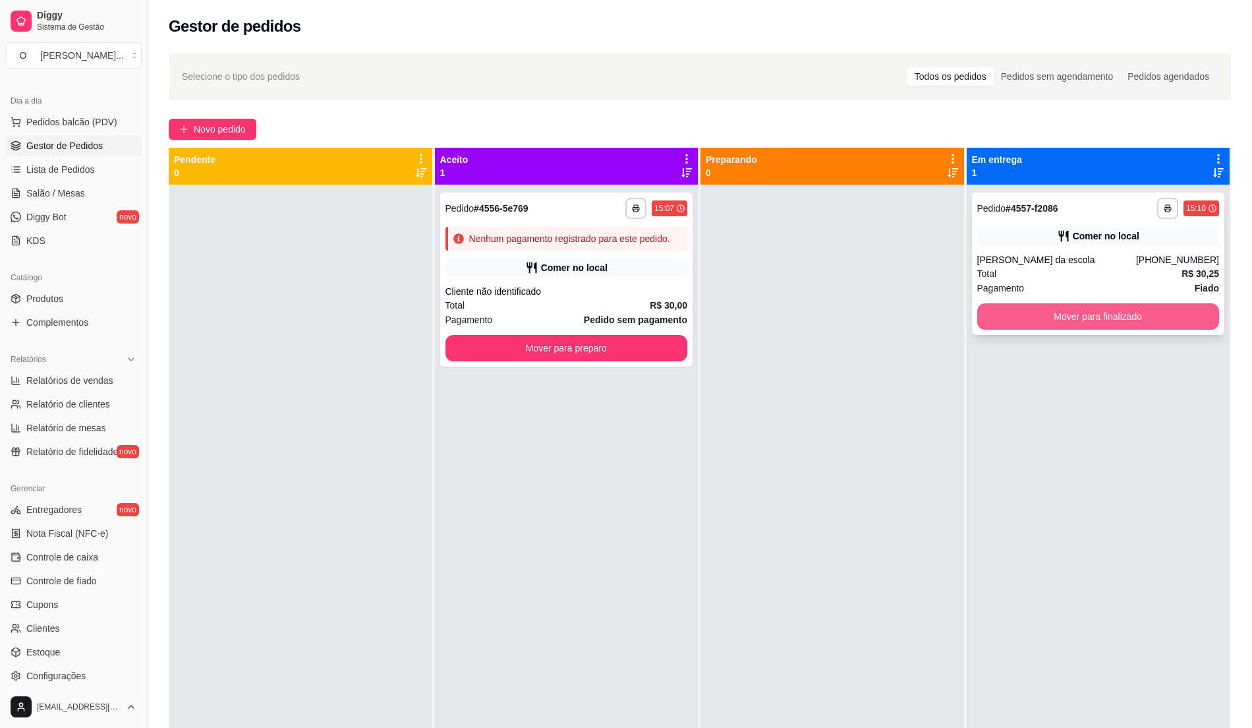
click at [1105, 306] on button "Mover para finalizado" at bounding box center [1098, 316] width 243 height 26
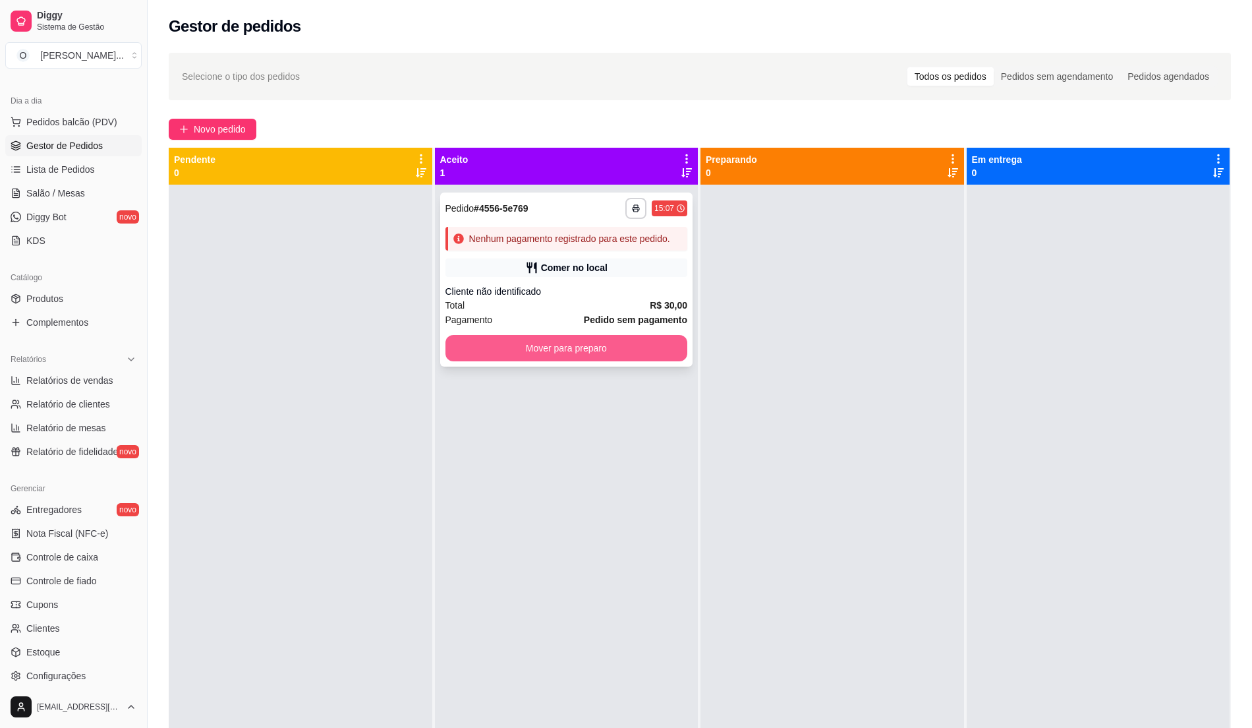
click at [515, 341] on button "Mover para preparo" at bounding box center [567, 348] width 243 height 26
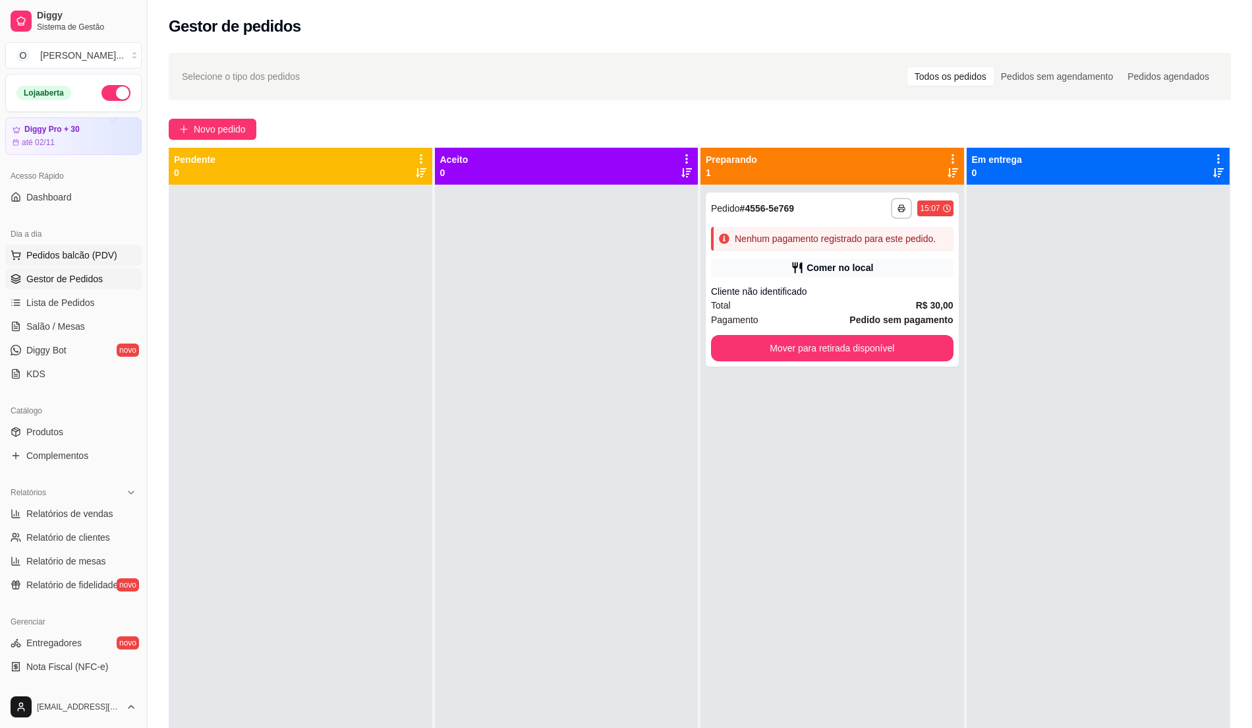
click at [80, 252] on span "Pedidos balcão (PDV)" at bounding box center [71, 254] width 91 height 13
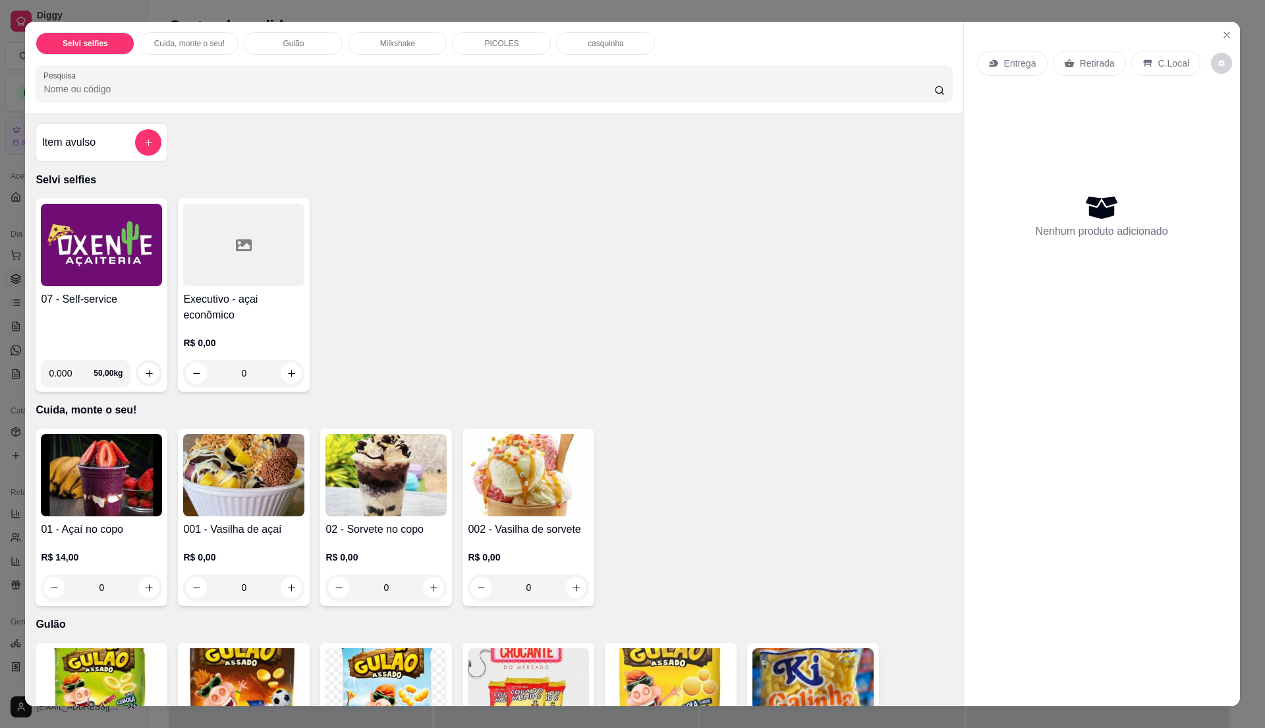
click at [80, 283] on img at bounding box center [101, 245] width 121 height 82
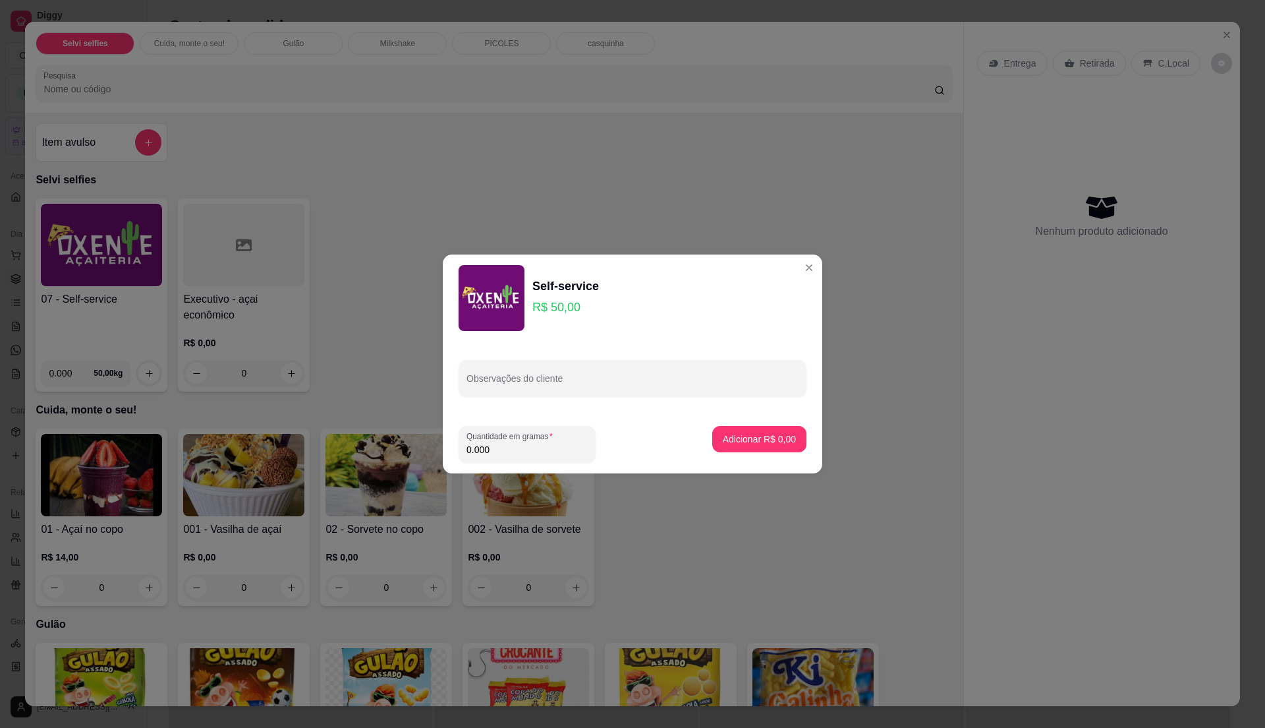
click at [515, 443] on input "0.000" at bounding box center [527, 449] width 121 height 13
type input "0.355"
click at [732, 444] on p "Adicionar R$ 17,75" at bounding box center [757, 438] width 78 height 13
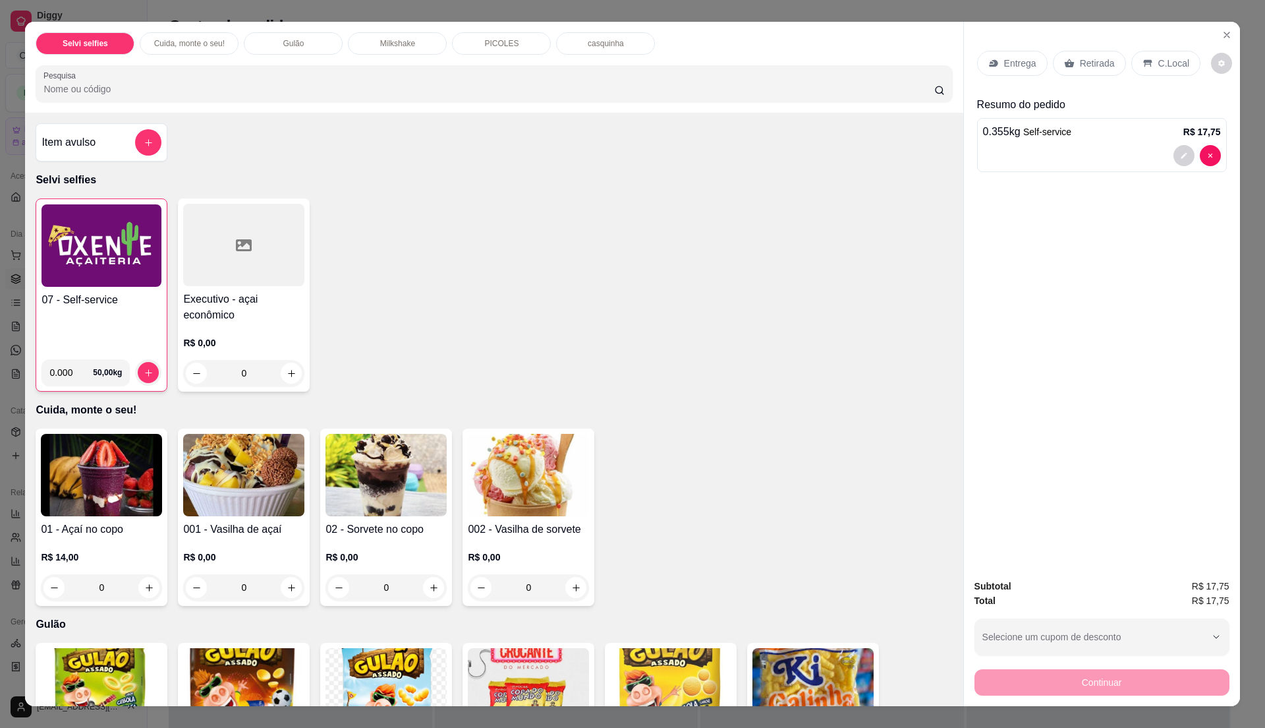
click at [1147, 71] on div "C.Local" at bounding box center [1166, 63] width 69 height 25
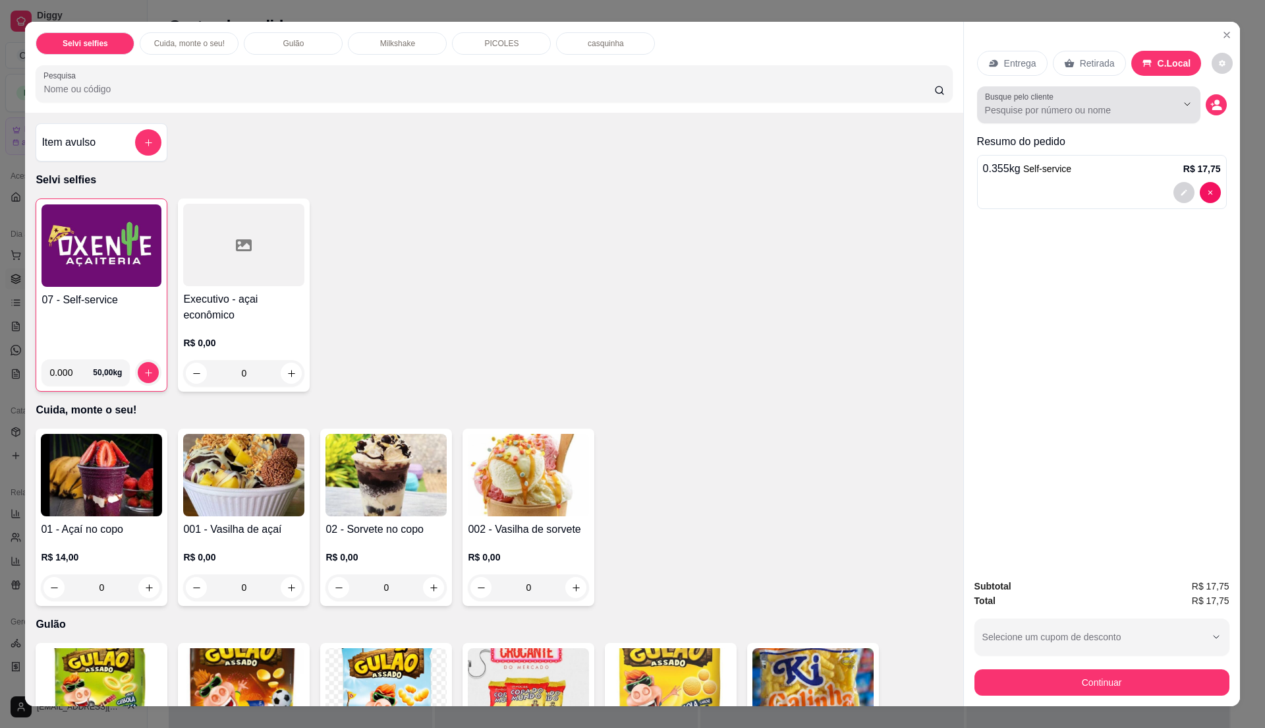
click at [1084, 88] on div "Busque pelo cliente" at bounding box center [1088, 104] width 223 height 37
type input "meliss"
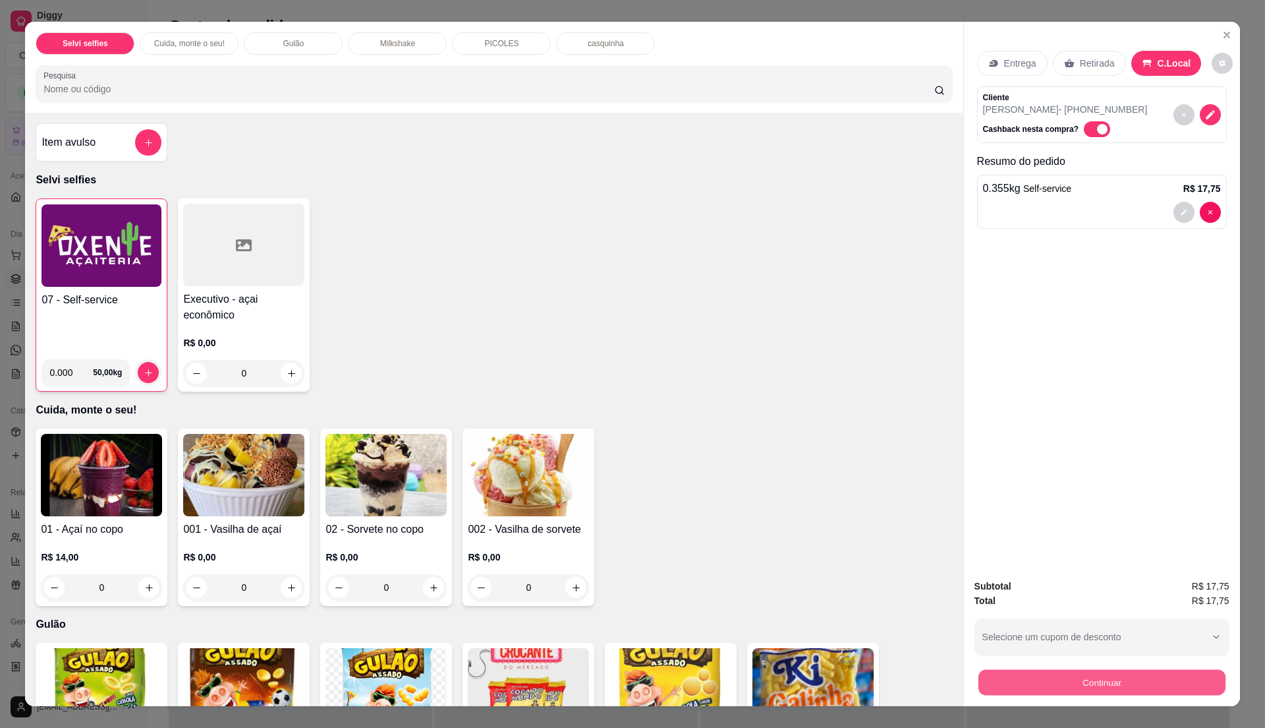
click at [1037, 676] on button "Continuar" at bounding box center [1101, 682] width 247 height 26
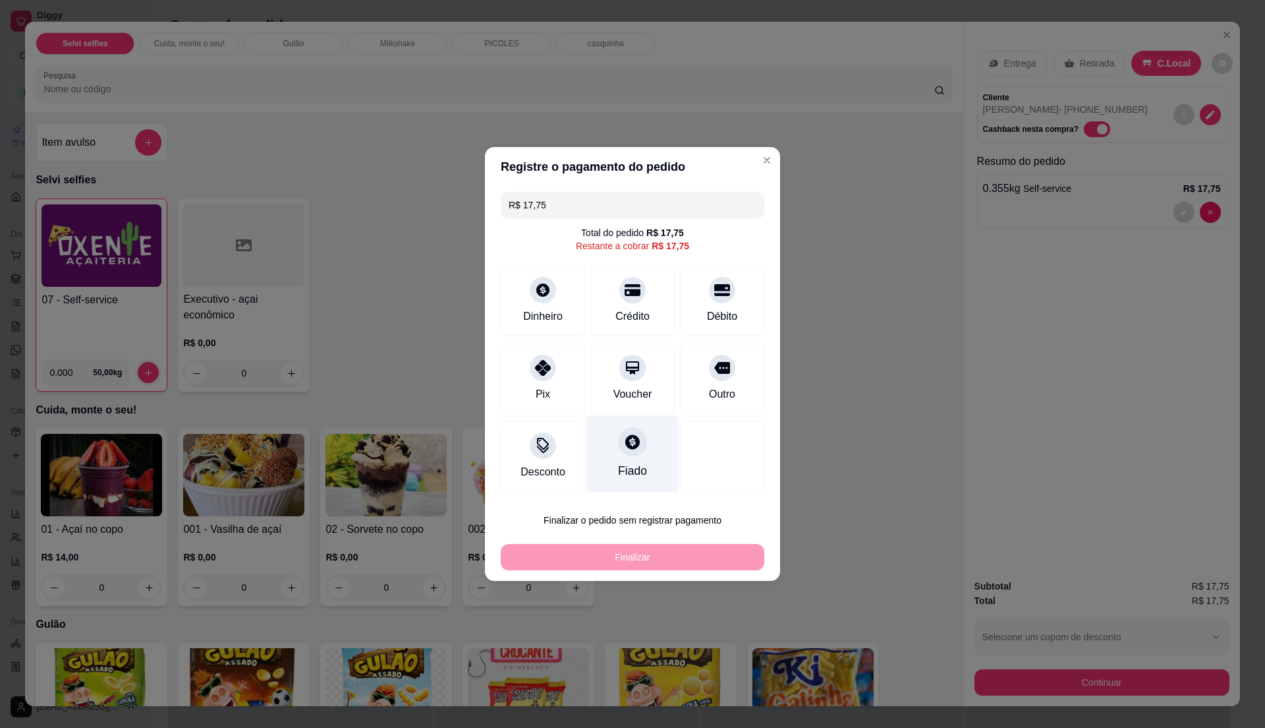
click at [625, 456] on div at bounding box center [632, 441] width 29 height 29
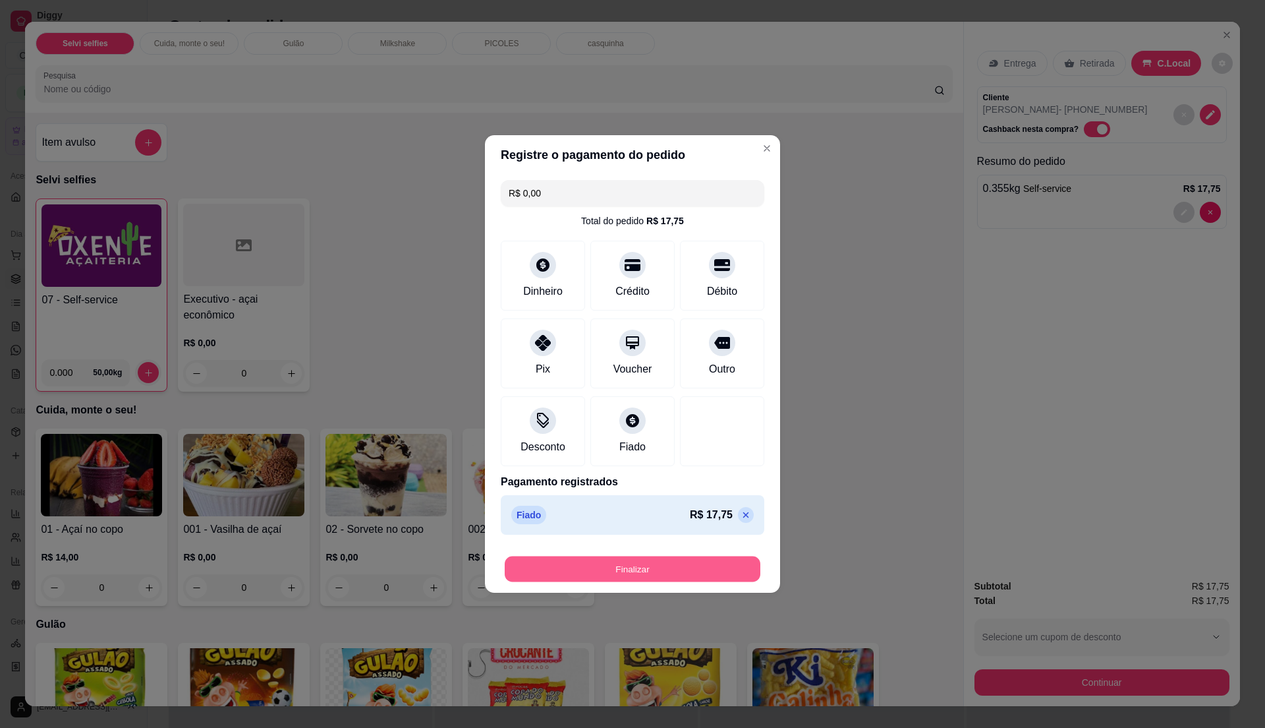
click at [654, 576] on button "Finalizar" at bounding box center [633, 569] width 256 height 26
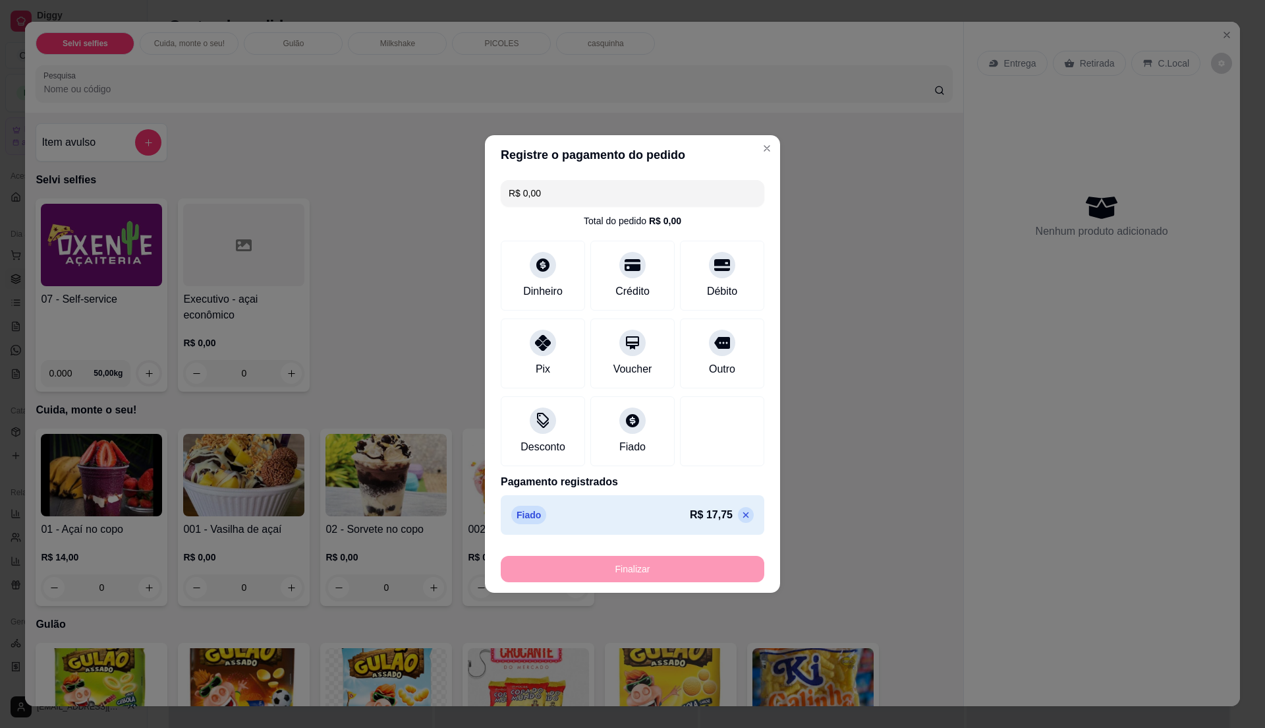
type input "-R$ 17,75"
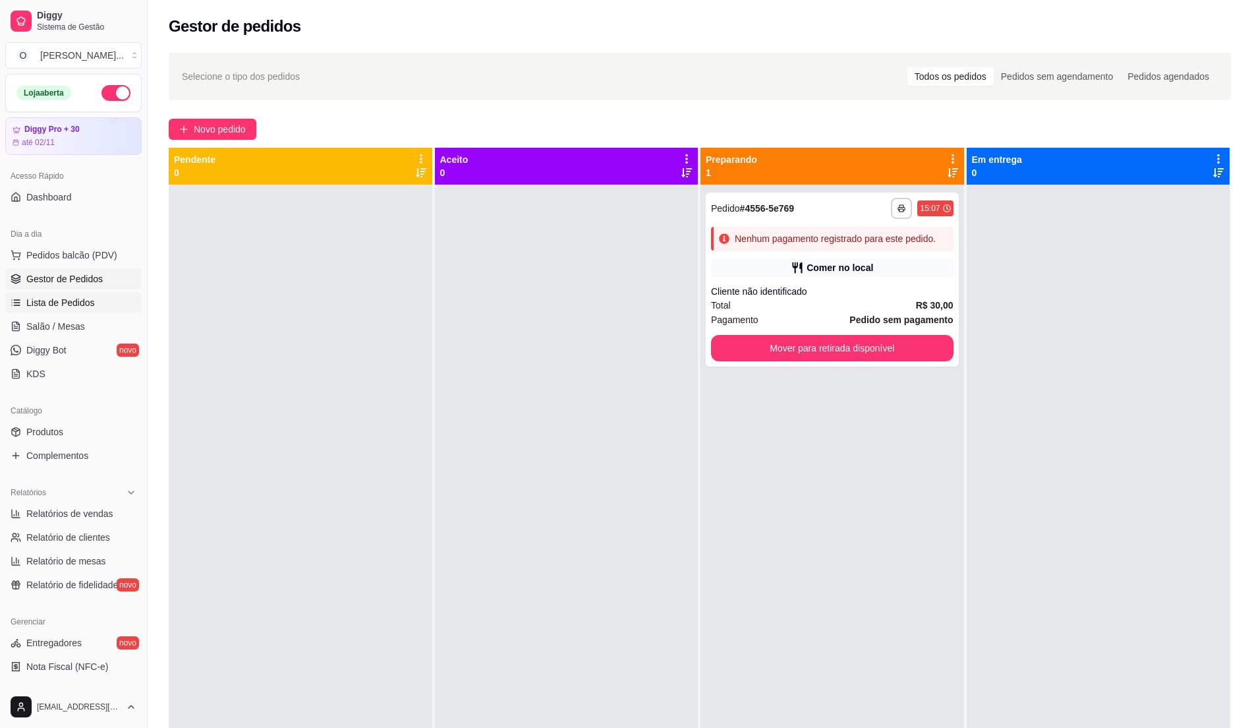
click at [48, 293] on link "Lista de Pedidos" at bounding box center [73, 302] width 136 height 21
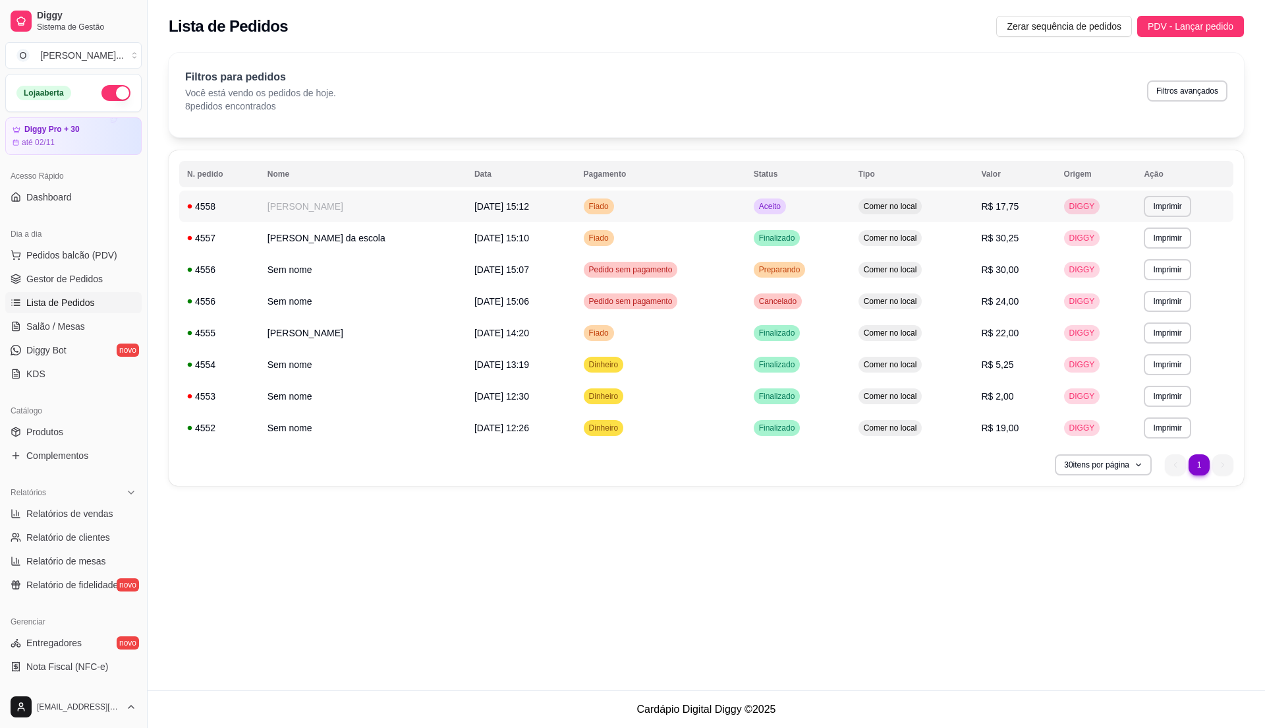
click at [673, 202] on td "Fiado" at bounding box center [661, 206] width 170 height 32
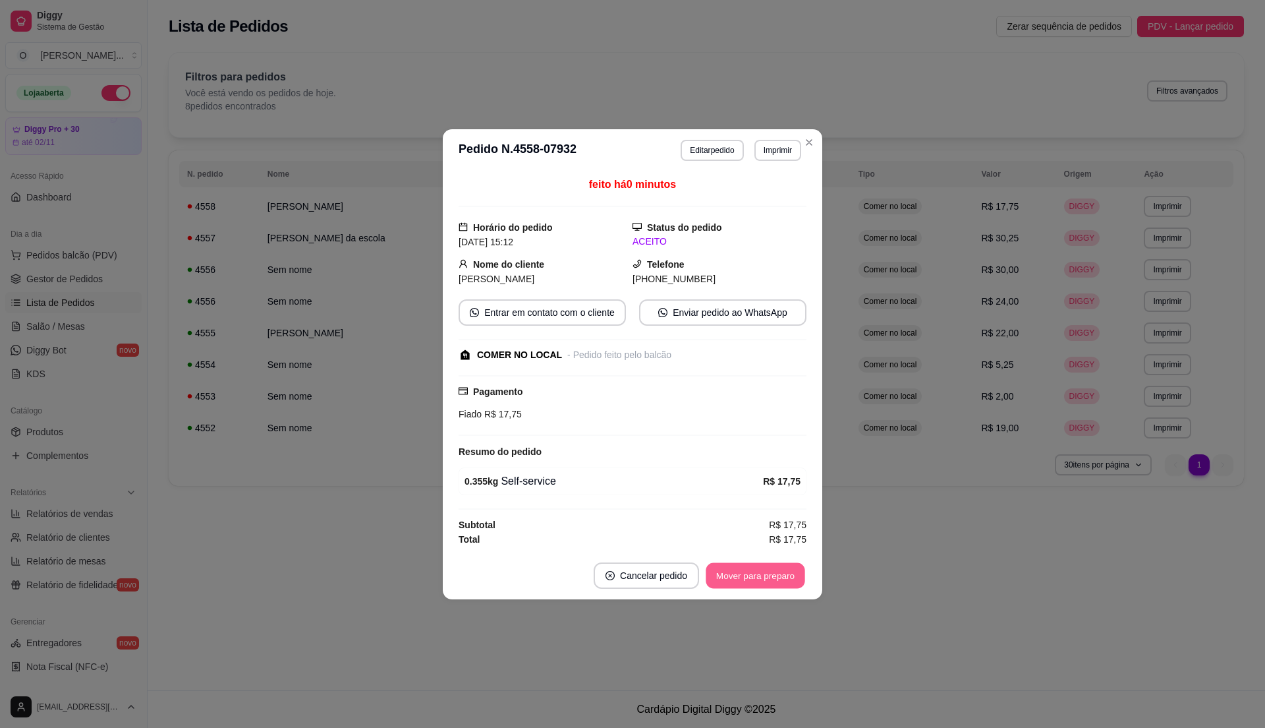
click at [720, 583] on button "Mover para preparo" at bounding box center [755, 575] width 99 height 26
click at [720, 581] on button "Mover para retirada disponível" at bounding box center [734, 575] width 146 height 26
click at [720, 581] on button "Mover para finalizado" at bounding box center [751, 575] width 109 height 26
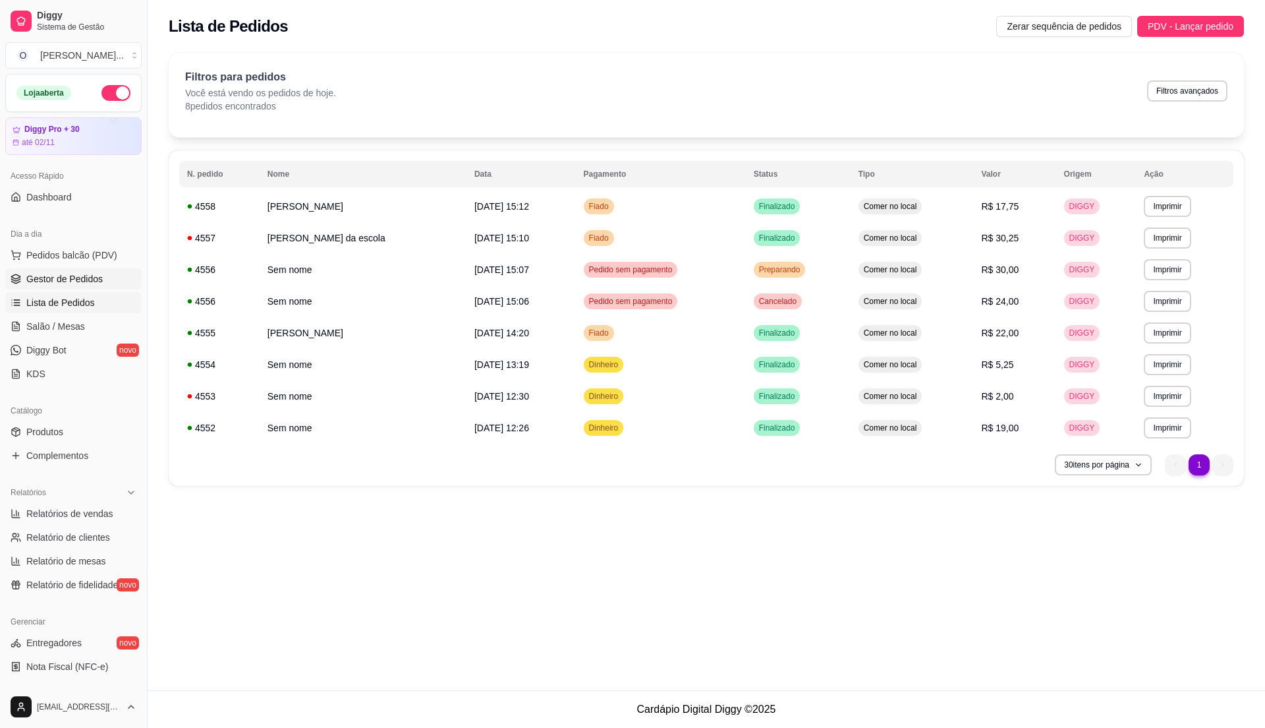
click at [82, 276] on span "Gestor de Pedidos" at bounding box center [64, 278] width 76 height 13
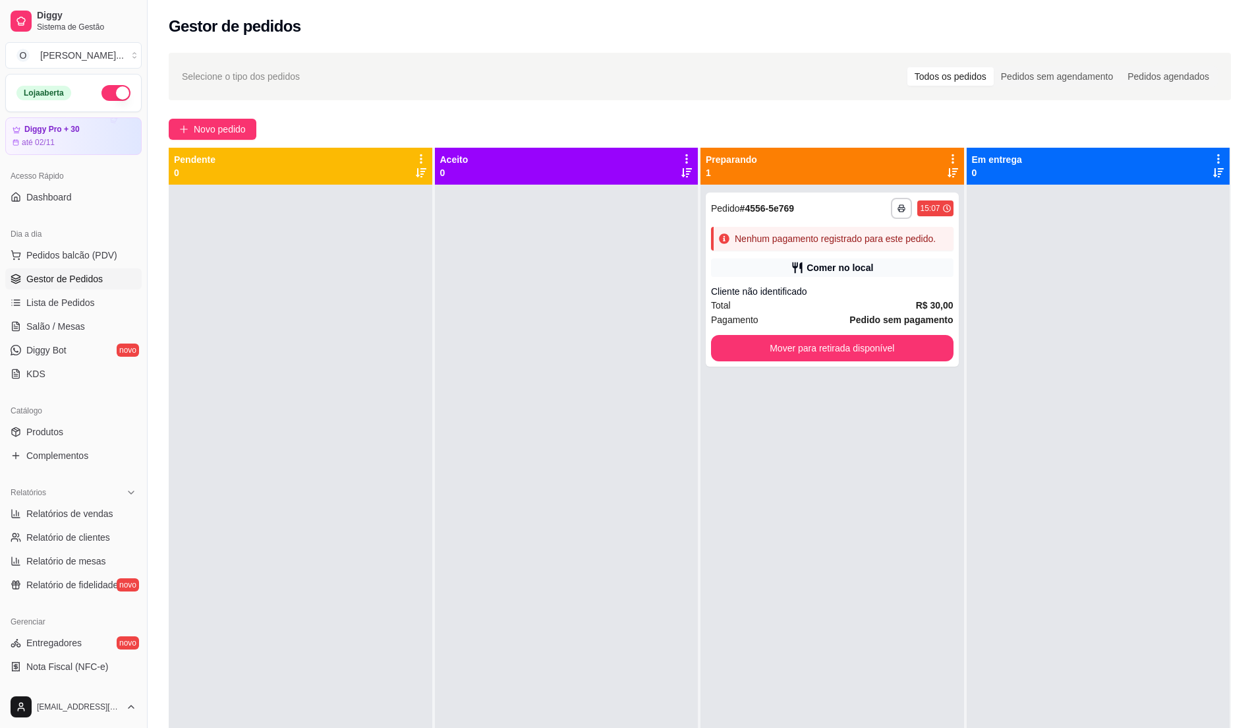
click at [451, 194] on div at bounding box center [567, 549] width 264 height 728
click at [857, 289] on div "Cliente não identificado" at bounding box center [832, 291] width 243 height 13
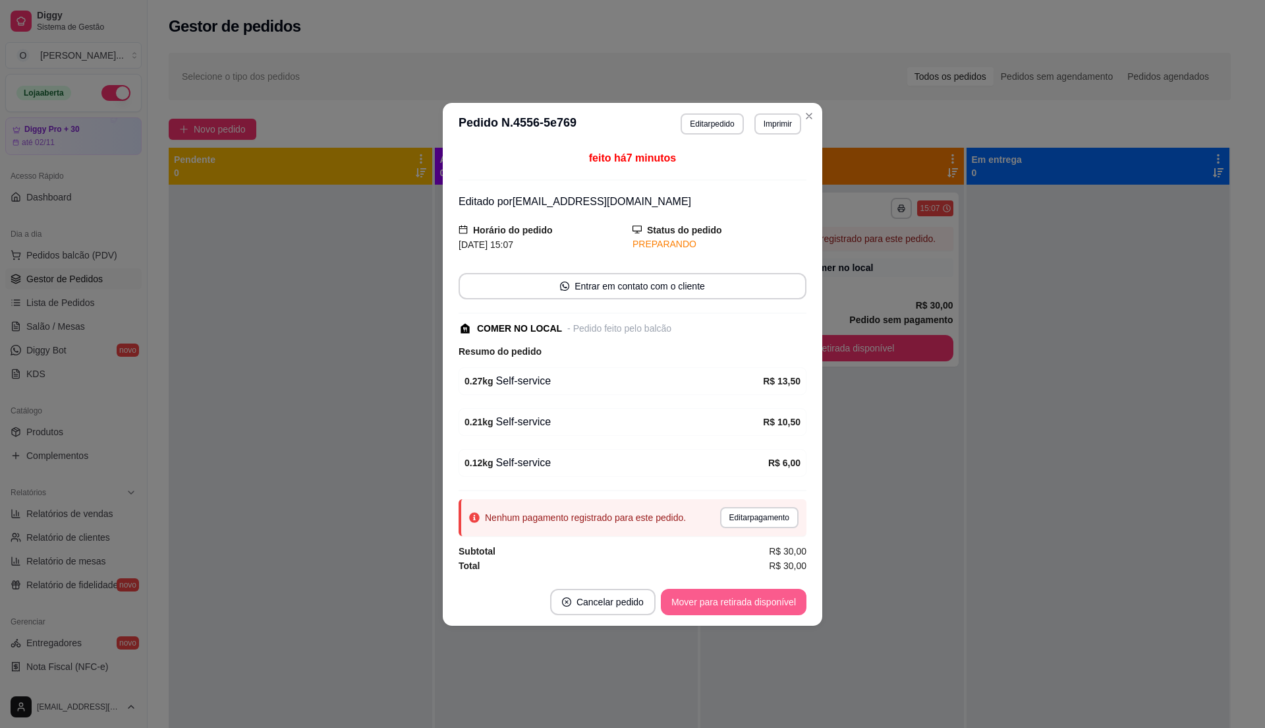
click at [733, 597] on button "Mover para retirada disponível" at bounding box center [734, 602] width 146 height 26
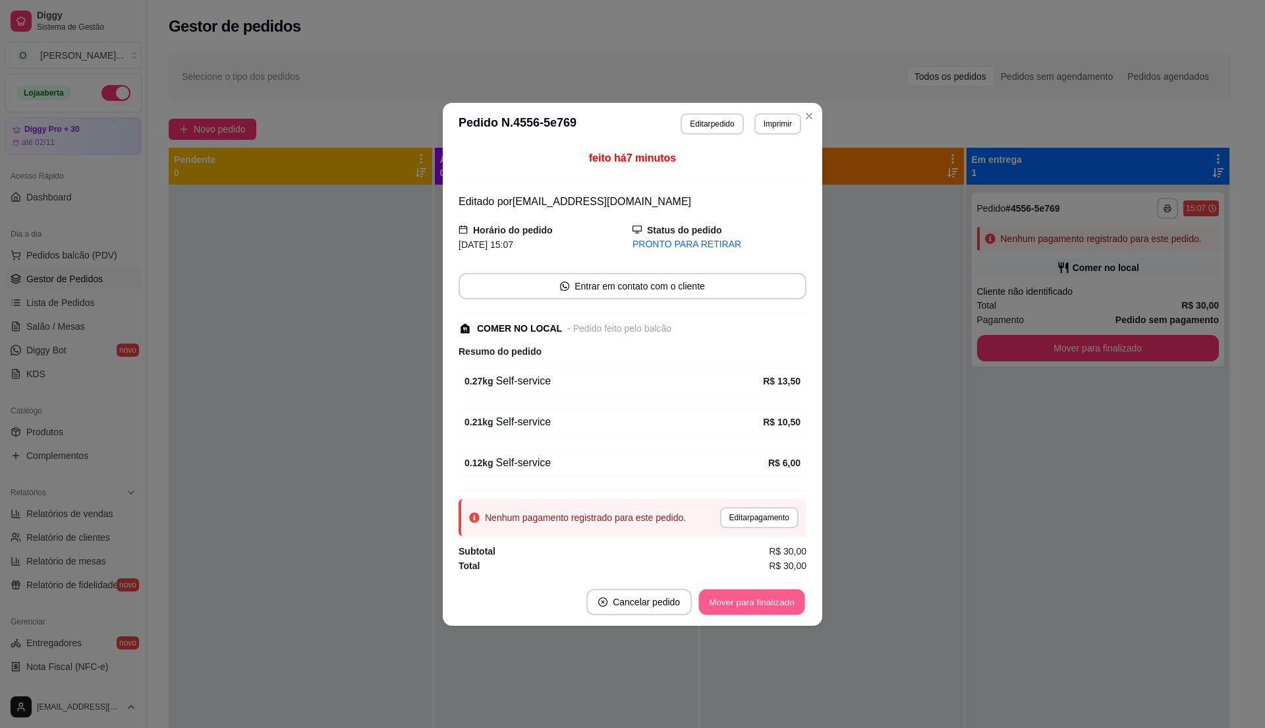
click at [733, 597] on button "Mover para finalizado" at bounding box center [752, 602] width 106 height 26
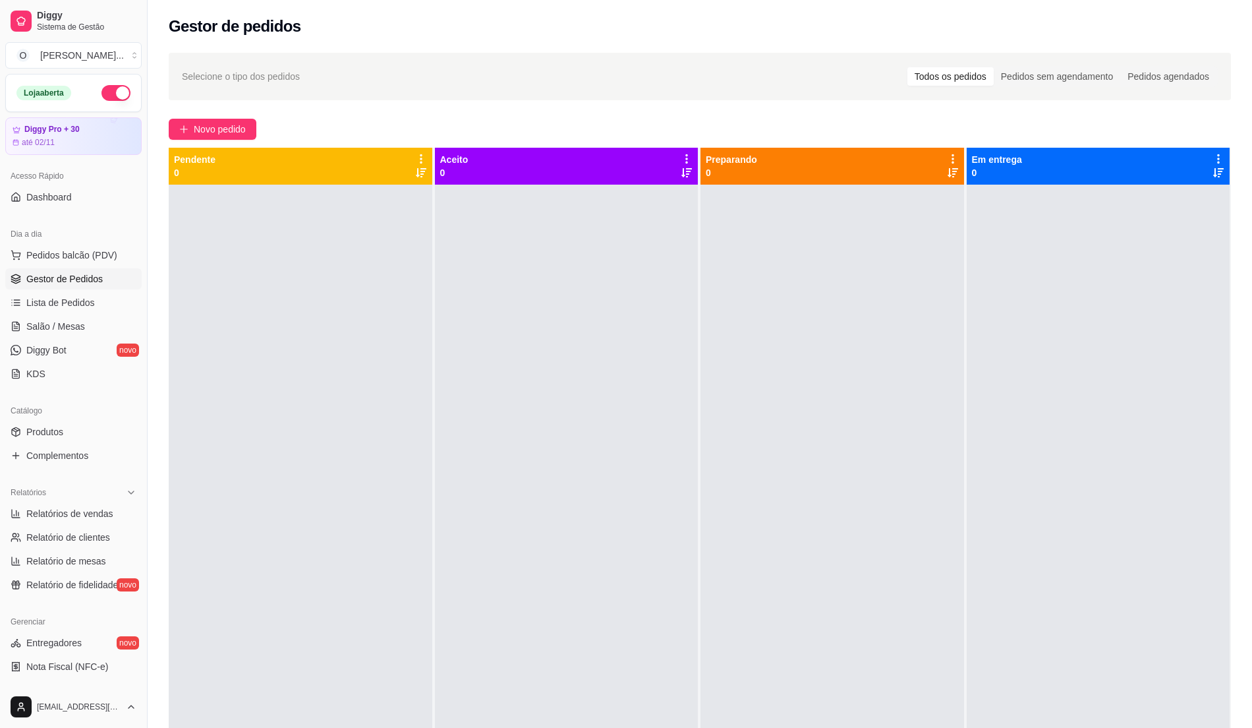
drag, startPoint x: 293, startPoint y: 220, endPoint x: 169, endPoint y: 250, distance: 127.6
click at [291, 223] on div at bounding box center [301, 549] width 264 height 728
click at [83, 252] on span "Pedidos balcão (PDV)" at bounding box center [71, 254] width 91 height 13
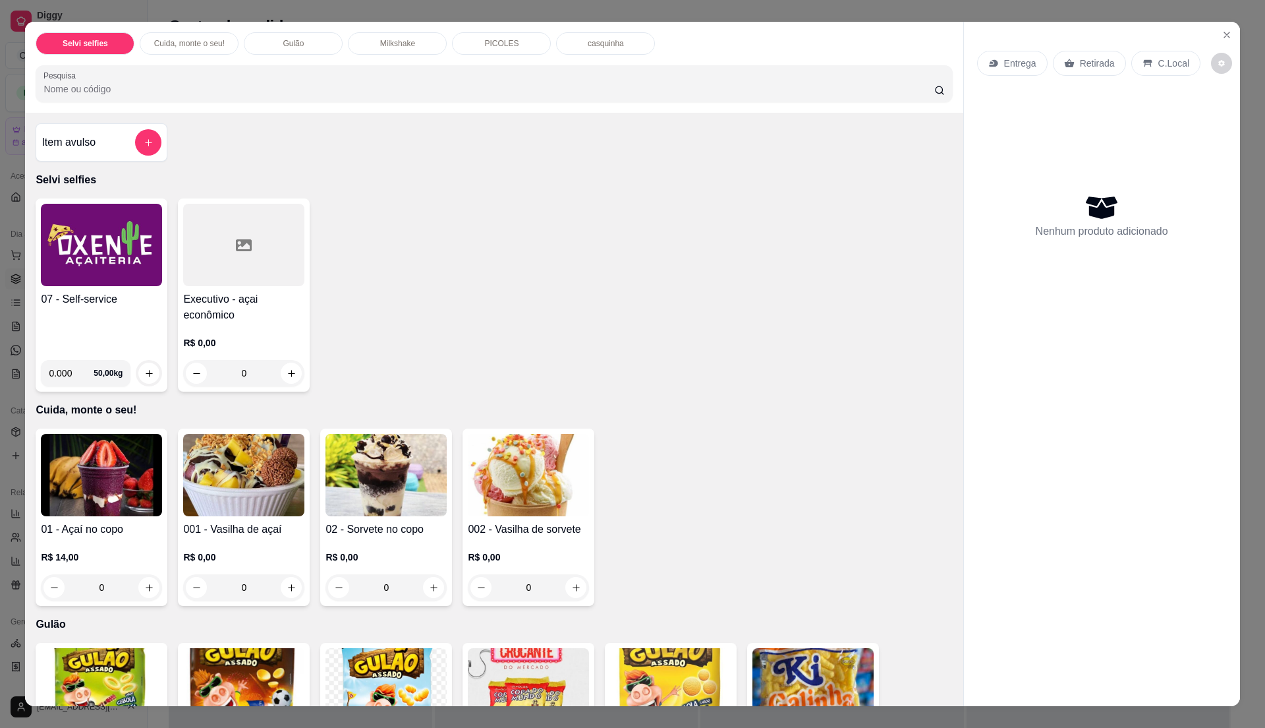
click at [129, 270] on img at bounding box center [101, 245] width 121 height 82
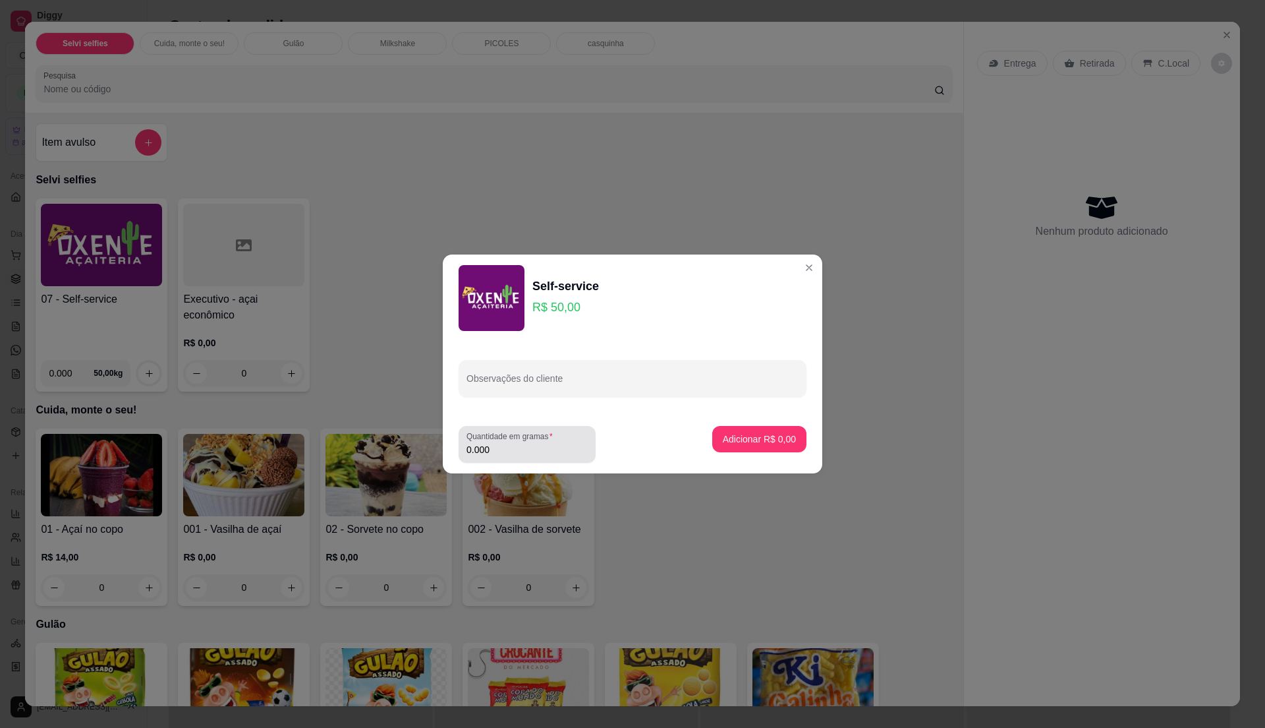
click at [511, 447] on input "0.000" at bounding box center [527, 449] width 121 height 13
type input "0.35"
click at [734, 438] on p "Adicionar R$ 17,50" at bounding box center [757, 438] width 76 height 13
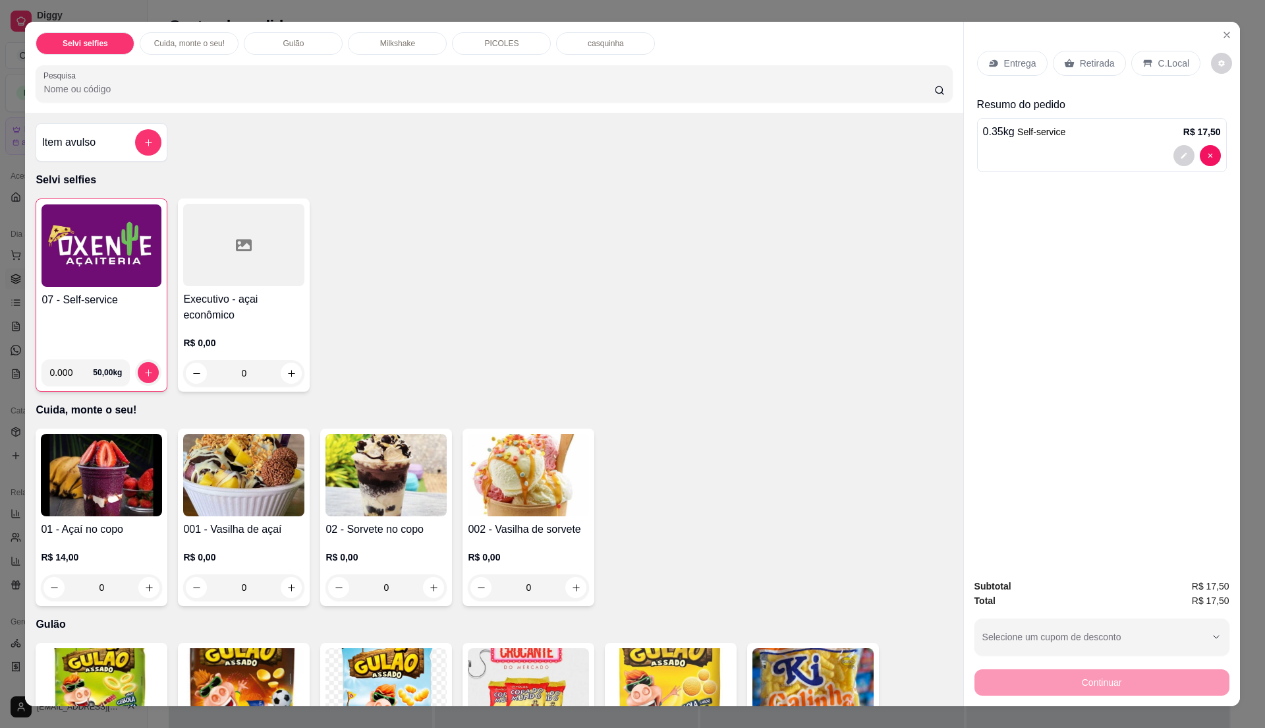
click at [189, 334] on div "R$ 0,00 0" at bounding box center [243, 354] width 121 height 63
click at [99, 291] on div "07 - Self-service 0.000 50,00 kg" at bounding box center [102, 294] width 132 height 193
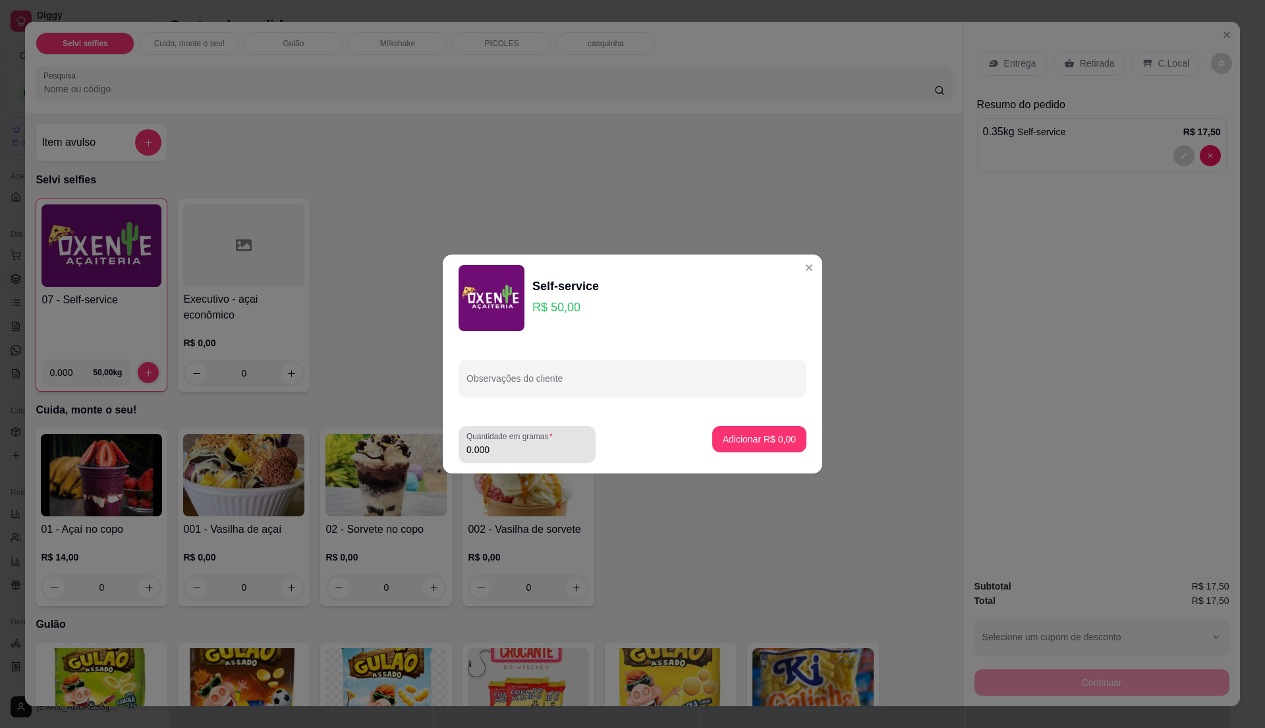
click at [548, 442] on div "0.000" at bounding box center [527, 444] width 121 height 26
click at [533, 444] on input "0.000" at bounding box center [527, 449] width 121 height 13
type input "0.31"
click at [733, 436] on p "Adicionar R$ 15,50" at bounding box center [757, 438] width 78 height 13
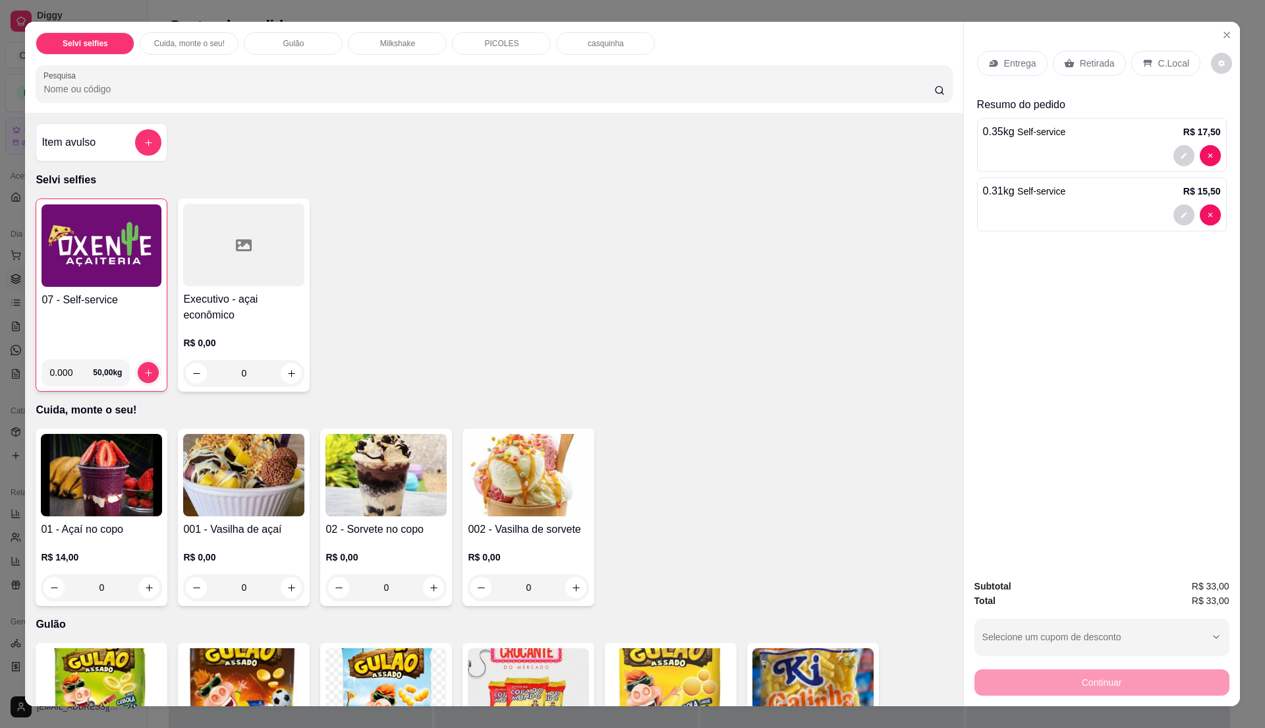
click at [78, 314] on div "07 - Self-service" at bounding box center [102, 320] width 120 height 57
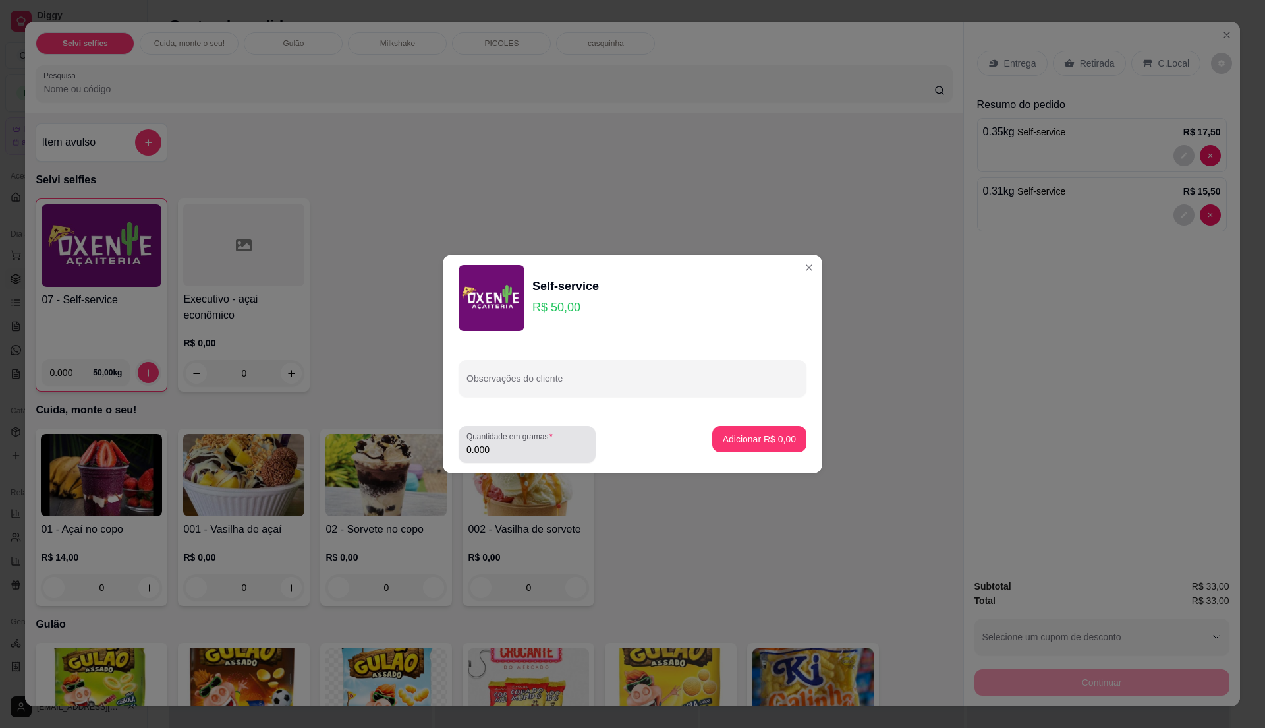
click at [509, 453] on input "0.000" at bounding box center [527, 449] width 121 height 13
type input "0.19"
click at [754, 428] on button "Adicionar R$ 9,50" at bounding box center [760, 439] width 92 height 26
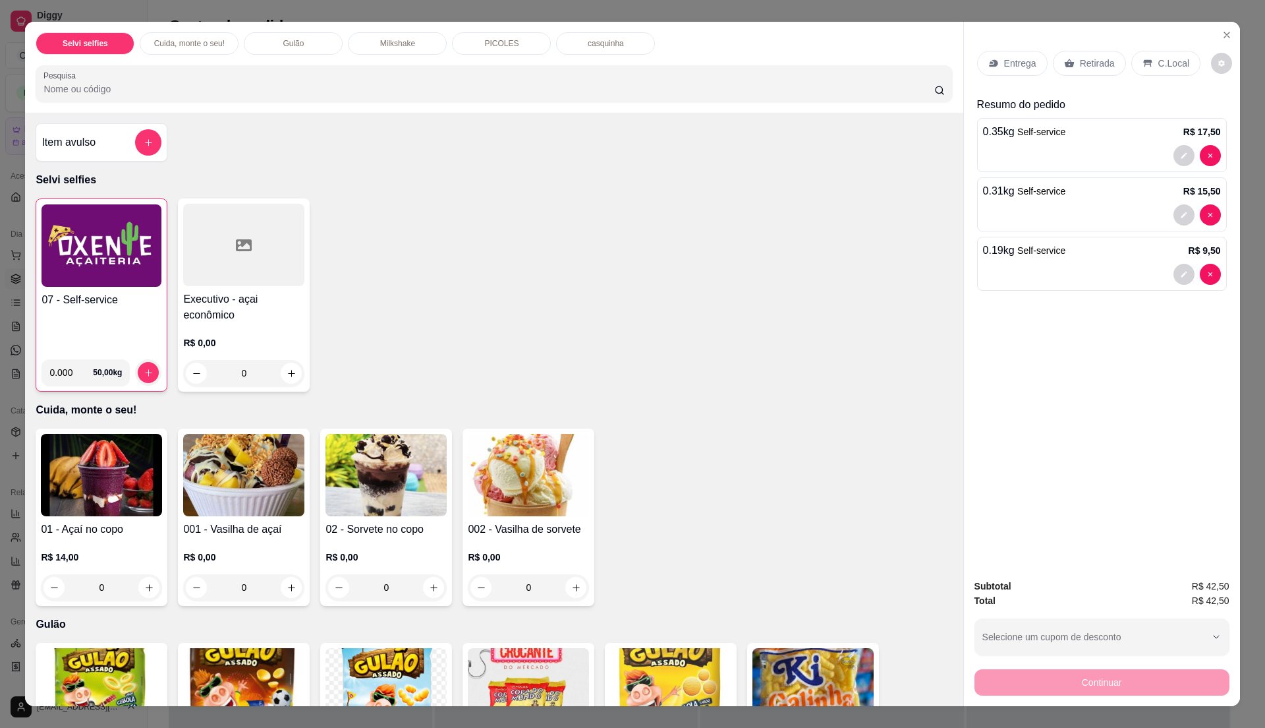
click at [1163, 69] on p "C.Local" at bounding box center [1174, 63] width 31 height 13
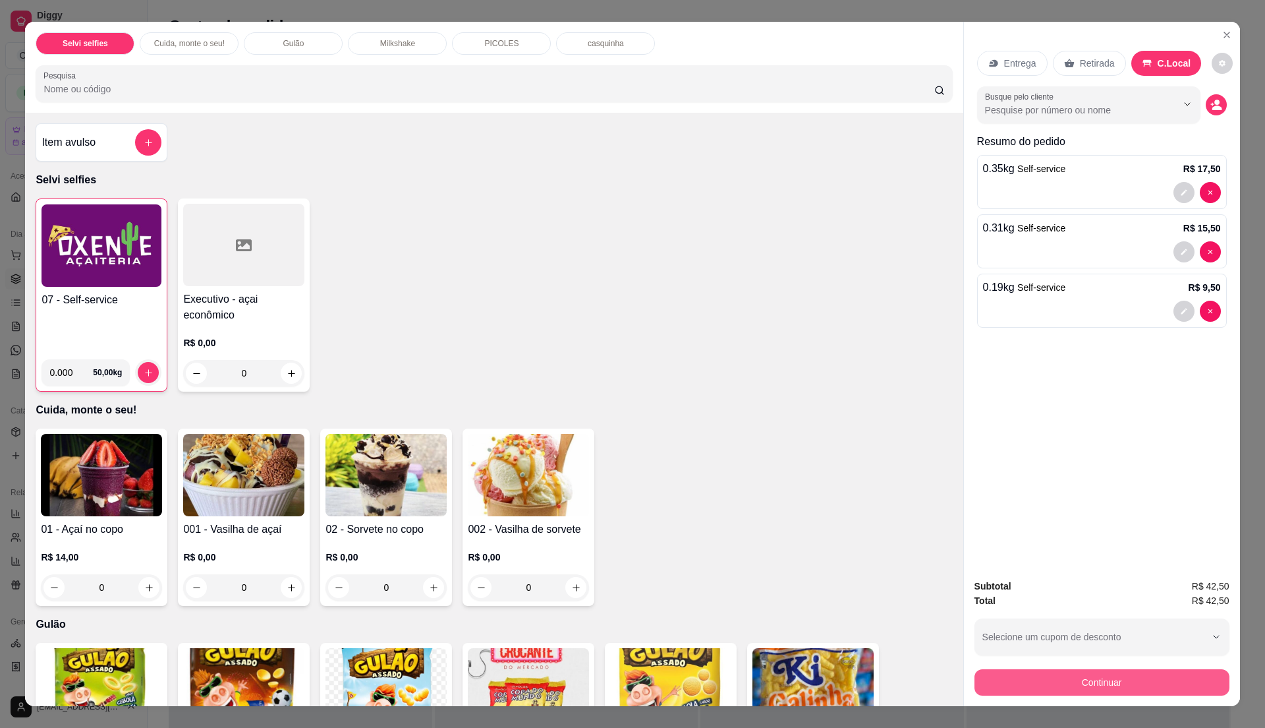
click at [1050, 687] on button "Continuar" at bounding box center [1102, 682] width 255 height 26
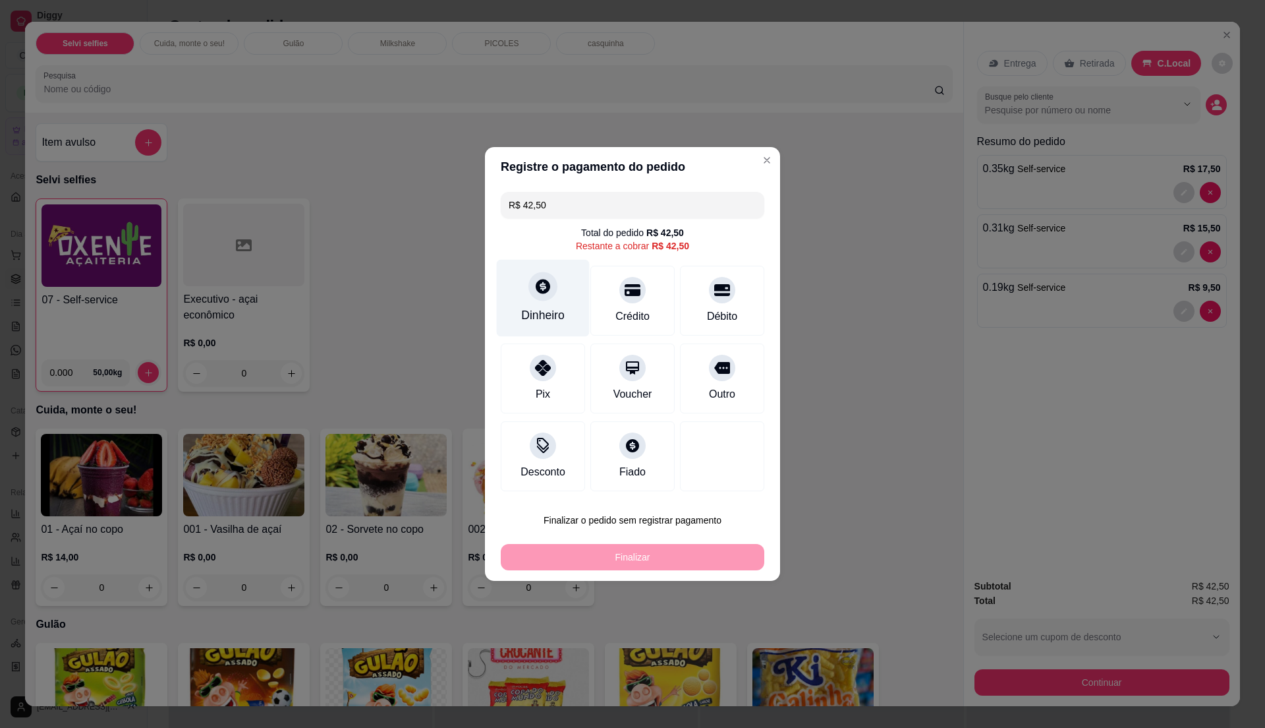
click at [551, 317] on div "Dinheiro" at bounding box center [543, 314] width 44 height 17
click at [555, 344] on input "0,00" at bounding box center [633, 351] width 264 height 26
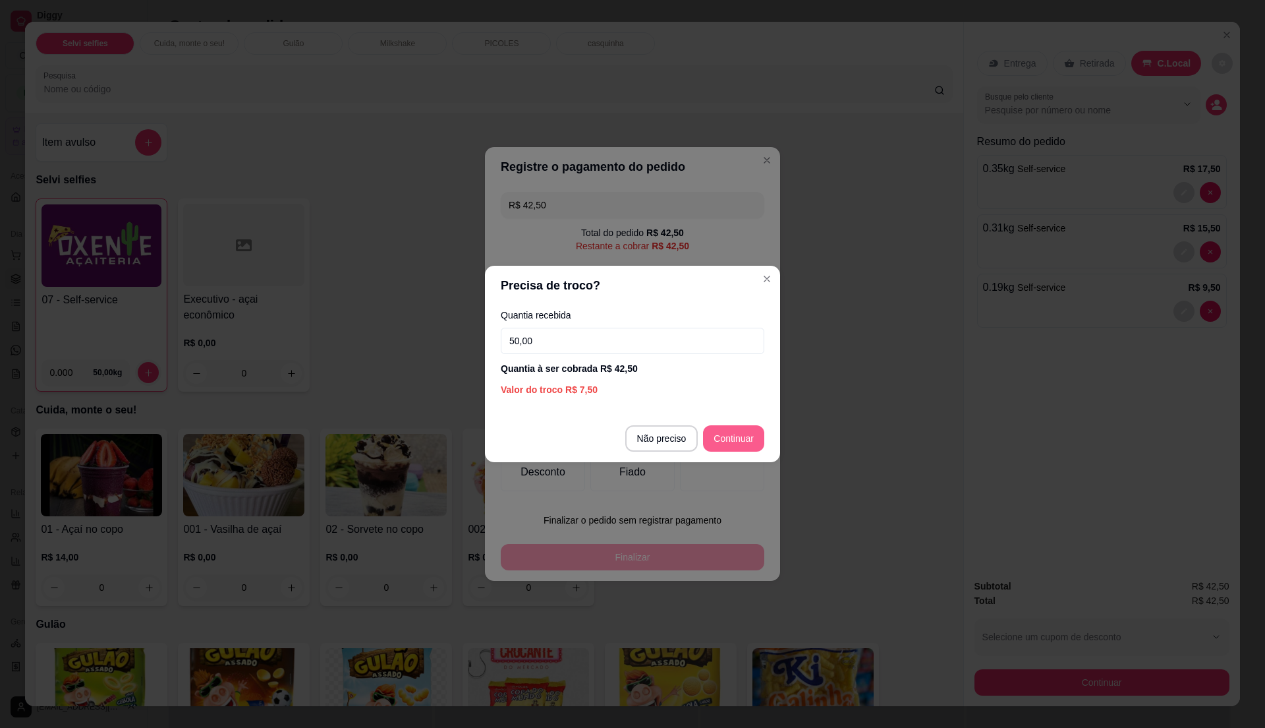
type input "50,00"
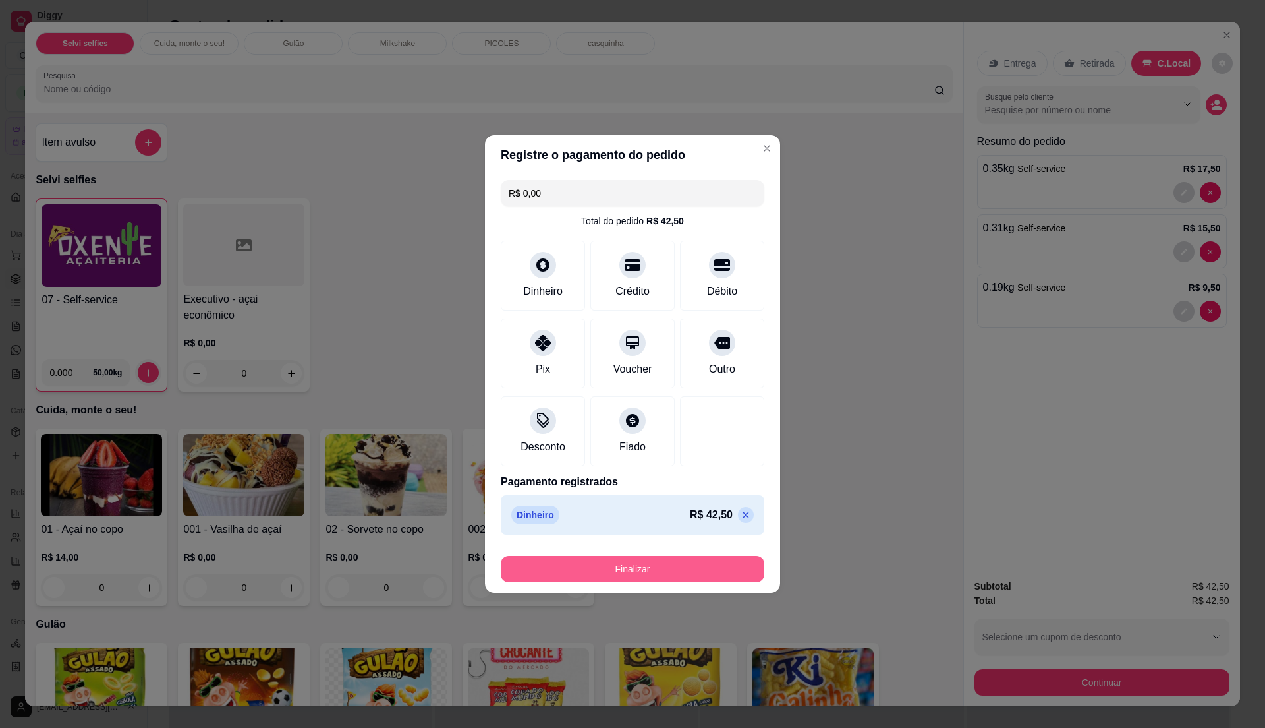
click at [652, 573] on button "Finalizar" at bounding box center [633, 569] width 264 height 26
type input "-R$ 42,50"
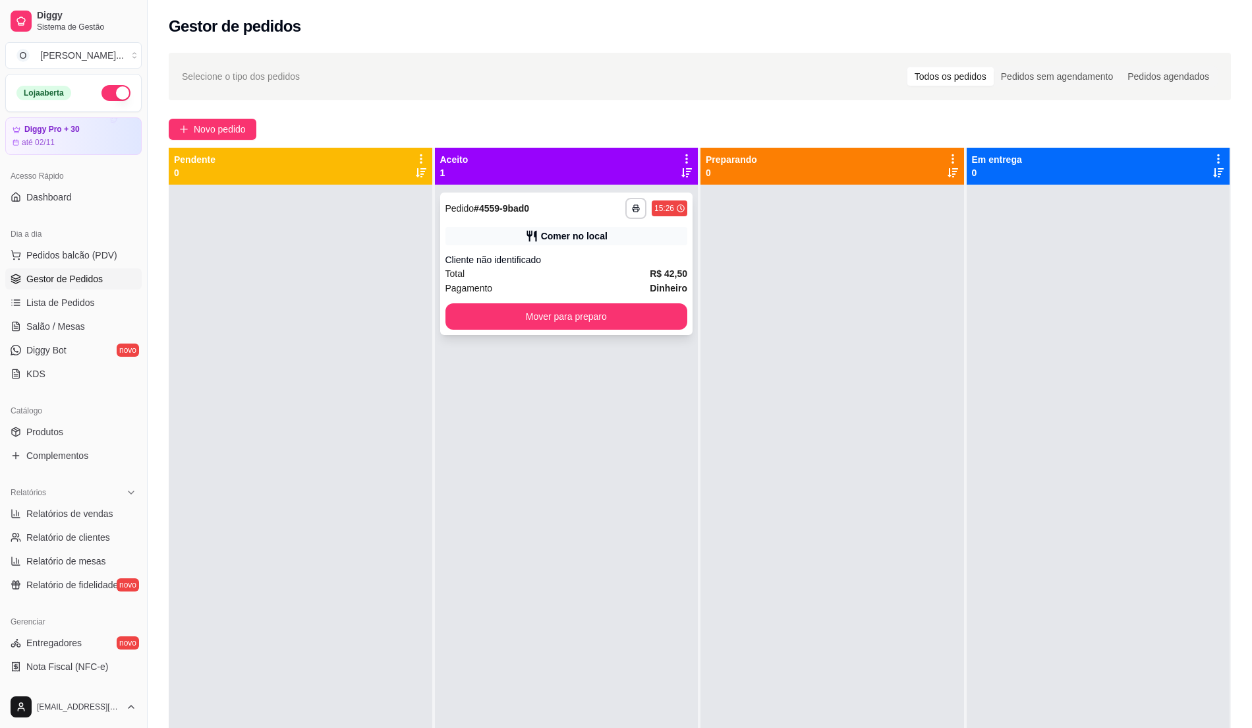
click at [622, 248] on div "**********" at bounding box center [566, 263] width 253 height 142
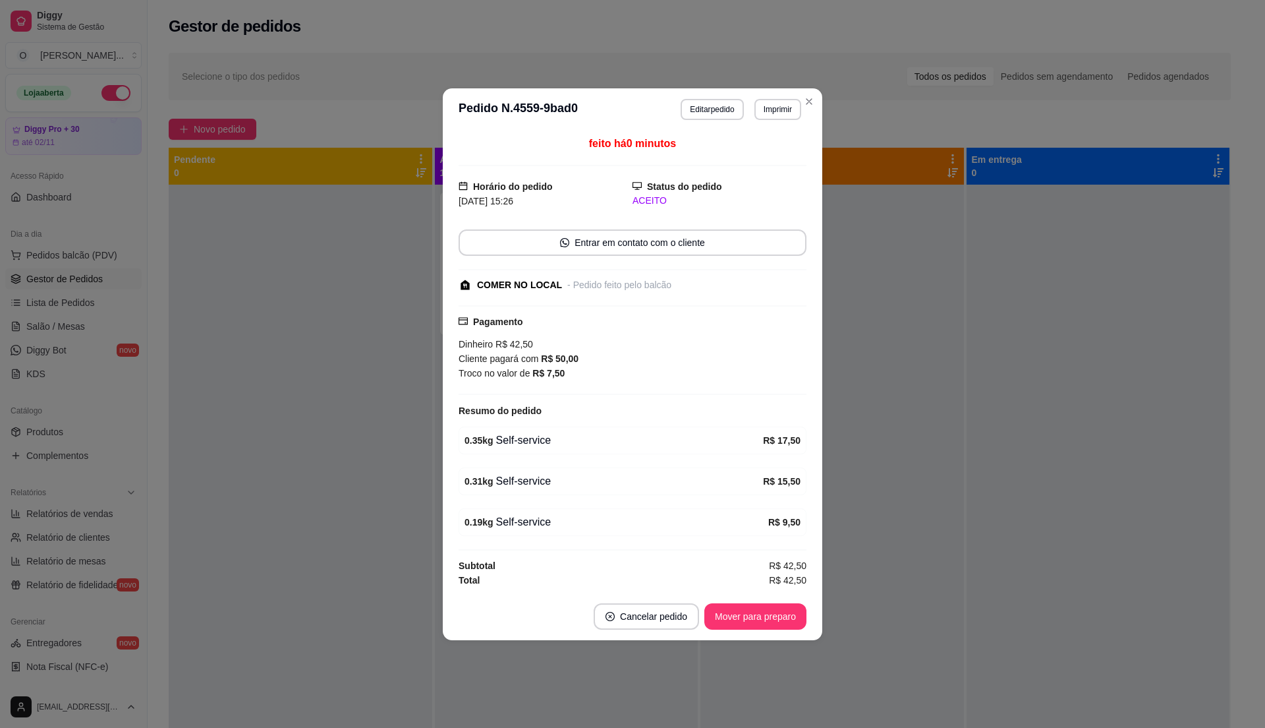
click at [745, 628] on button "Mover para preparo" at bounding box center [756, 616] width 102 height 26
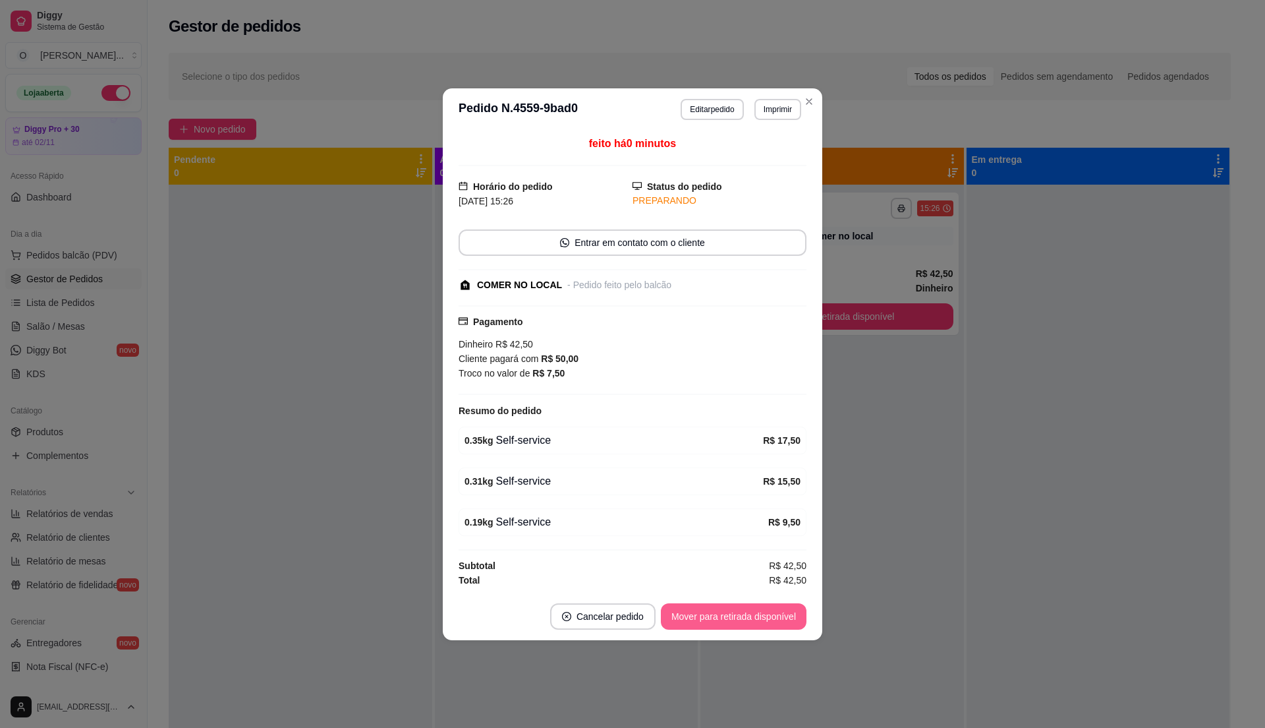
click at [745, 628] on button "Mover para retirada disponível" at bounding box center [734, 616] width 146 height 26
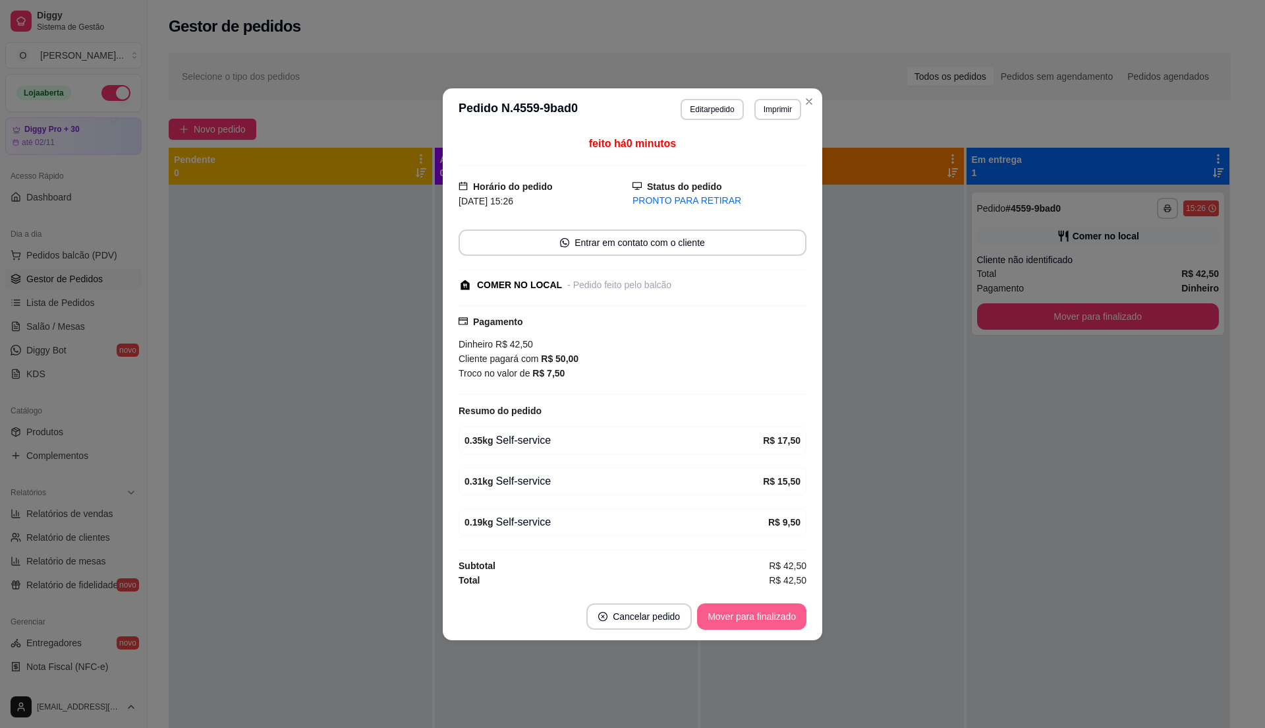
click at [745, 628] on button "Mover para finalizado" at bounding box center [751, 616] width 109 height 26
